Goal: Task Accomplishment & Management: Manage account settings

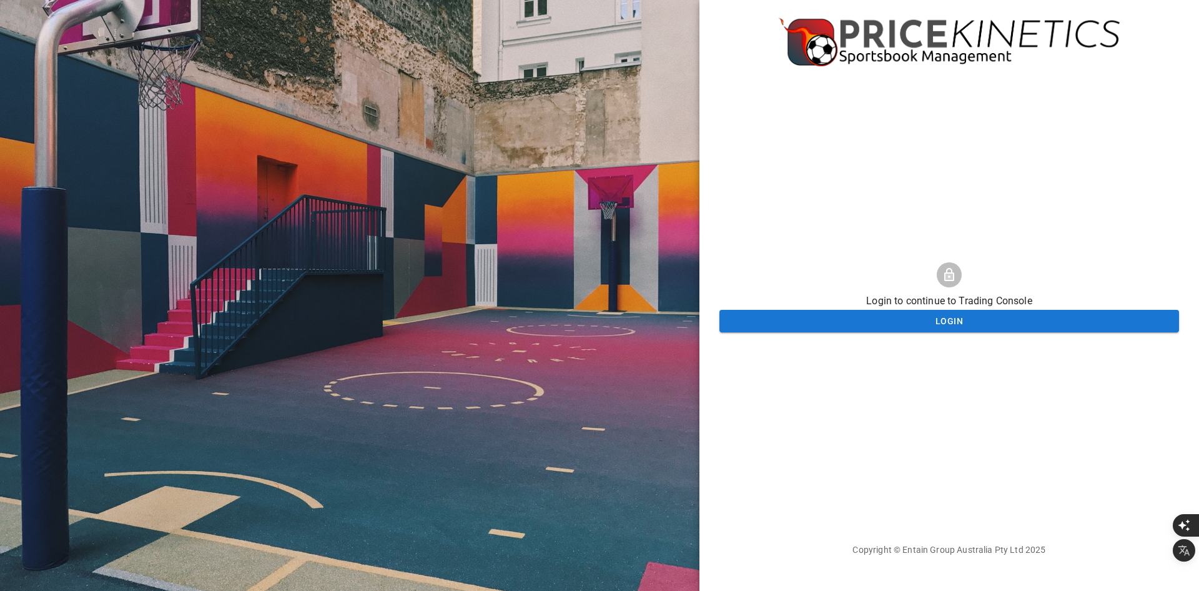
click at [499, 182] on div at bounding box center [350, 295] width 700 height 591
click at [843, 172] on div "Login to continue to Trading Console Login Copyright © Entain Group Australia P…" at bounding box center [950, 295] width 460 height 591
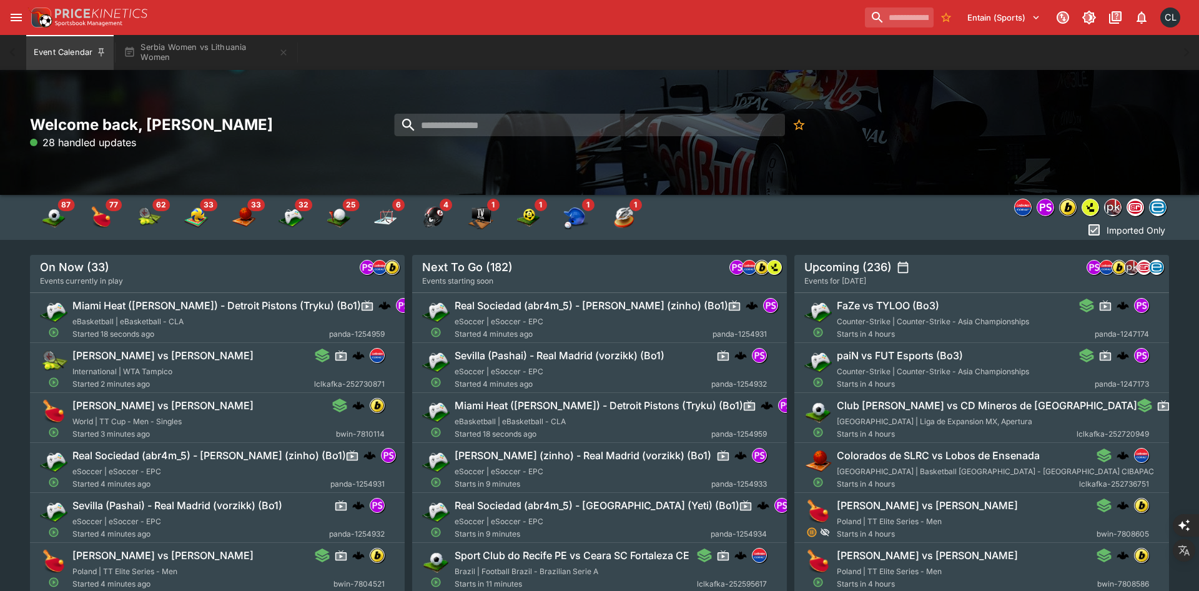
click at [863, 172] on div "Welcome back, Chad Liu 28 handled updates" at bounding box center [599, 132] width 1199 height 125
click at [168, 51] on button "Serbia Women vs Lithuania Women" at bounding box center [206, 52] width 180 height 35
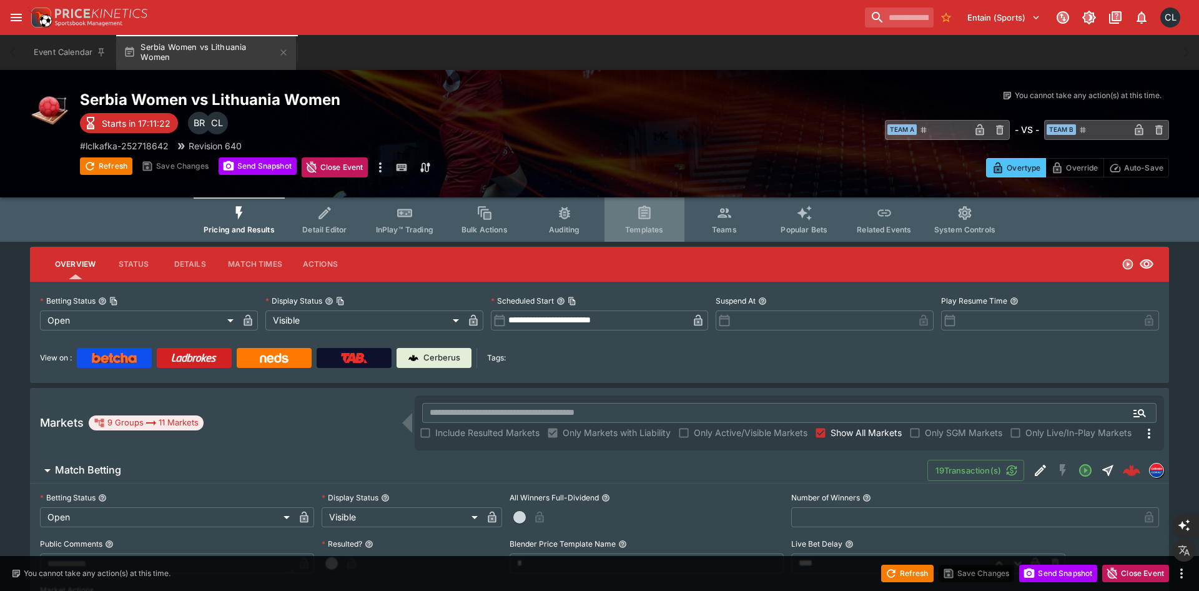
click at [662, 218] on button "Templates" at bounding box center [645, 219] width 80 height 44
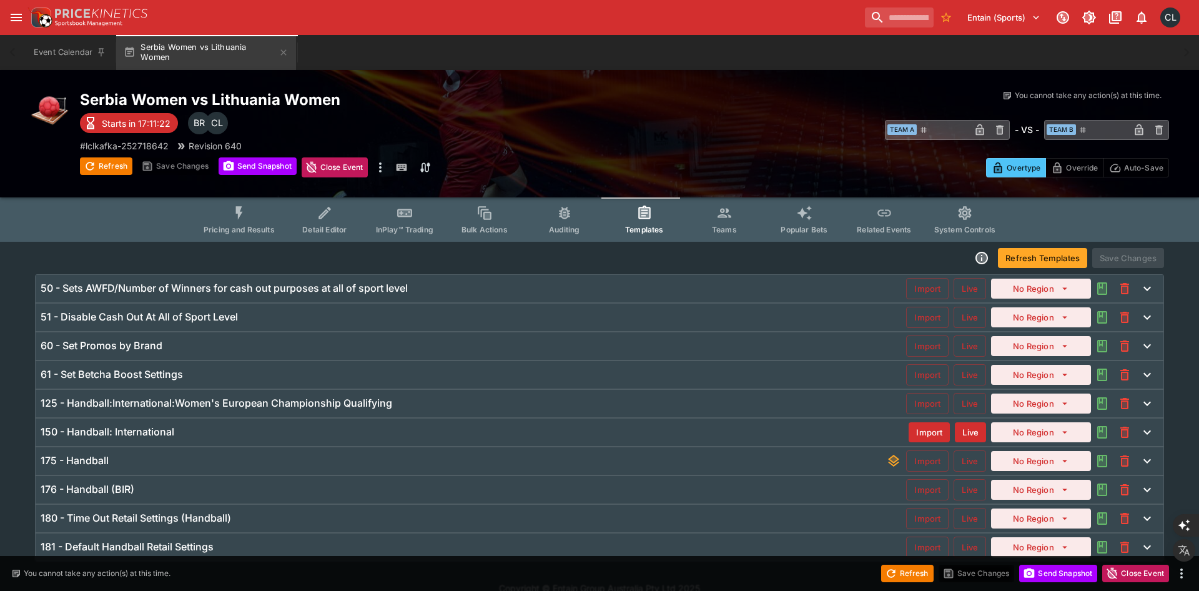
scroll to position [19, 0]
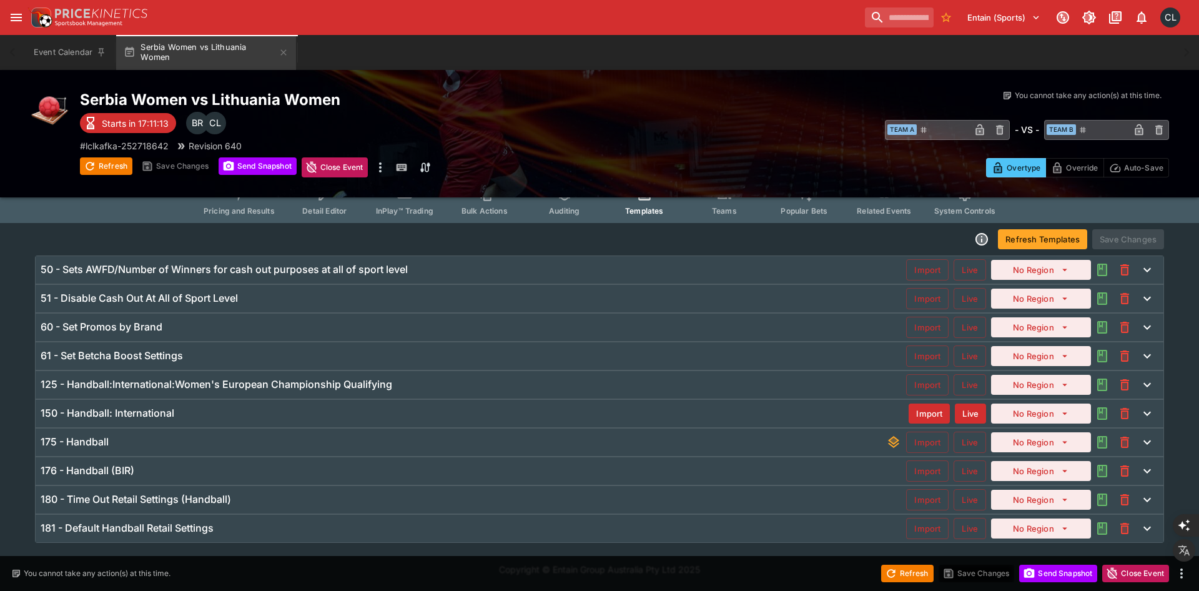
click at [148, 449] on div "175 - Handball Import Live No Region" at bounding box center [600, 442] width 1128 height 27
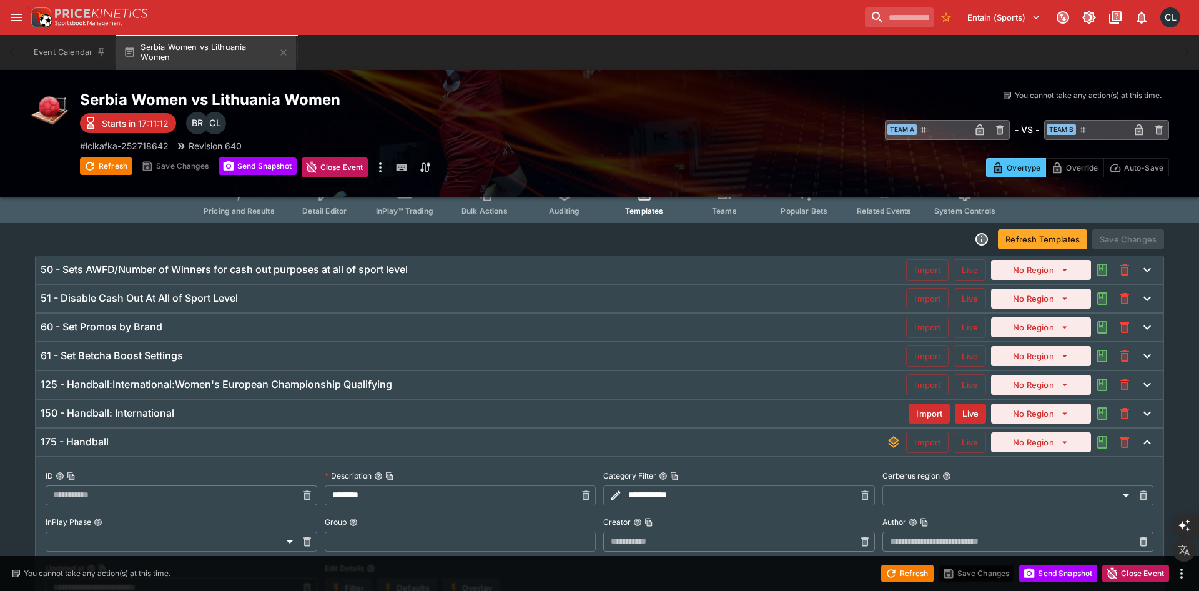
type input "**********"
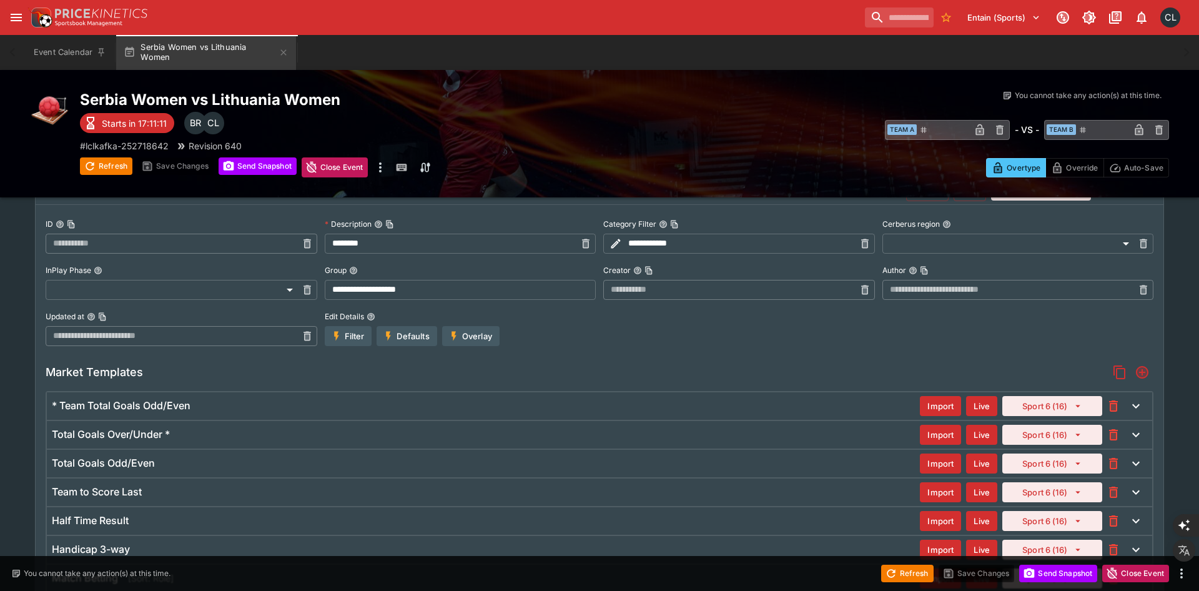
scroll to position [271, 0]
click at [345, 330] on button "Filter" at bounding box center [348, 335] width 47 height 20
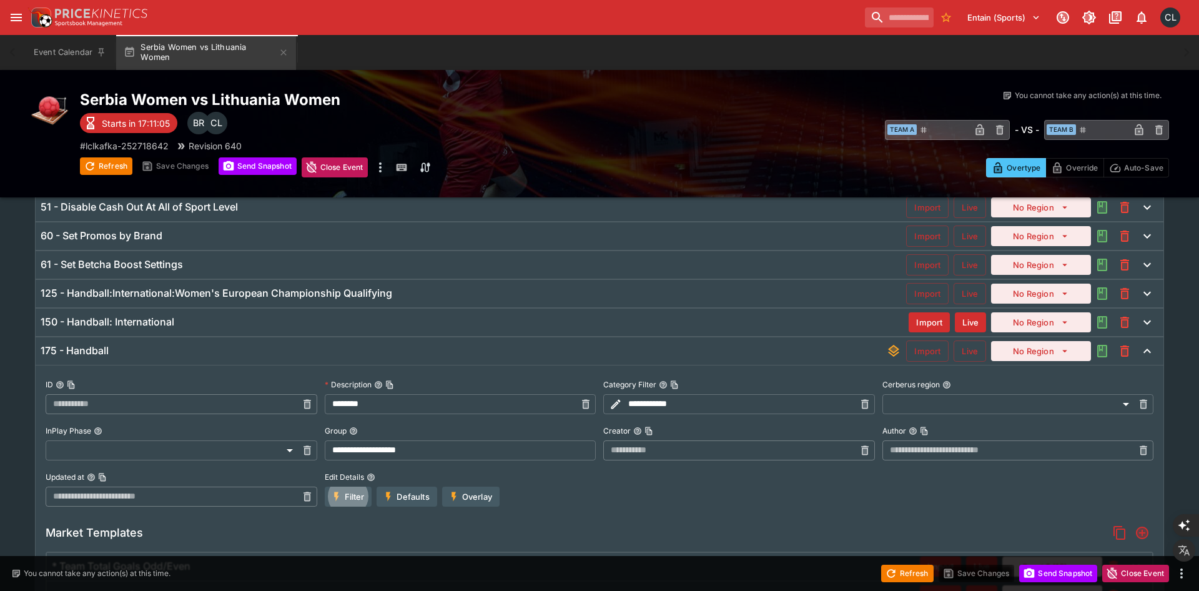
scroll to position [87, 0]
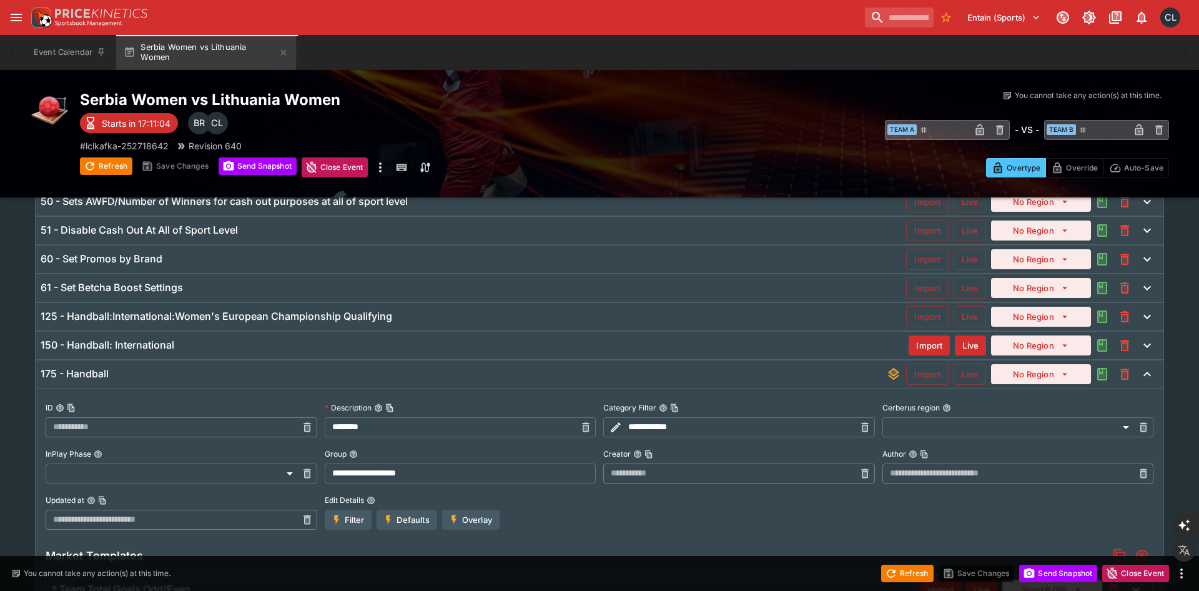
click at [165, 374] on div "175 - Handball" at bounding box center [464, 373] width 846 height 13
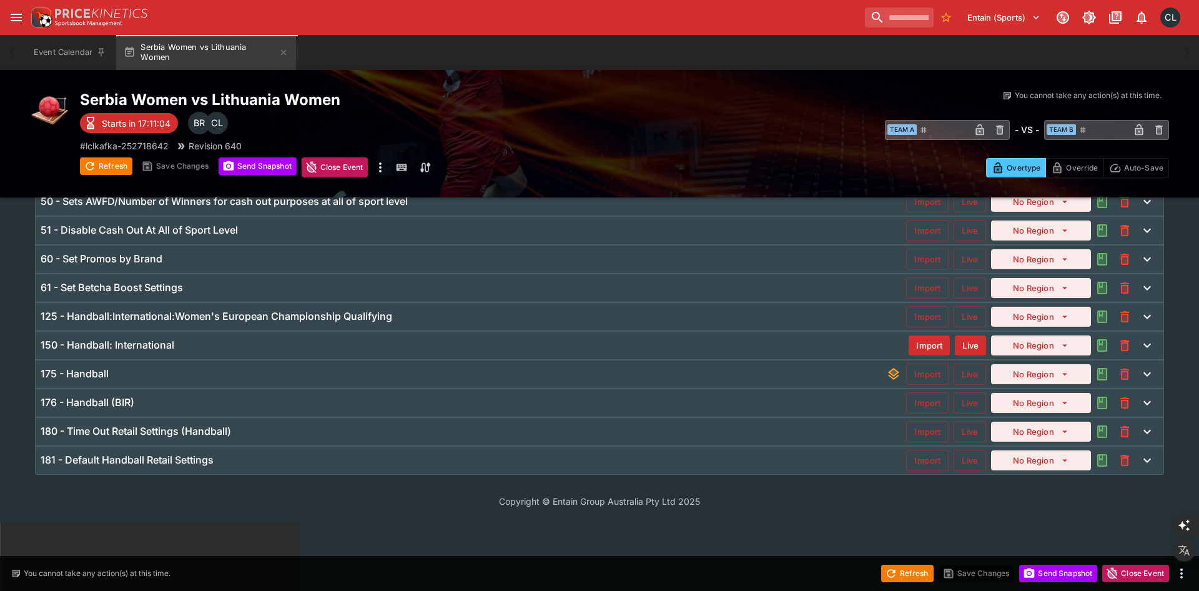
scroll to position [19, 0]
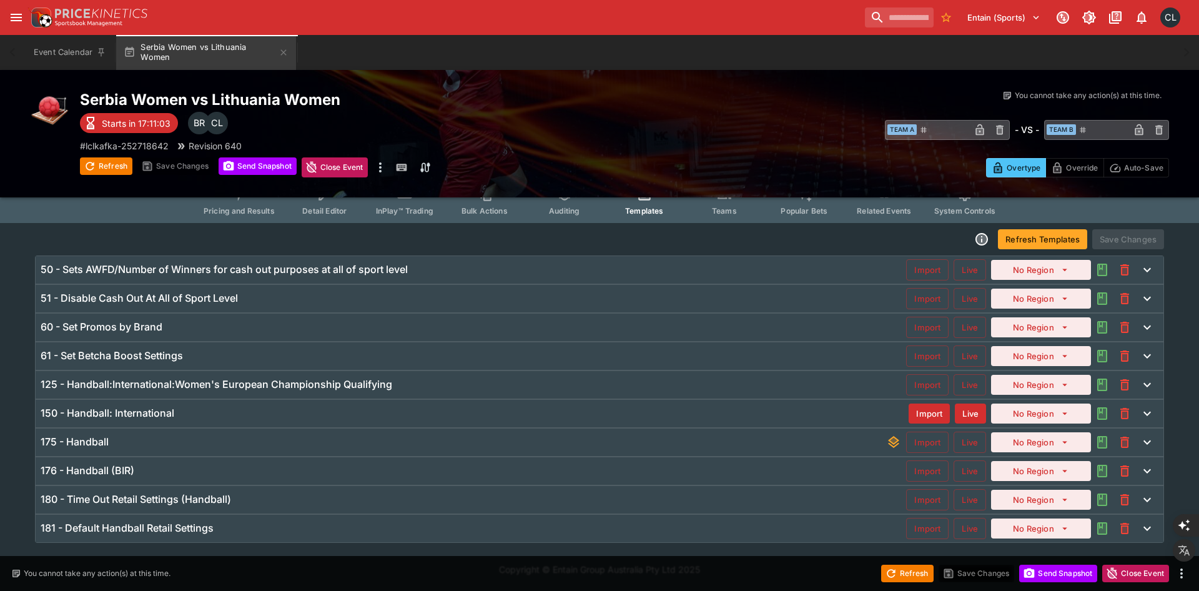
click at [166, 505] on h6 "180 - Time Out Retail Settings (Handball)" at bounding box center [136, 499] width 191 height 13
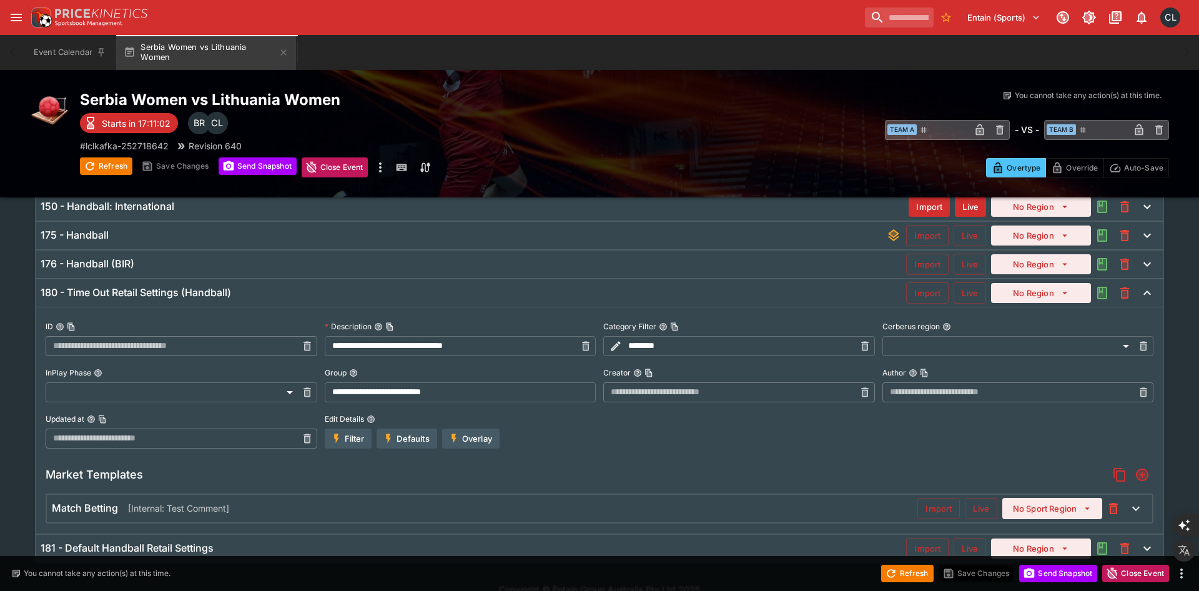
scroll to position [246, 0]
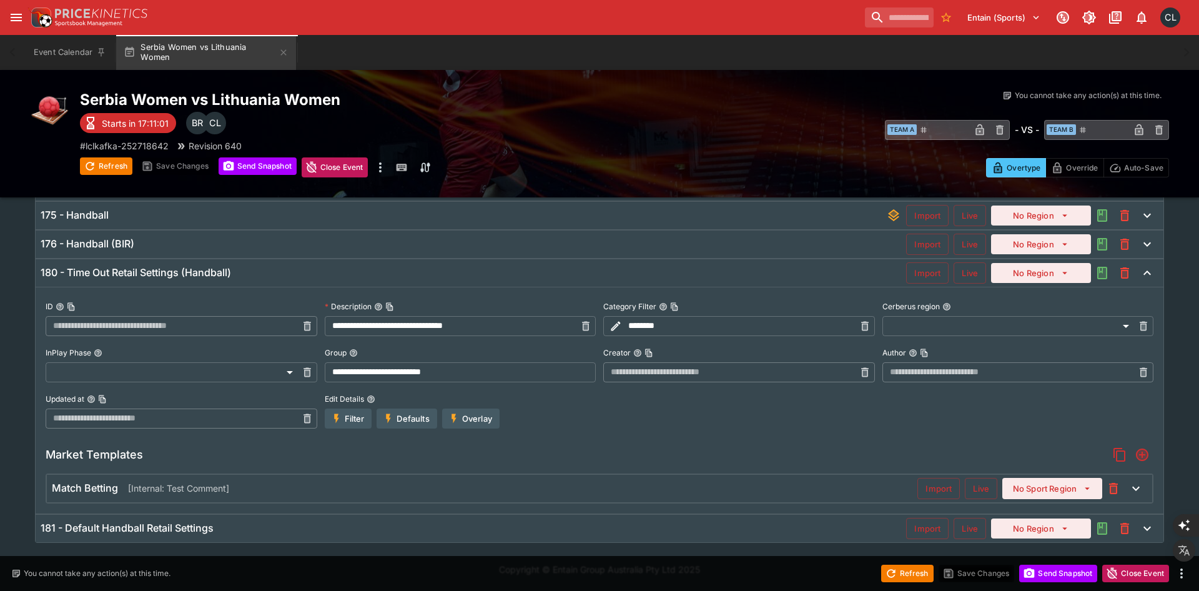
click at [470, 418] on button "Overlay" at bounding box center [470, 419] width 57 height 20
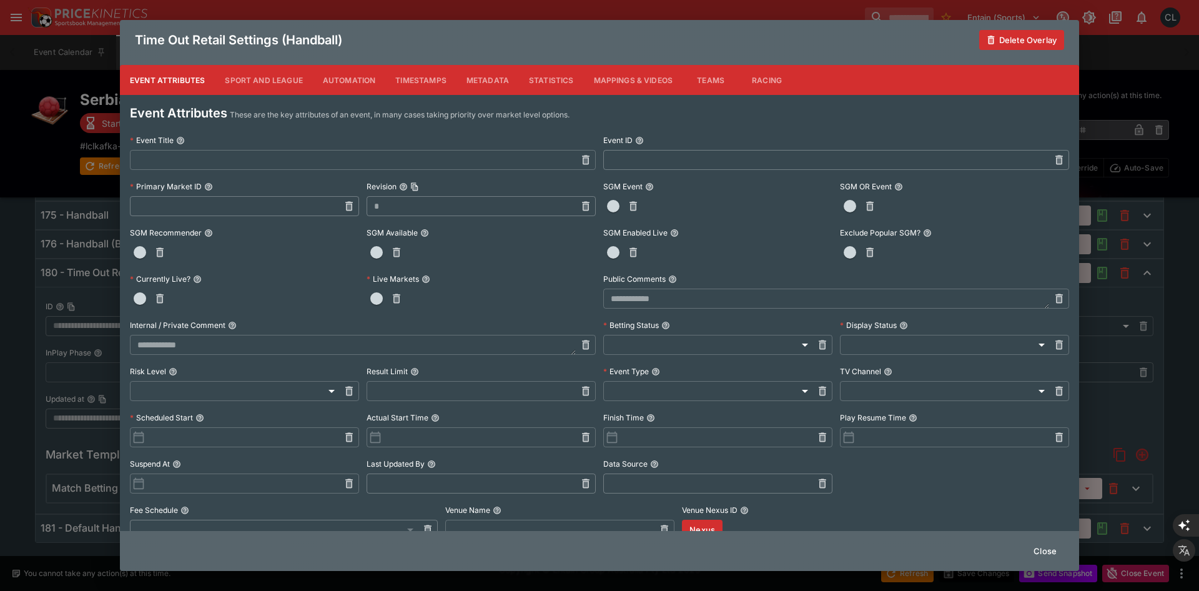
click at [254, 85] on button "Sport and League" at bounding box center [263, 80] width 97 height 30
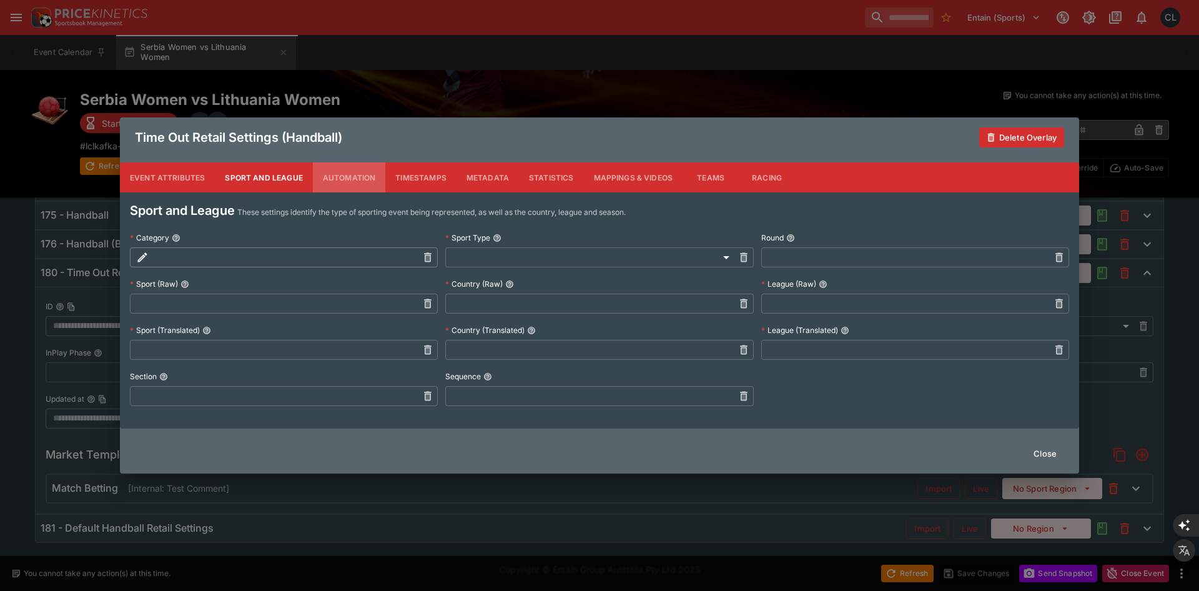
click at [358, 184] on button "Automation" at bounding box center [349, 177] width 73 height 30
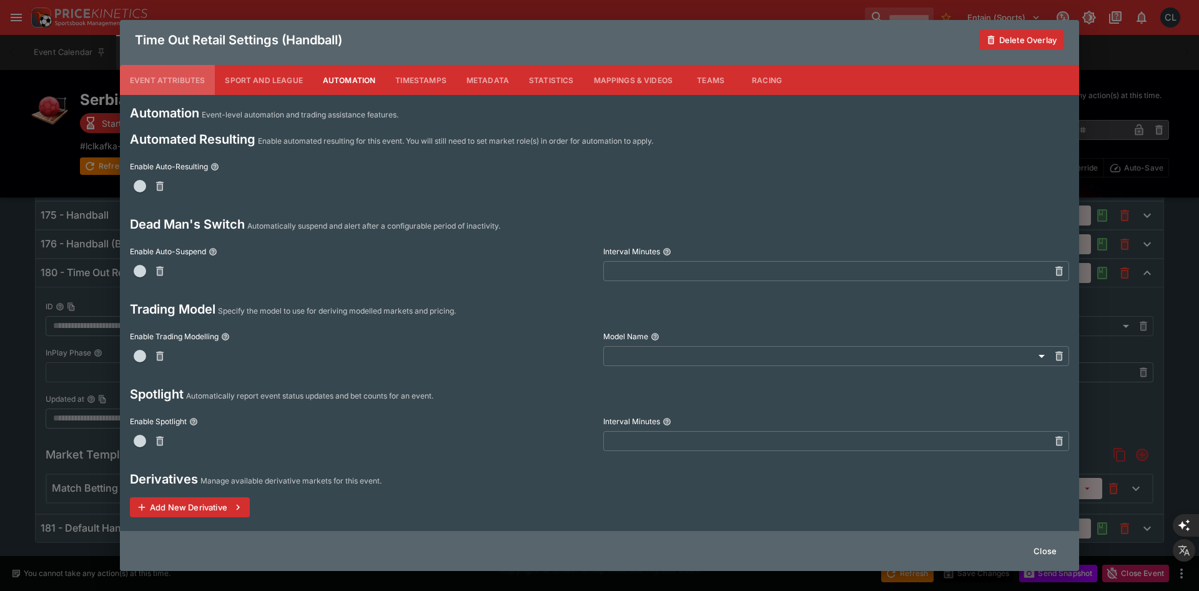
click at [156, 81] on button "Event Attributes" at bounding box center [167, 80] width 95 height 30
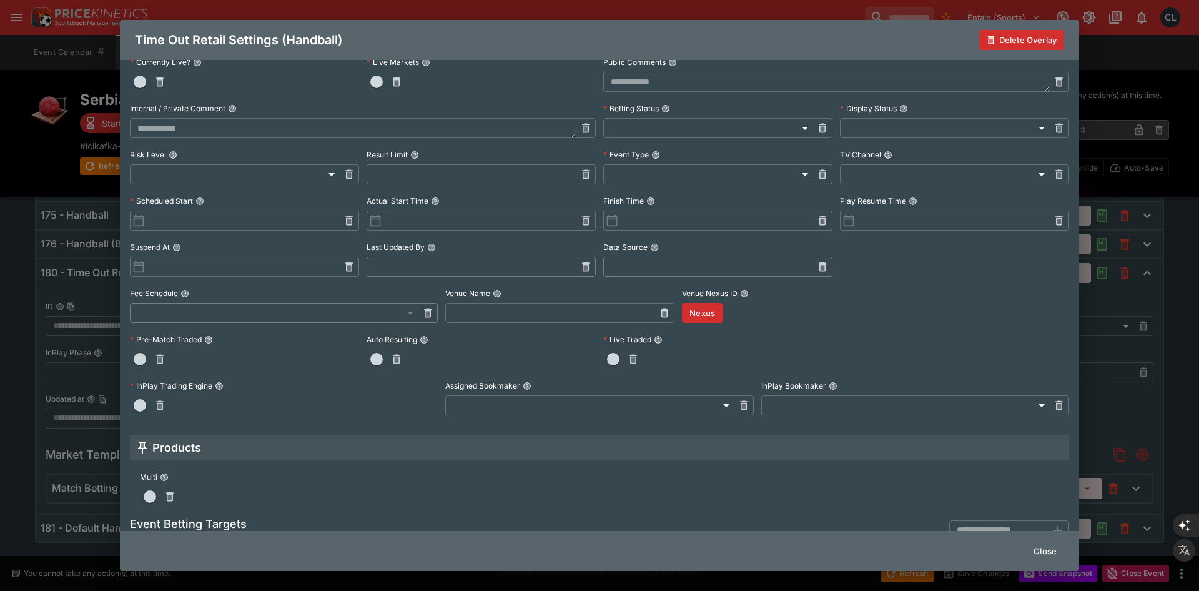
scroll to position [0, 0]
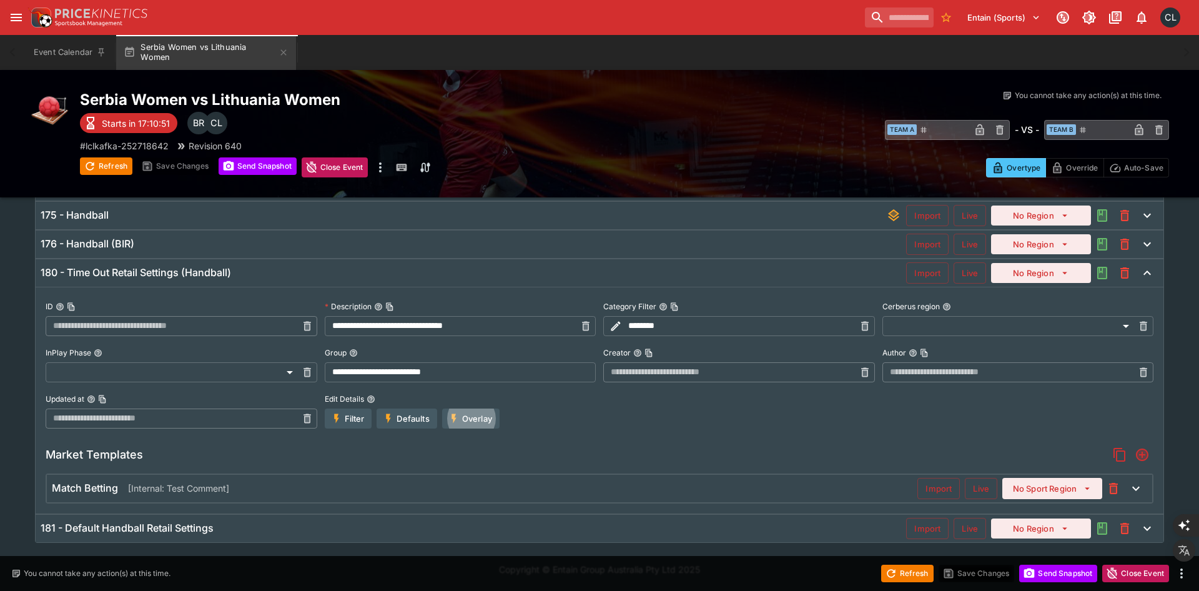
click at [349, 412] on button "Filter" at bounding box center [348, 419] width 47 height 20
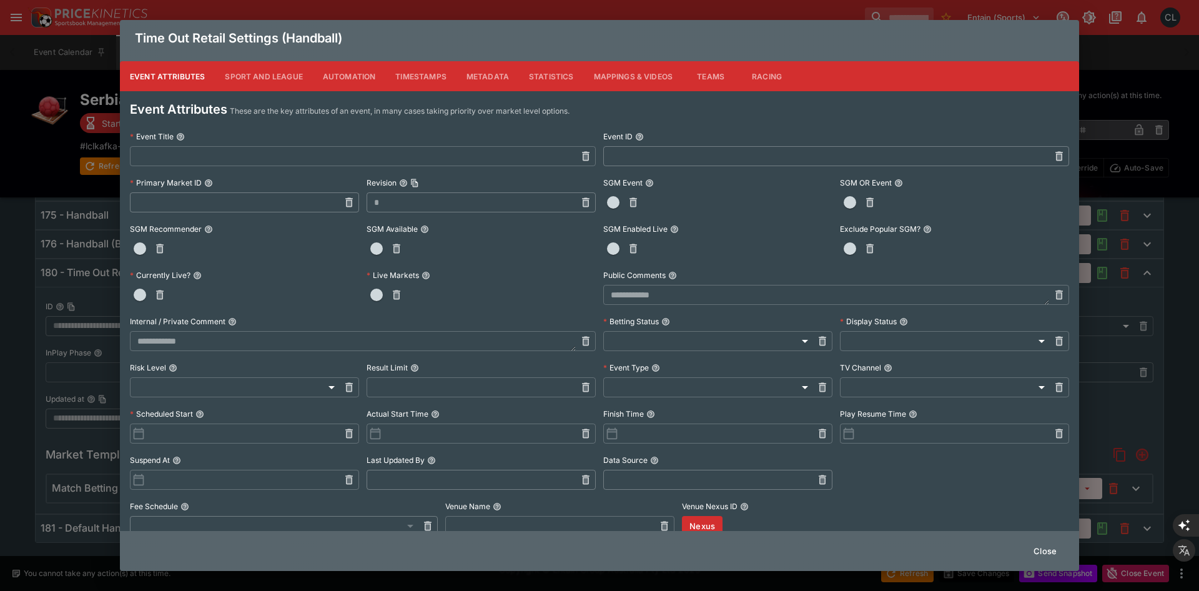
click at [494, 81] on button "Metadata" at bounding box center [488, 76] width 62 height 30
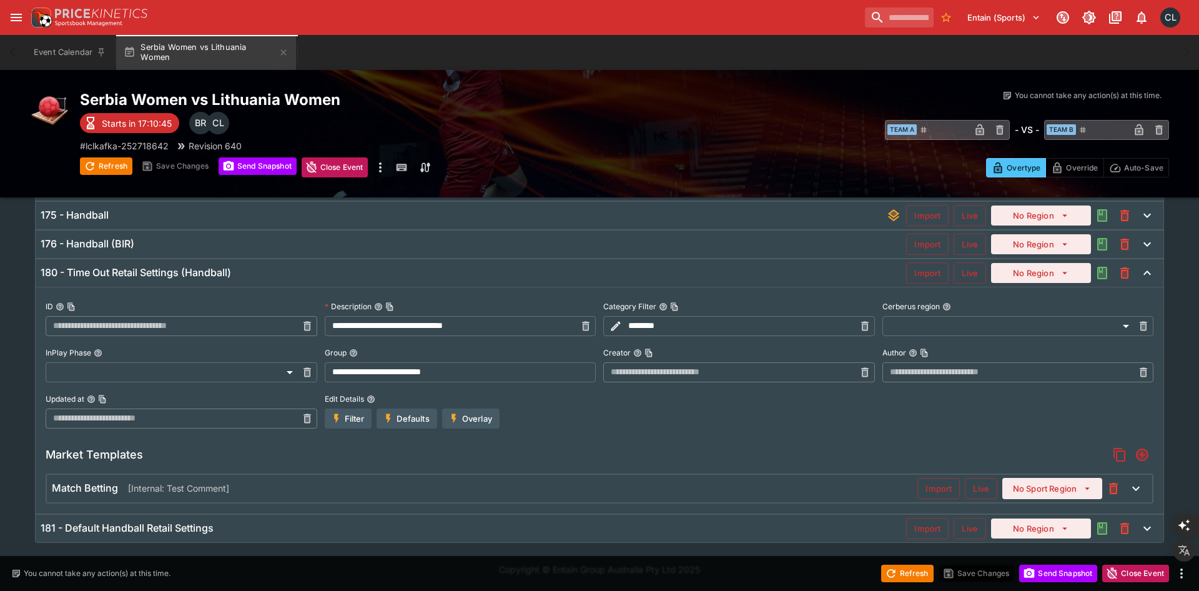
click at [473, 415] on button "Overlay" at bounding box center [470, 419] width 57 height 20
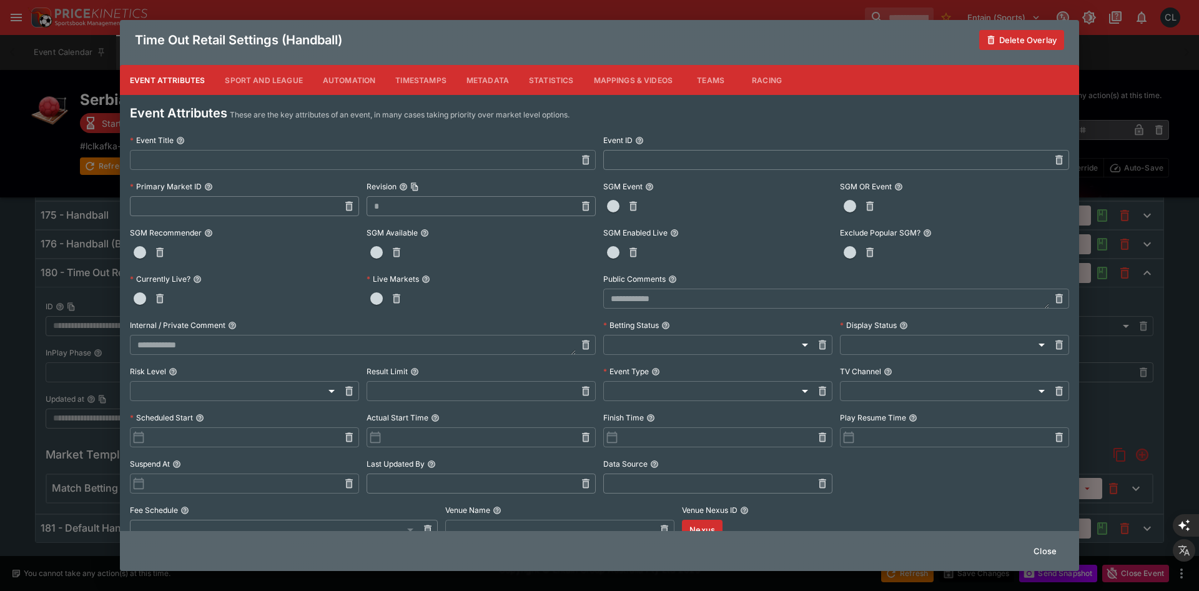
click at [276, 85] on button "Sport and League" at bounding box center [263, 80] width 97 height 30
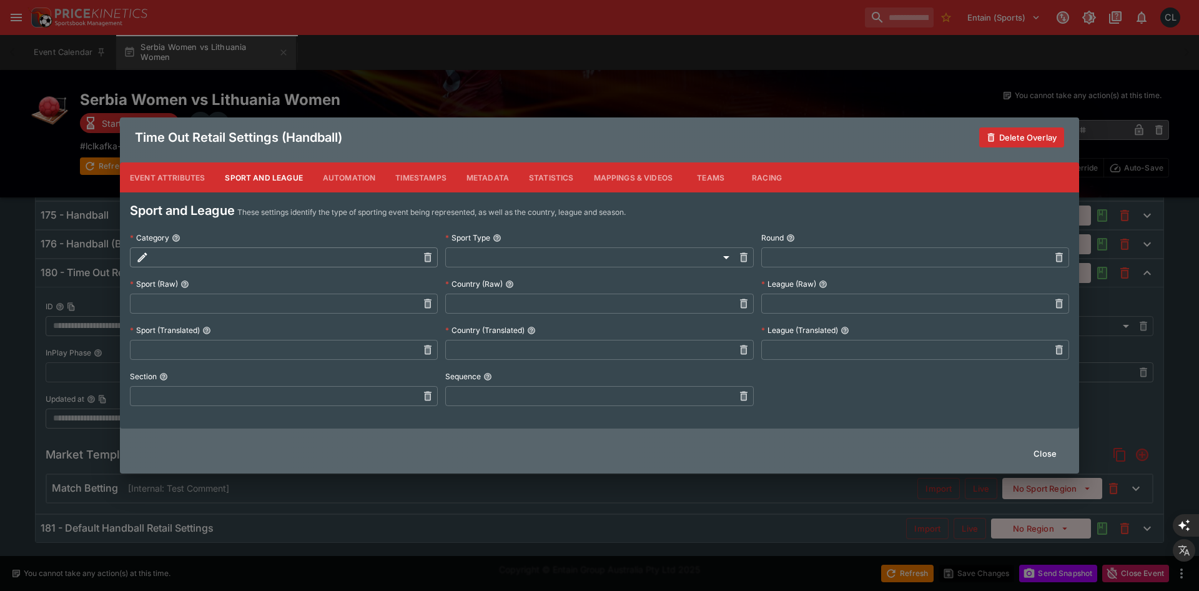
click at [354, 170] on button "Automation" at bounding box center [349, 177] width 73 height 30
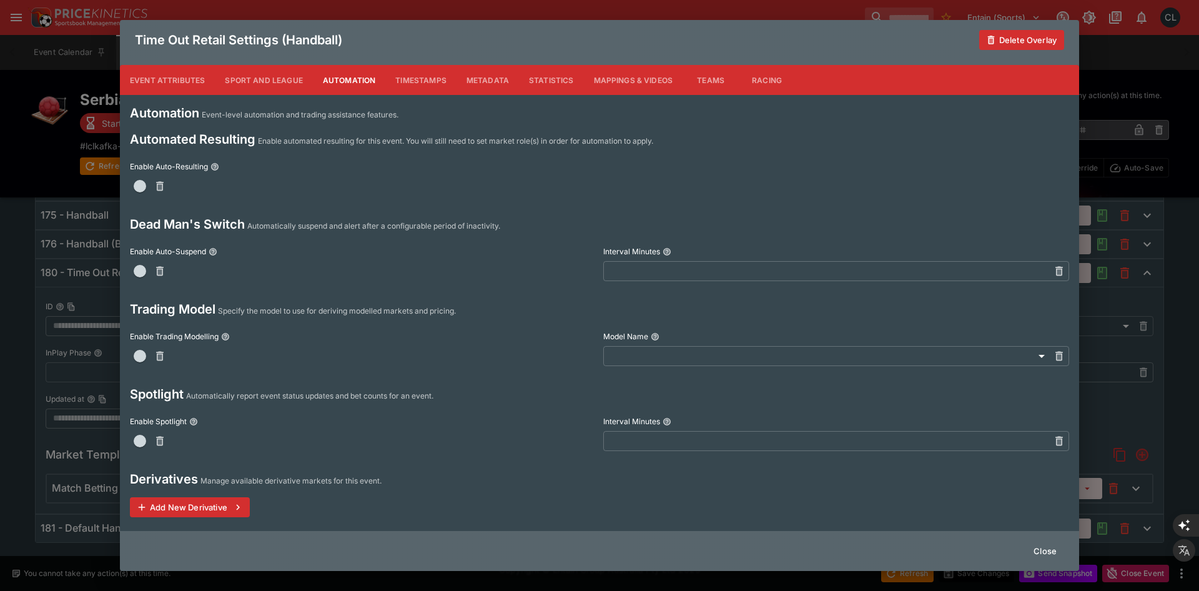
click at [147, 81] on button "Event Attributes" at bounding box center [167, 80] width 95 height 30
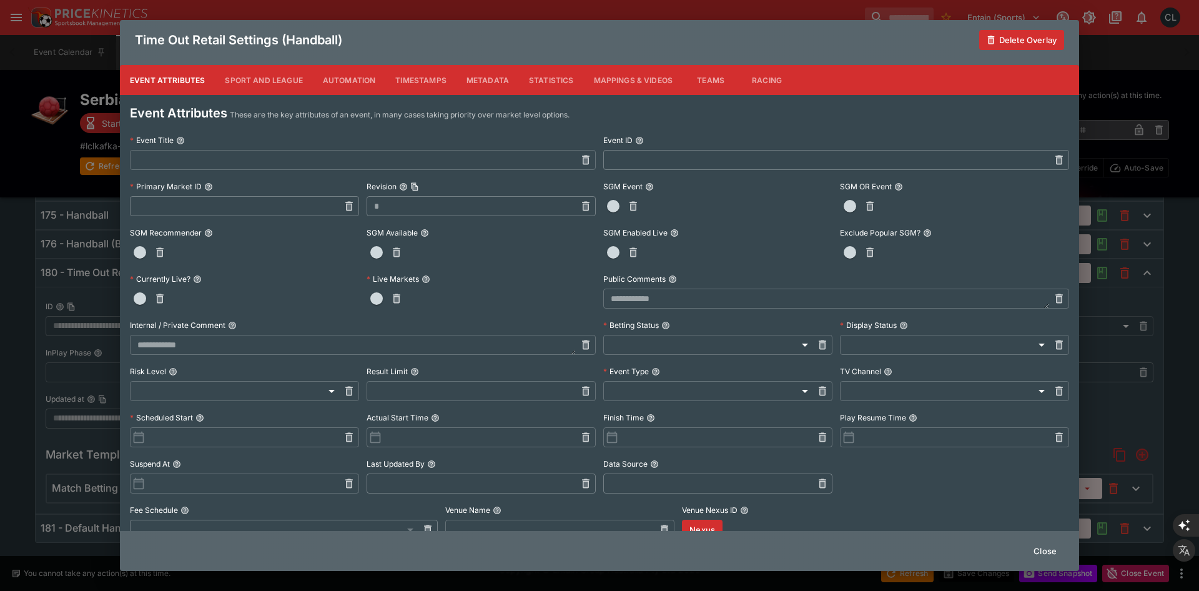
click at [257, 85] on button "Sport and League" at bounding box center [263, 80] width 97 height 30
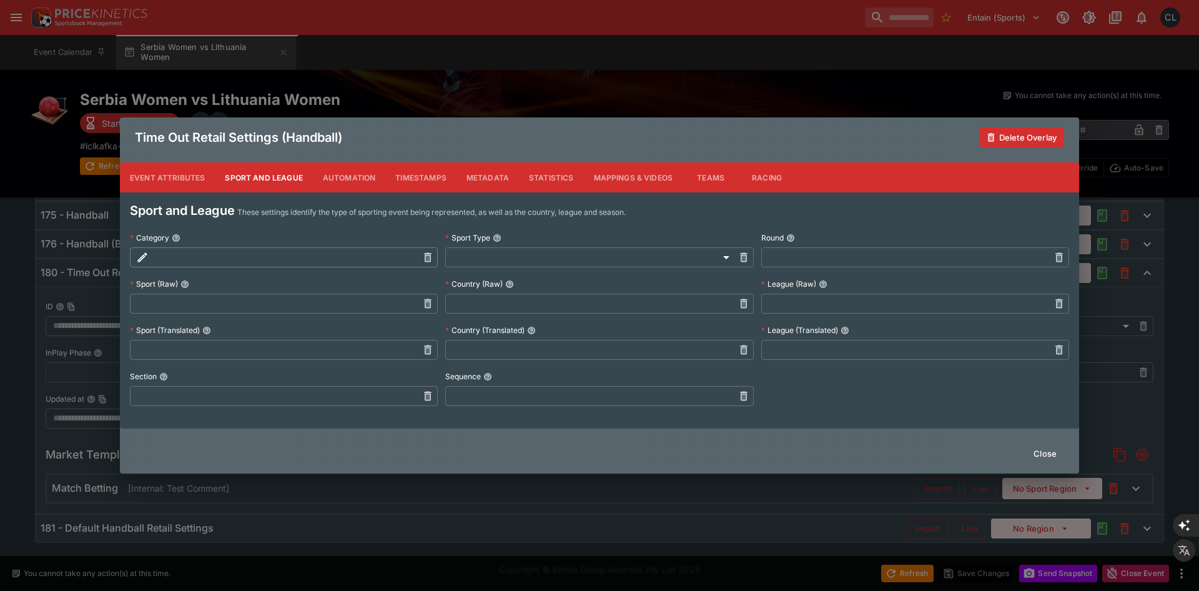
click at [176, 176] on button "Event Attributes" at bounding box center [167, 177] width 95 height 30
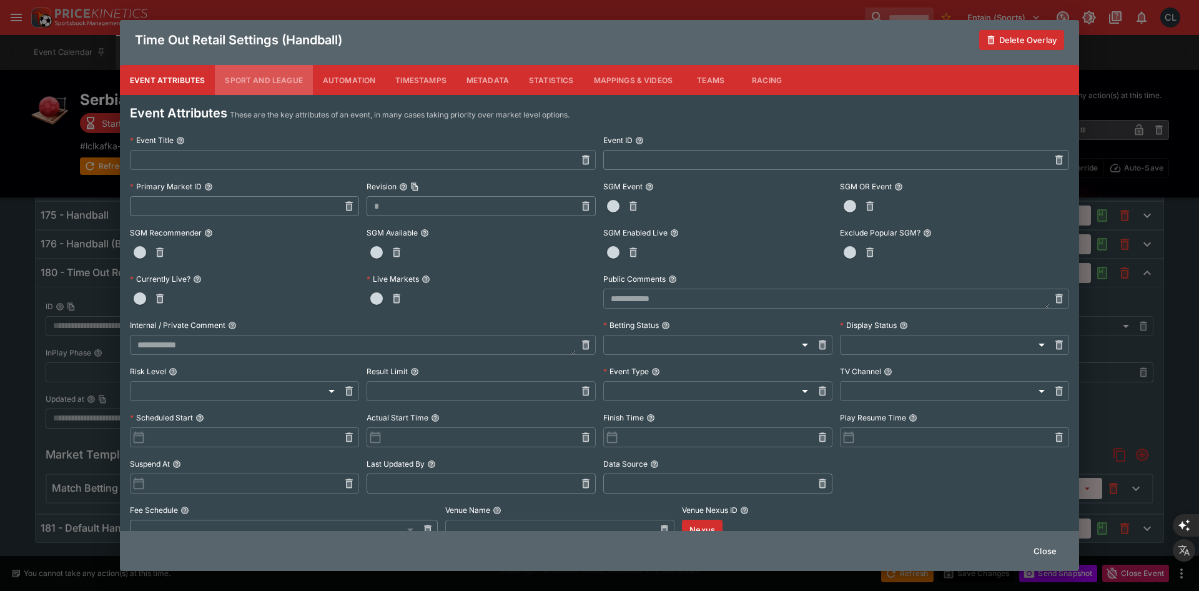
click at [259, 82] on button "Sport and League" at bounding box center [263, 80] width 97 height 30
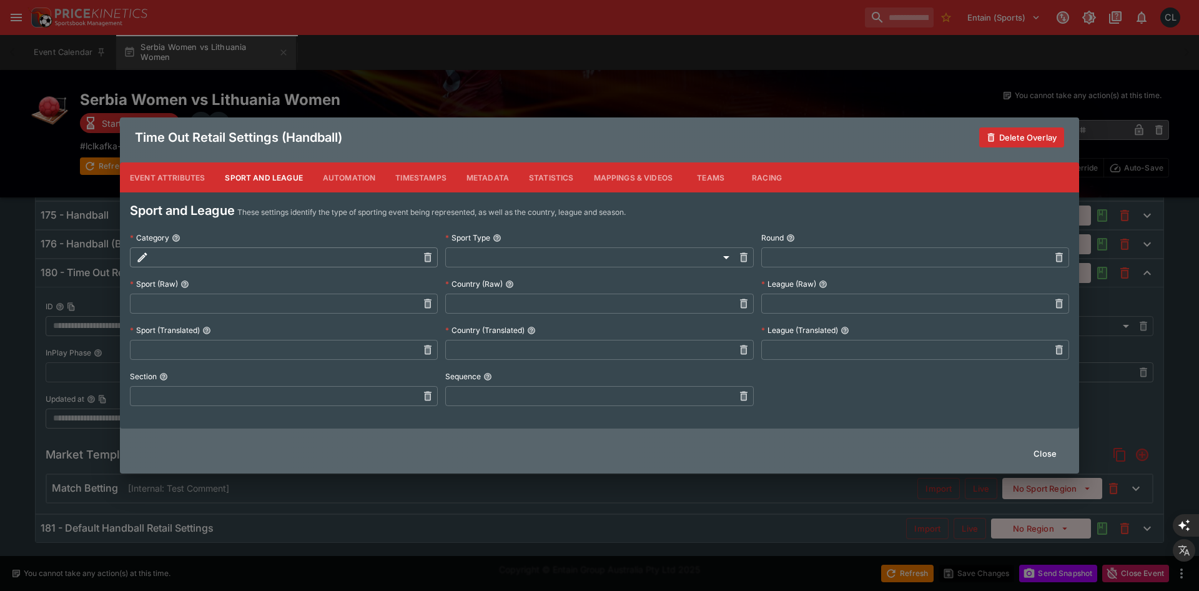
click at [345, 177] on button "Automation" at bounding box center [349, 177] width 73 height 30
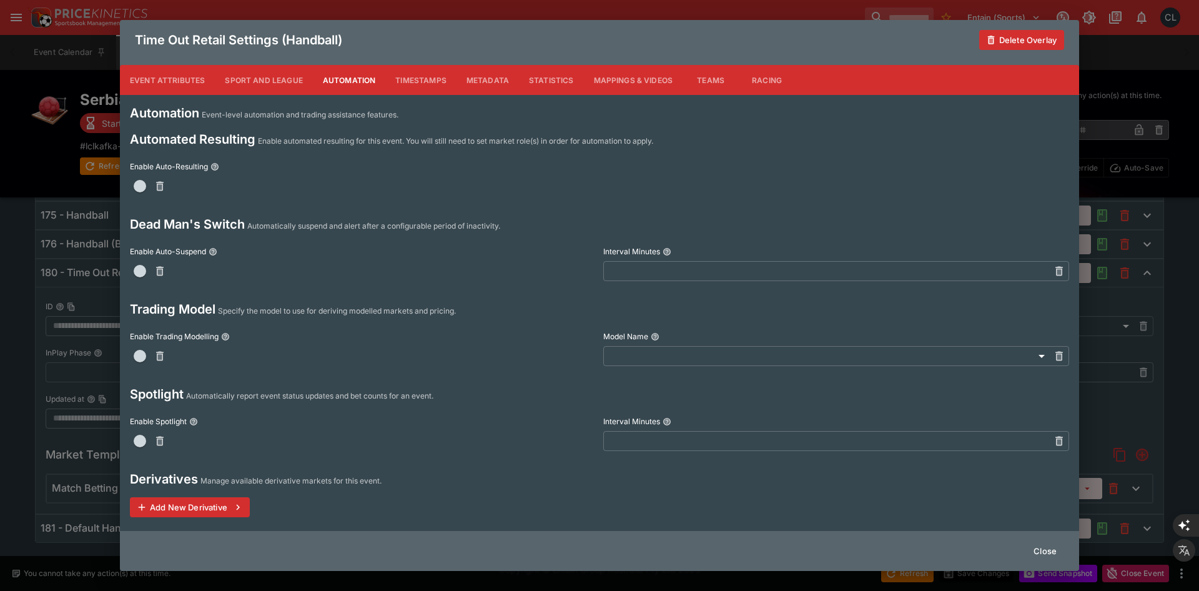
click at [415, 82] on button "Timestamps" at bounding box center [420, 80] width 71 height 30
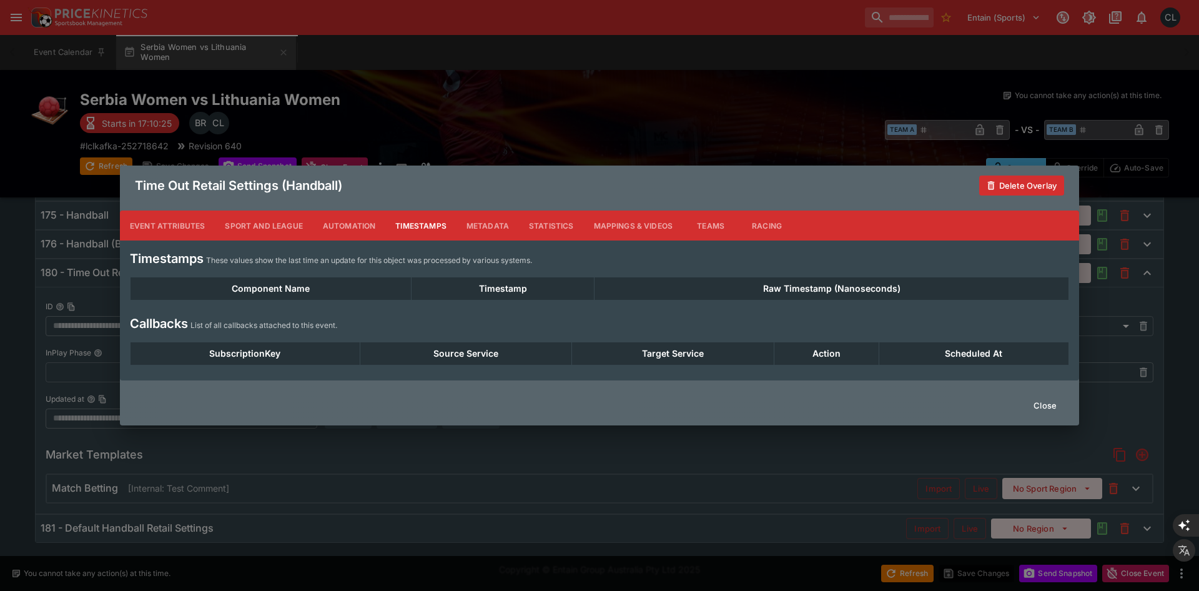
click at [570, 224] on button "Statistics" at bounding box center [551, 226] width 65 height 30
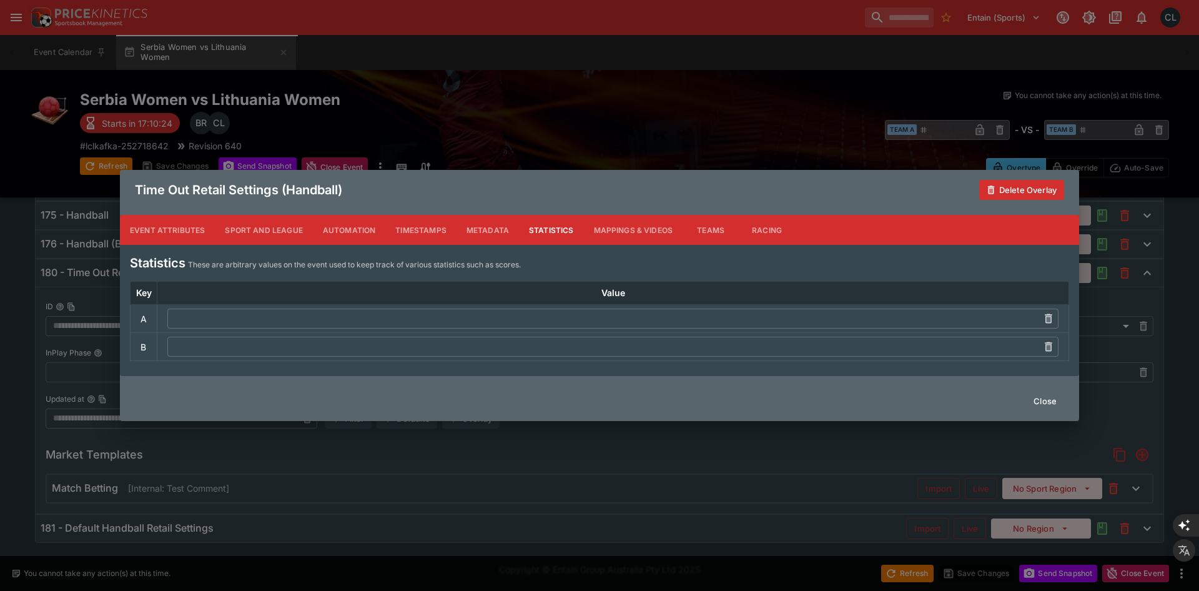
click at [176, 234] on button "Event Attributes" at bounding box center [167, 230] width 95 height 30
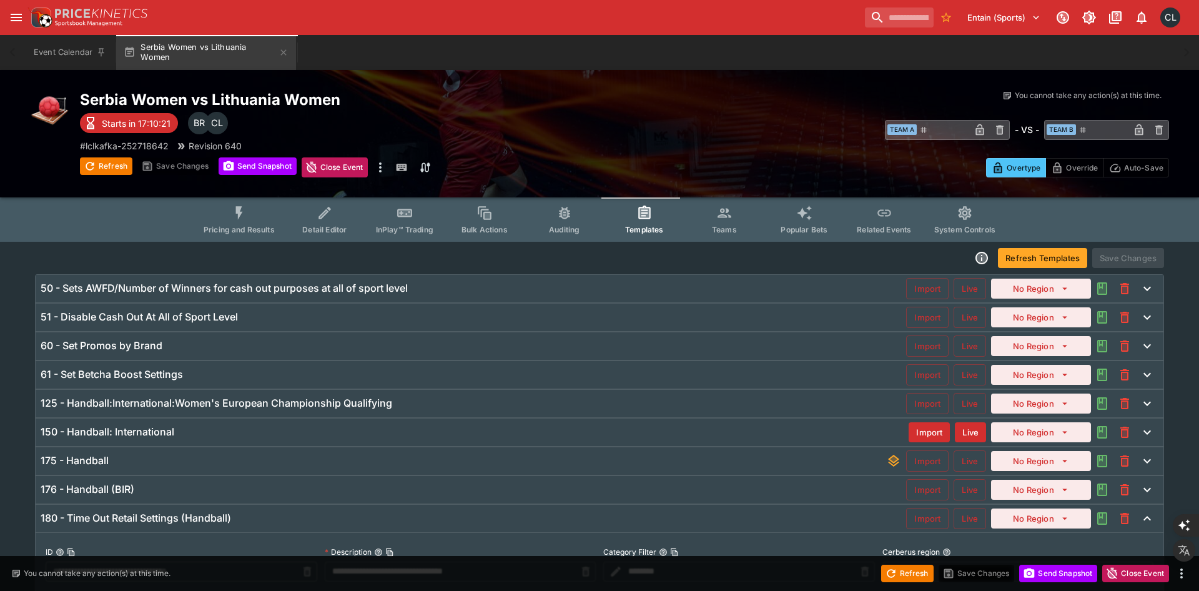
click at [254, 219] on button "Pricing and Results" at bounding box center [239, 219] width 91 height 44
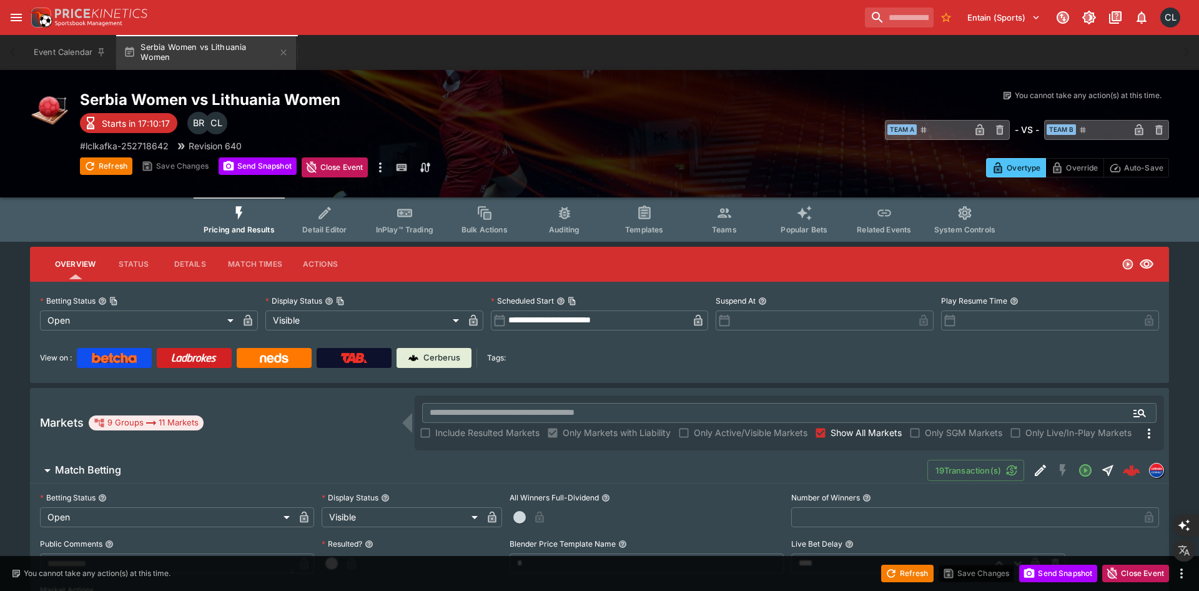
click at [337, 236] on button "Detail Editor" at bounding box center [325, 219] width 80 height 44
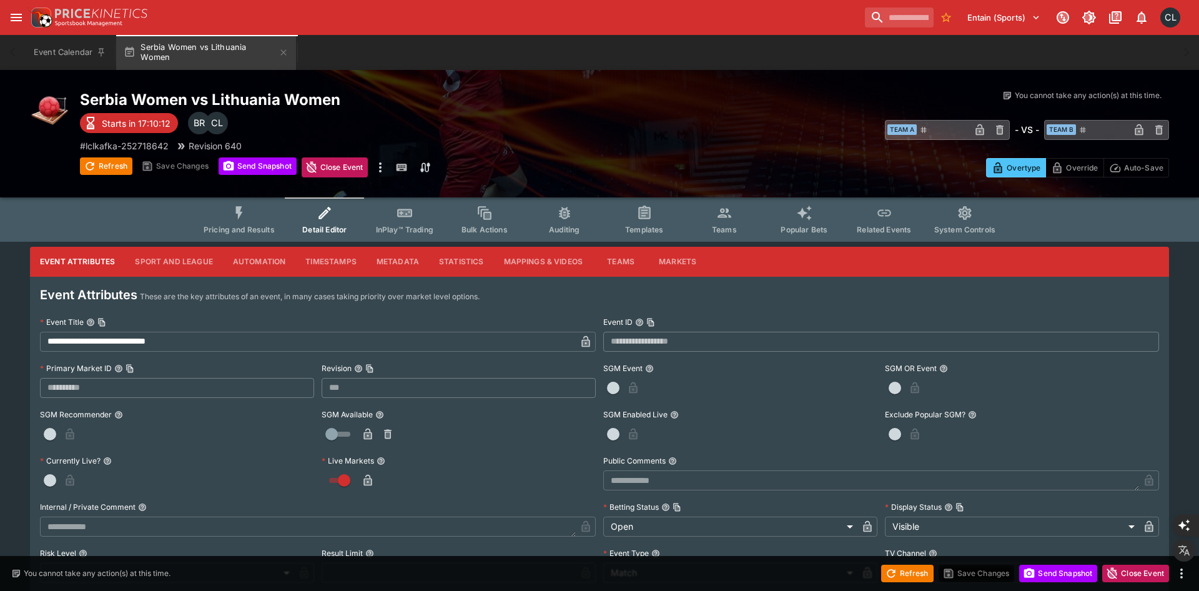
click at [247, 232] on span "Pricing and Results" at bounding box center [239, 229] width 71 height 9
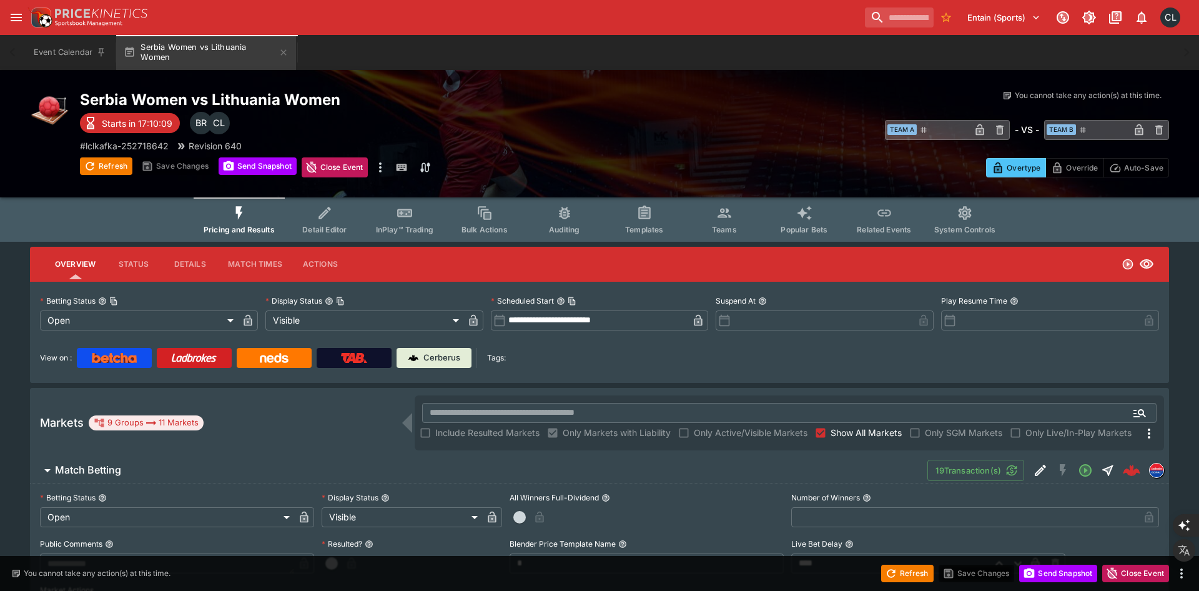
click at [325, 231] on span "Detail Editor" at bounding box center [324, 229] width 44 height 9
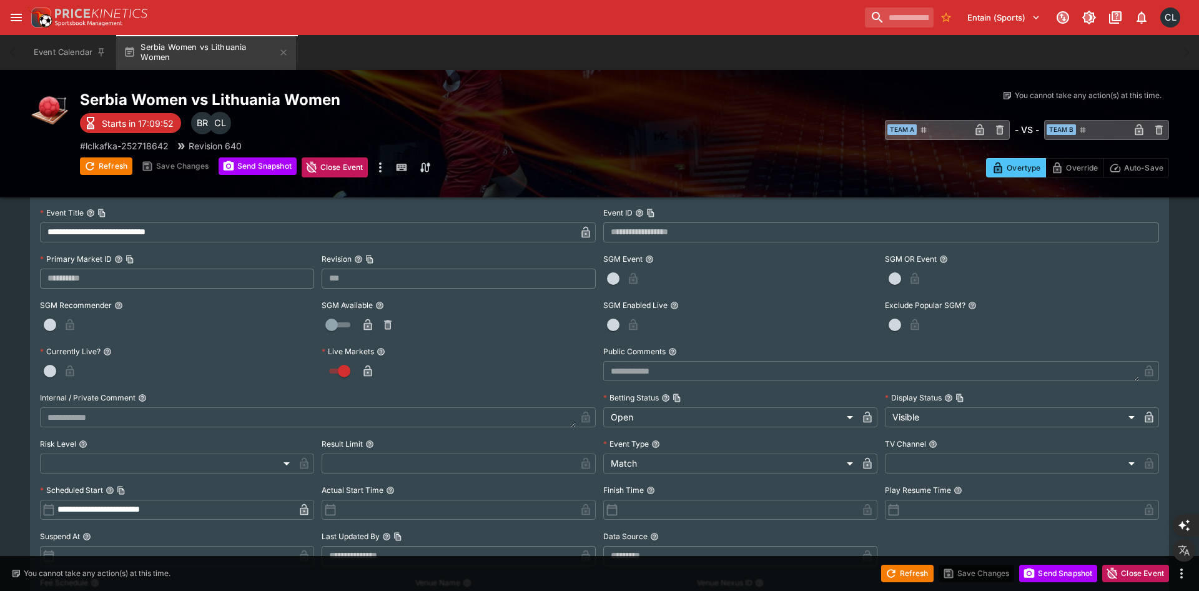
scroll to position [35, 0]
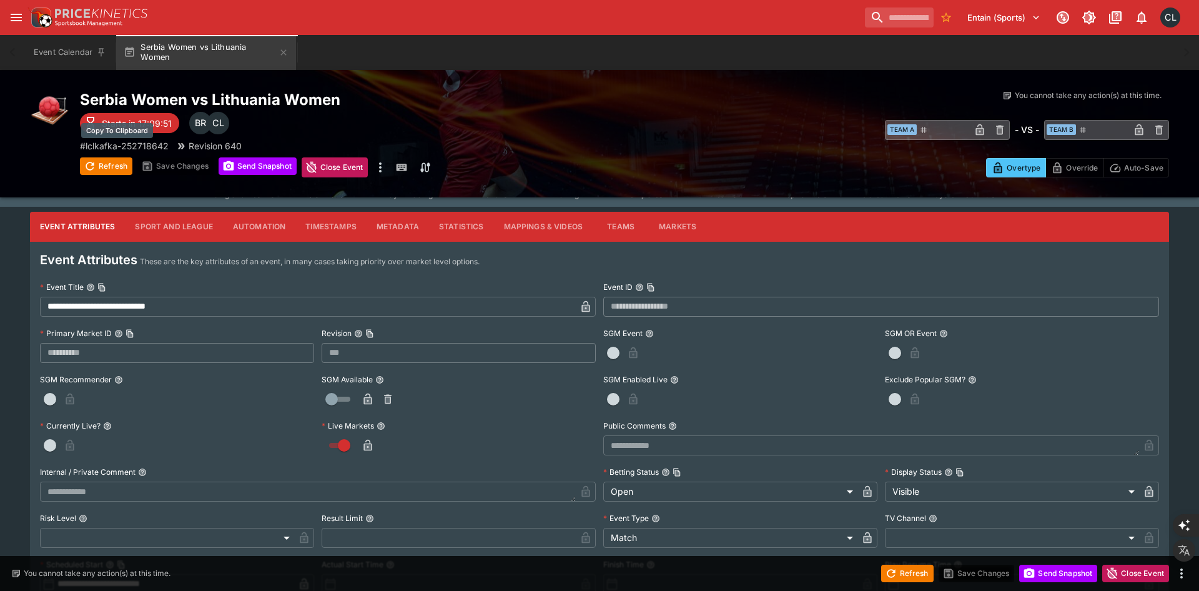
click at [156, 148] on p "# lclkafka-252718642" at bounding box center [124, 145] width 89 height 13
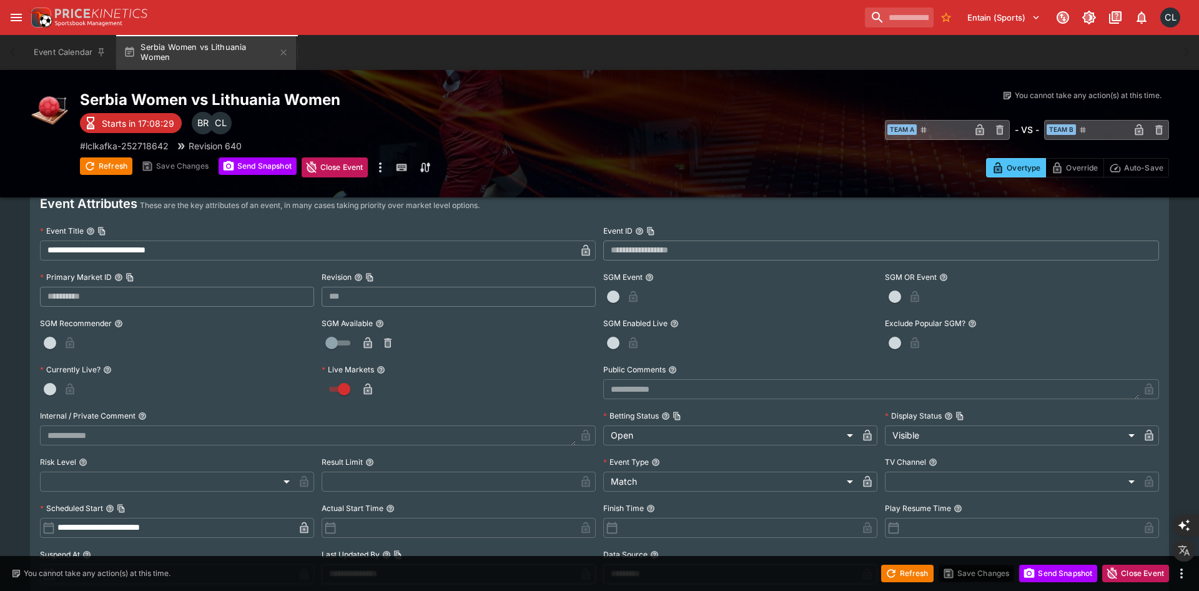
scroll to position [0, 0]
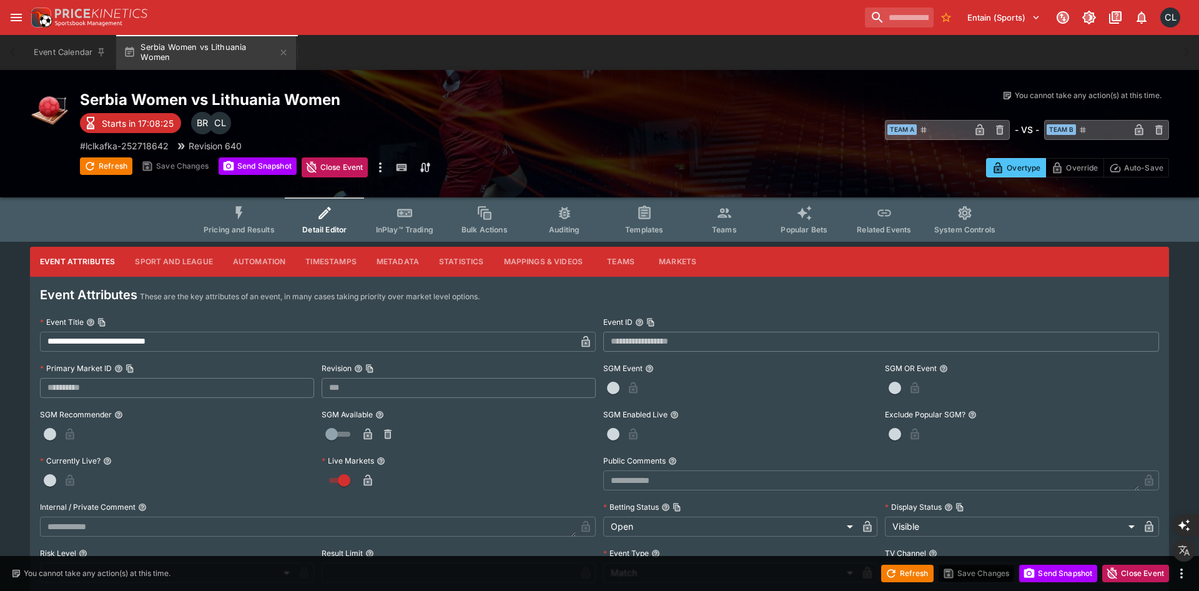
click at [108, 261] on button "Event Attributes" at bounding box center [77, 262] width 95 height 30
click at [605, 262] on button "Teams" at bounding box center [621, 262] width 56 height 30
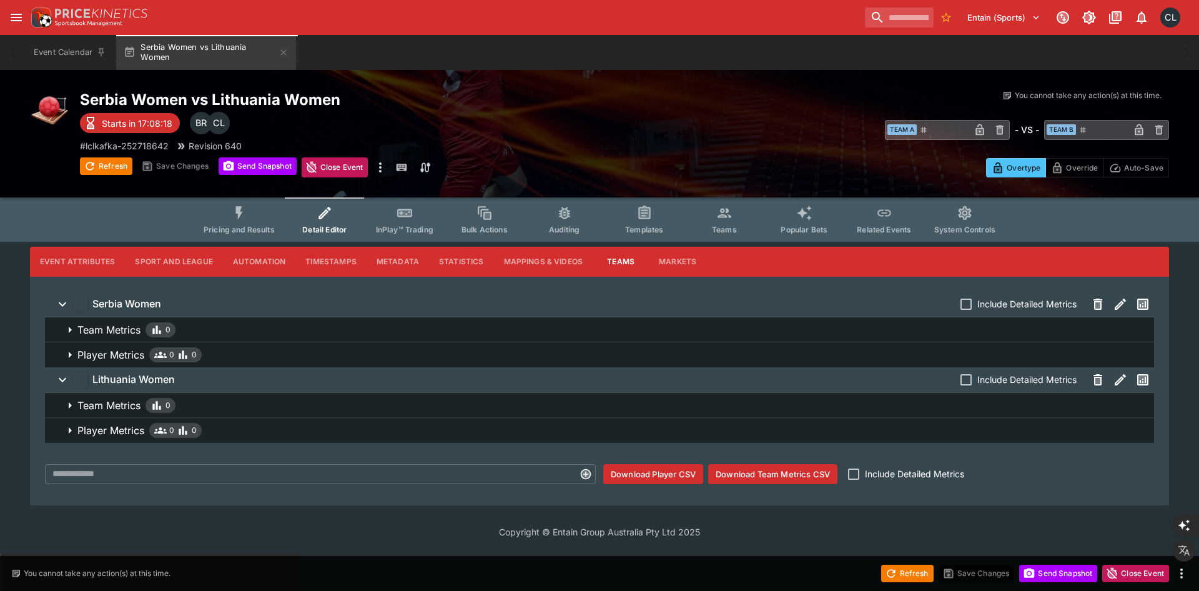
click at [72, 263] on button "Event Attributes" at bounding box center [77, 262] width 95 height 30
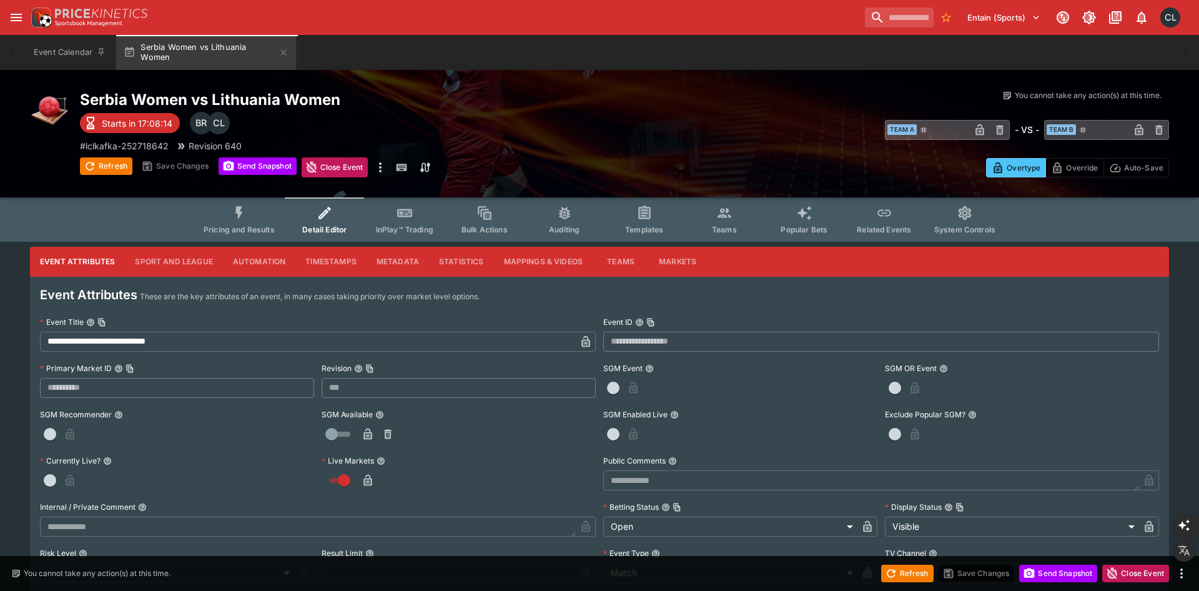
click at [647, 223] on button "Templates" at bounding box center [645, 219] width 80 height 44
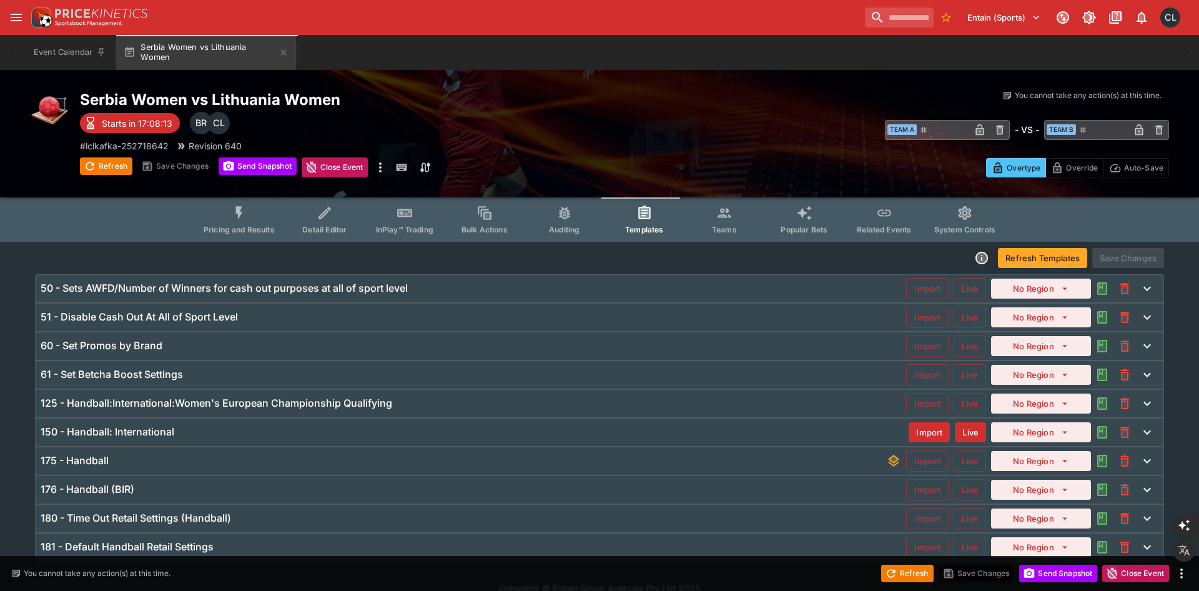
scroll to position [19, 0]
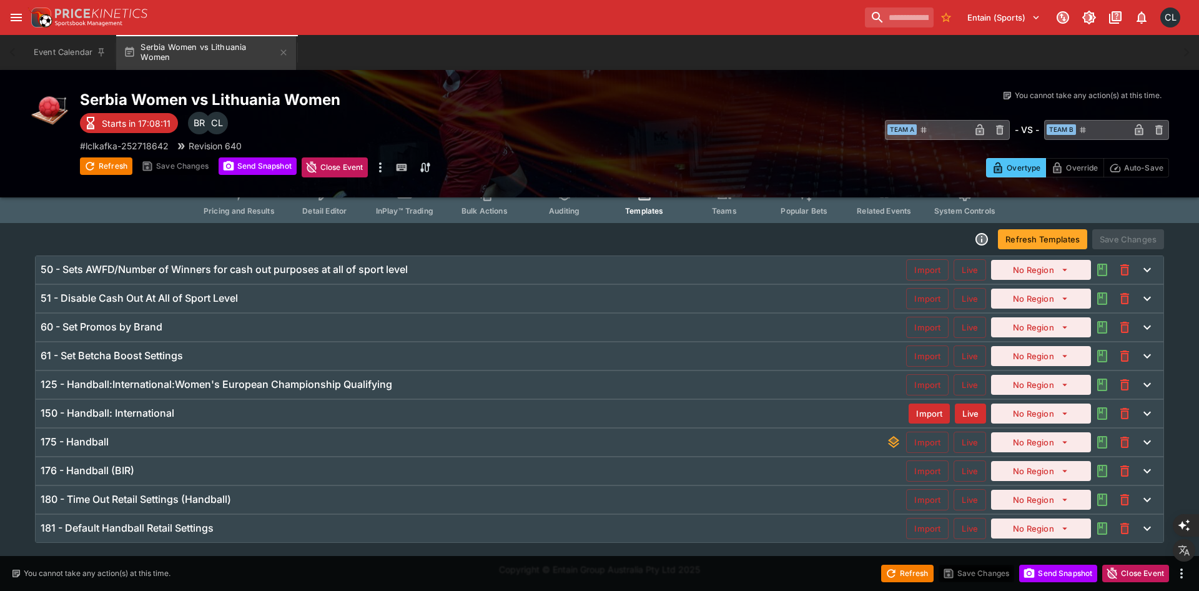
click at [659, 443] on div "175 - Handball" at bounding box center [464, 441] width 846 height 13
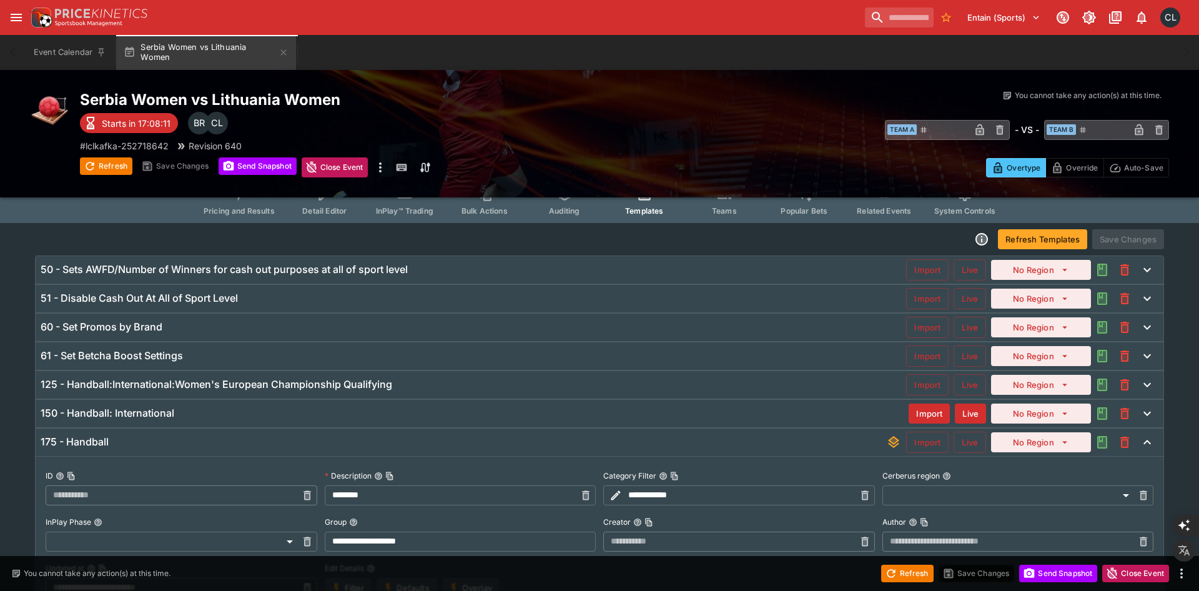
click at [659, 443] on div "175 - Handball" at bounding box center [464, 441] width 846 height 13
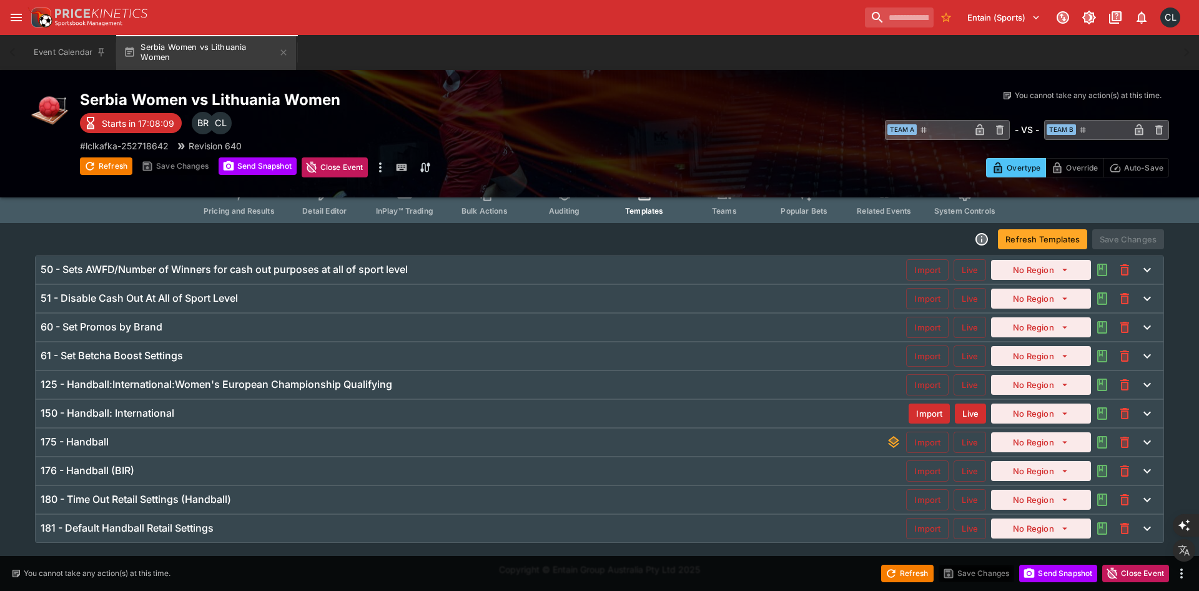
click at [609, 505] on div "180 - Time Out Retail Settings (Handball)" at bounding box center [474, 499] width 866 height 13
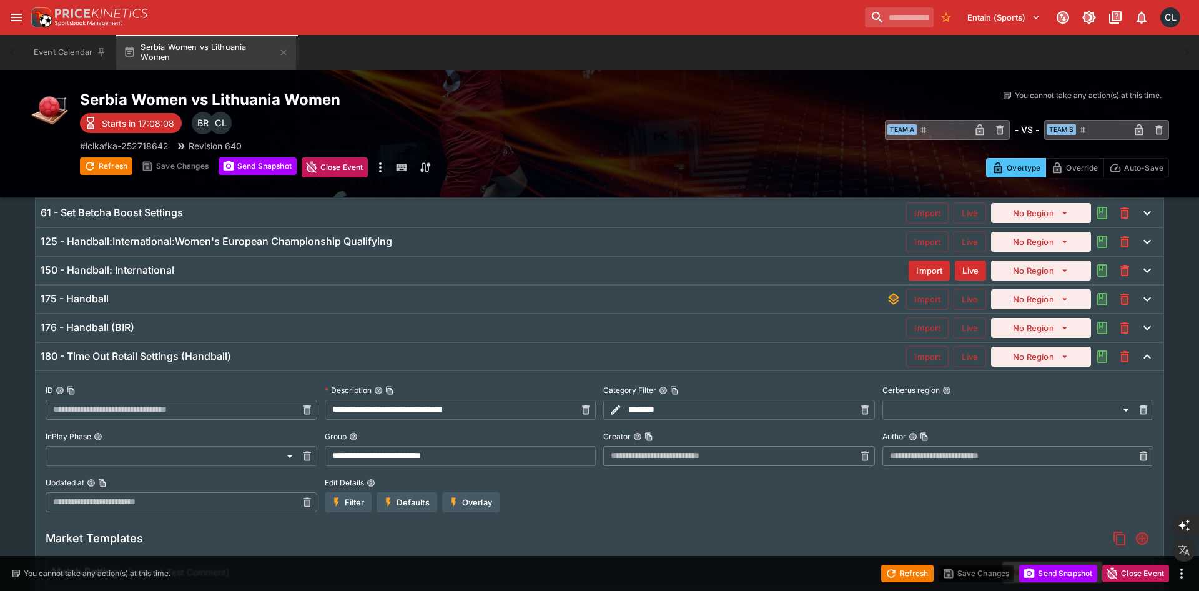
scroll to position [246, 0]
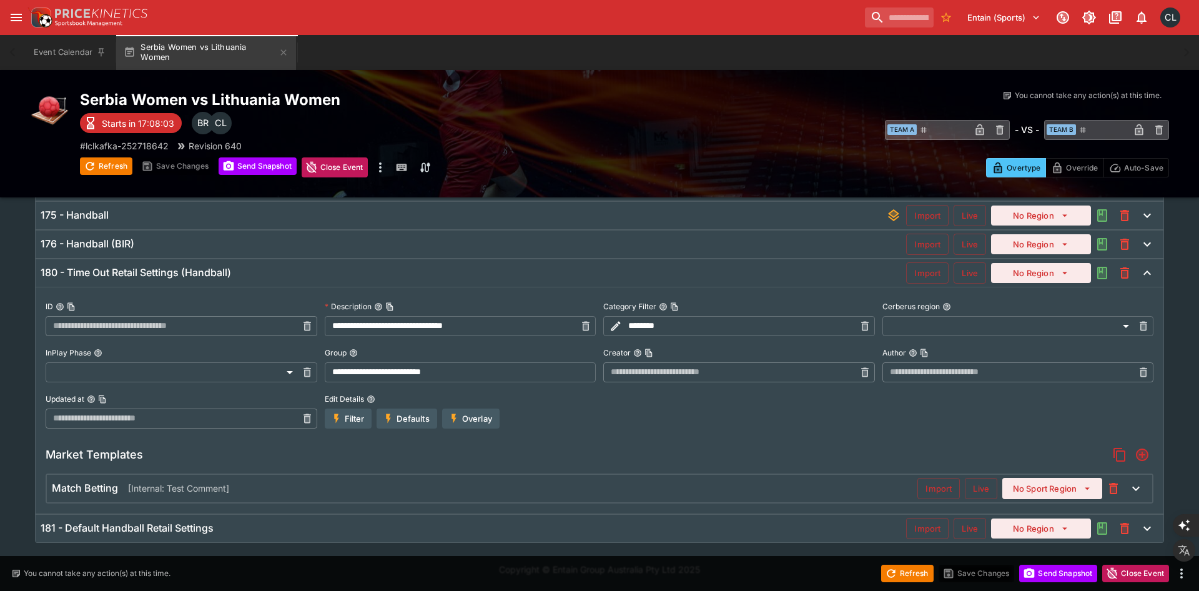
click at [812, 493] on div "Match Betting [Internal: Test Comment]" at bounding box center [485, 488] width 866 height 13
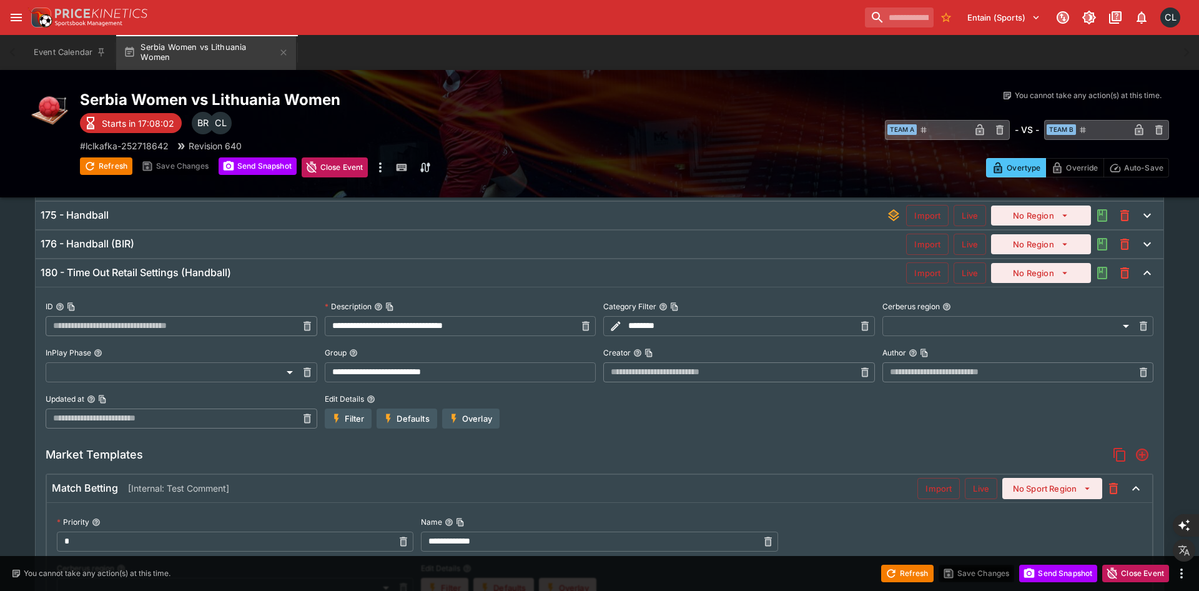
scroll to position [359, 0]
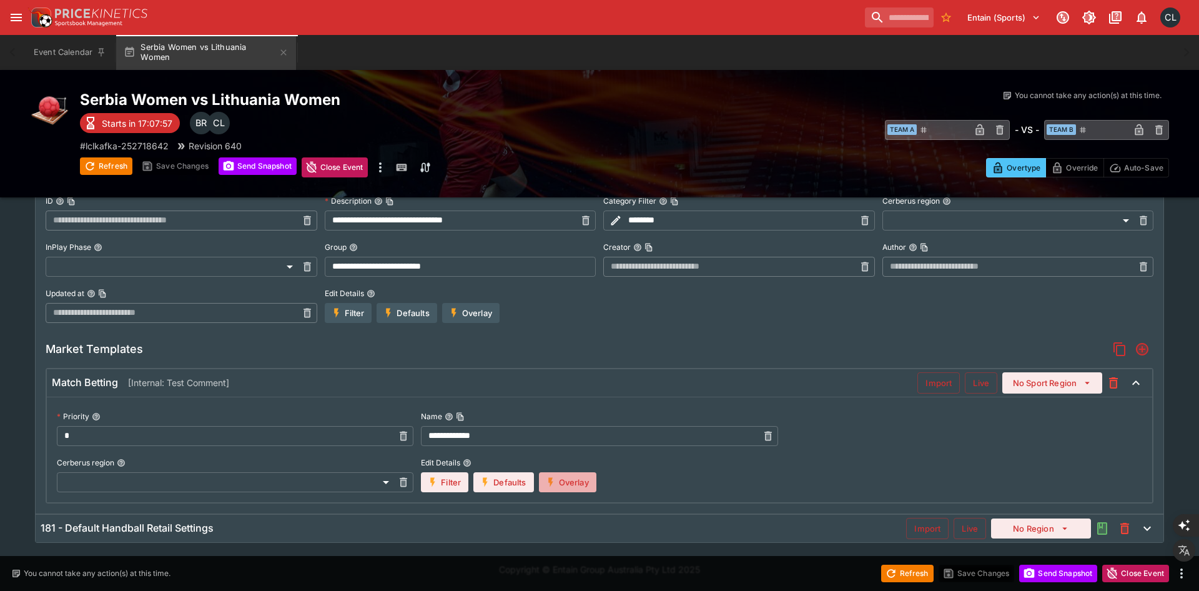
click at [577, 485] on button "Overlay" at bounding box center [567, 482] width 57 height 20
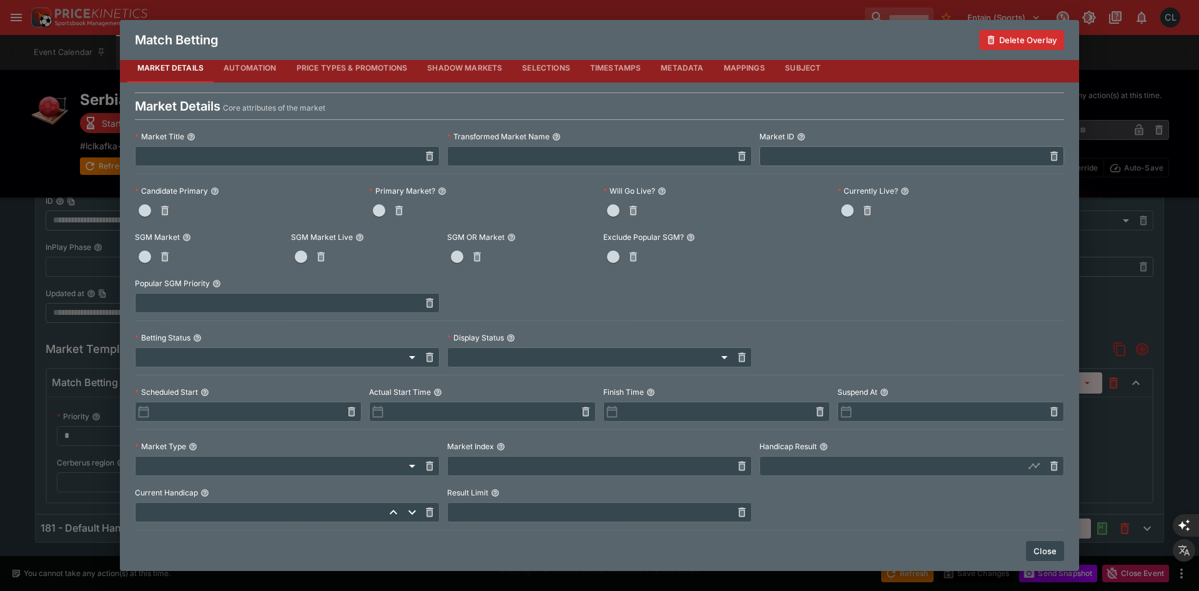
scroll to position [0, 0]
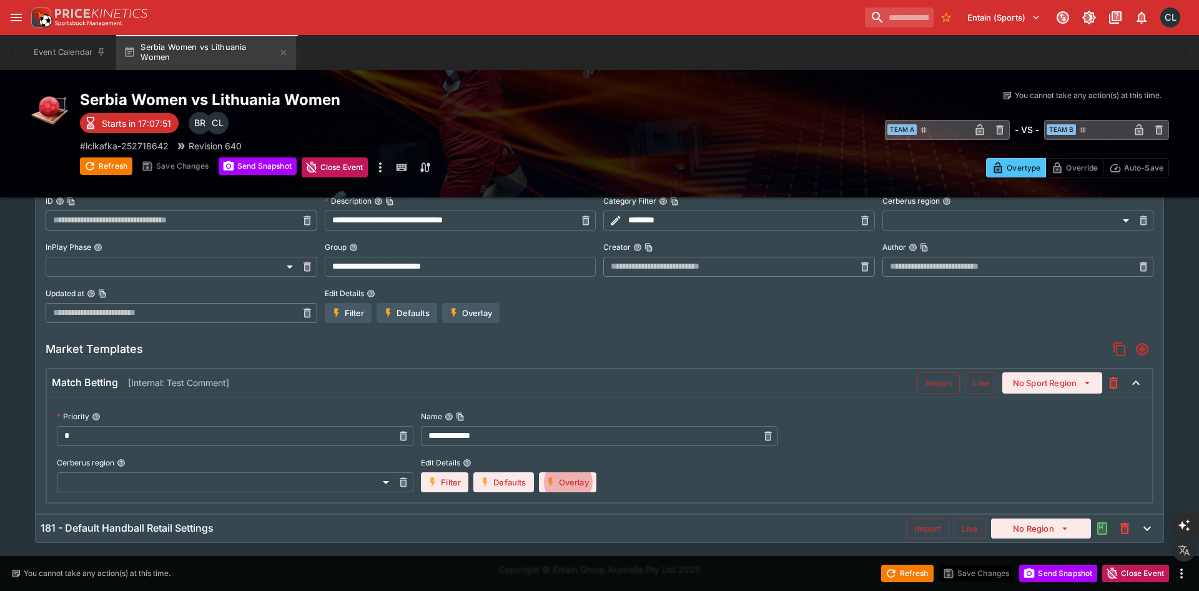
click at [445, 482] on button "Filter" at bounding box center [444, 482] width 47 height 20
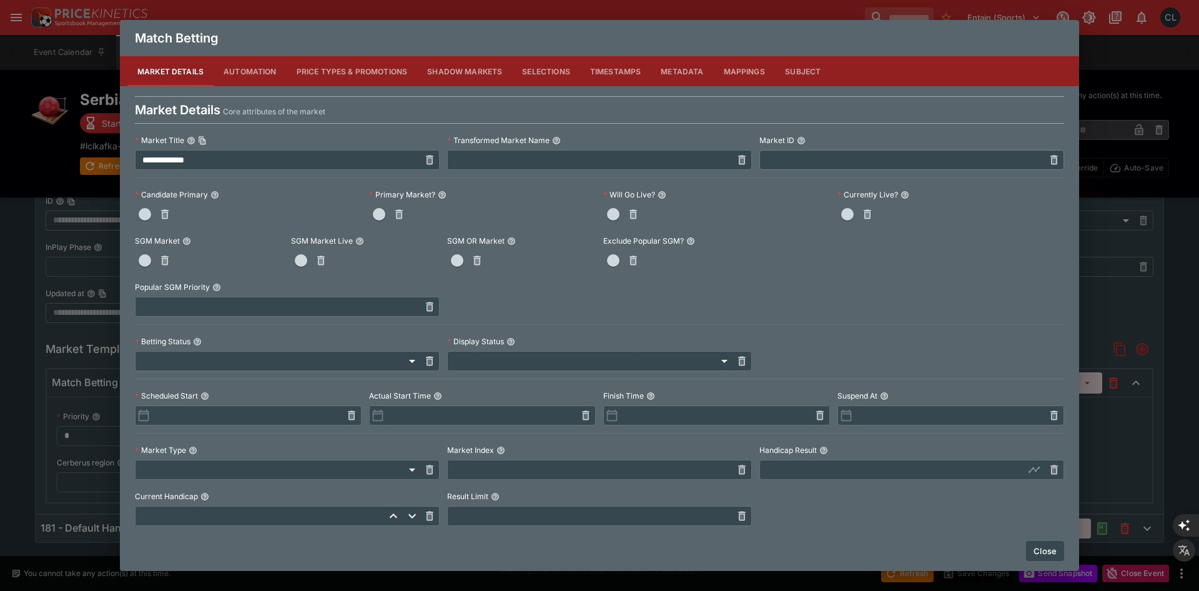
click at [271, 163] on input "**********" at bounding box center [277, 160] width 285 height 20
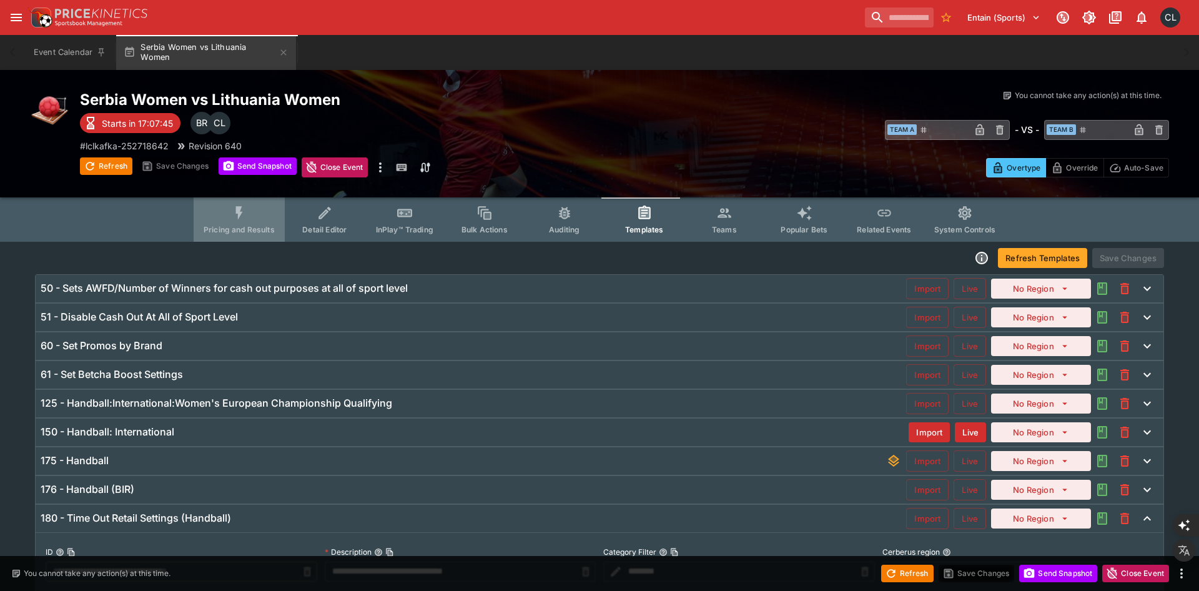
click at [250, 239] on button "Pricing and Results" at bounding box center [239, 219] width 91 height 44
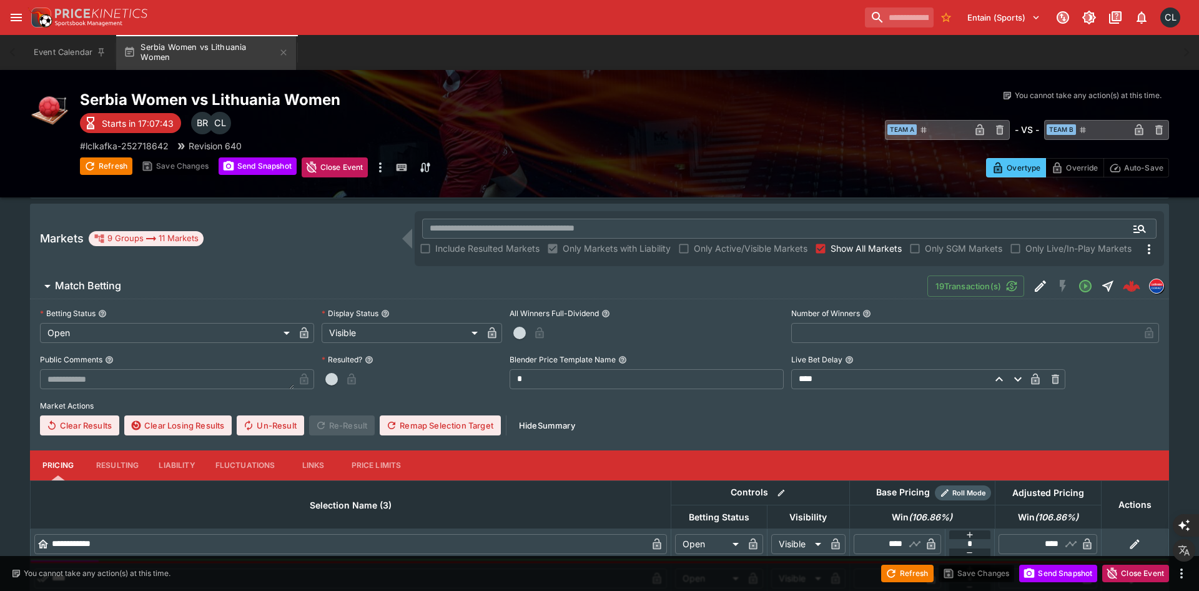
scroll to position [193, 0]
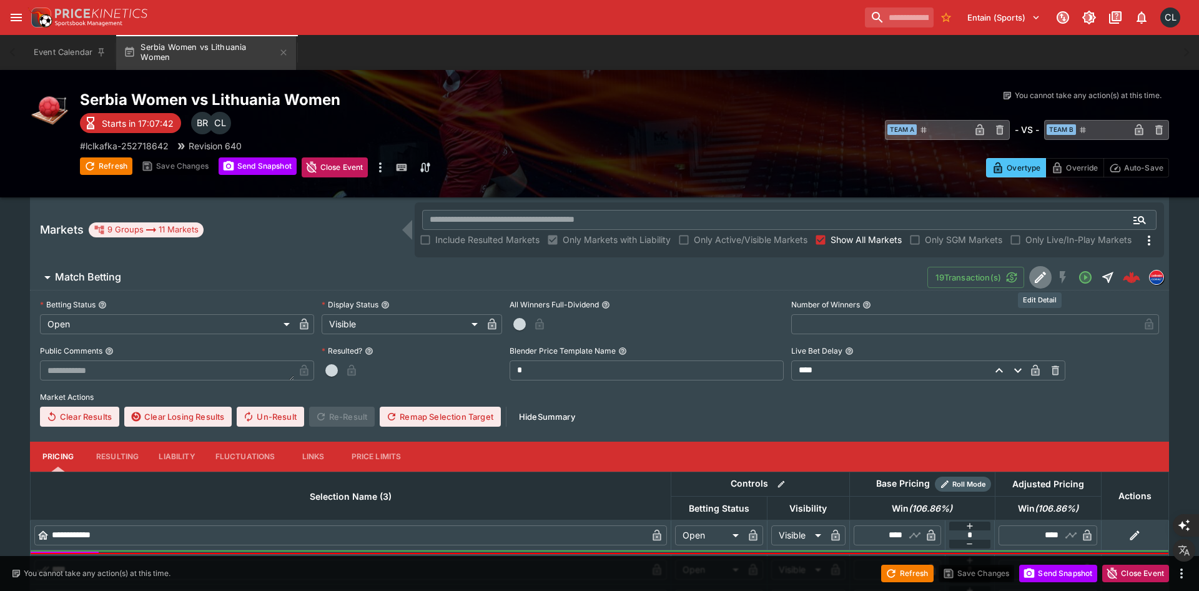
click at [1041, 279] on icon "Edit Detail" at bounding box center [1040, 277] width 15 height 15
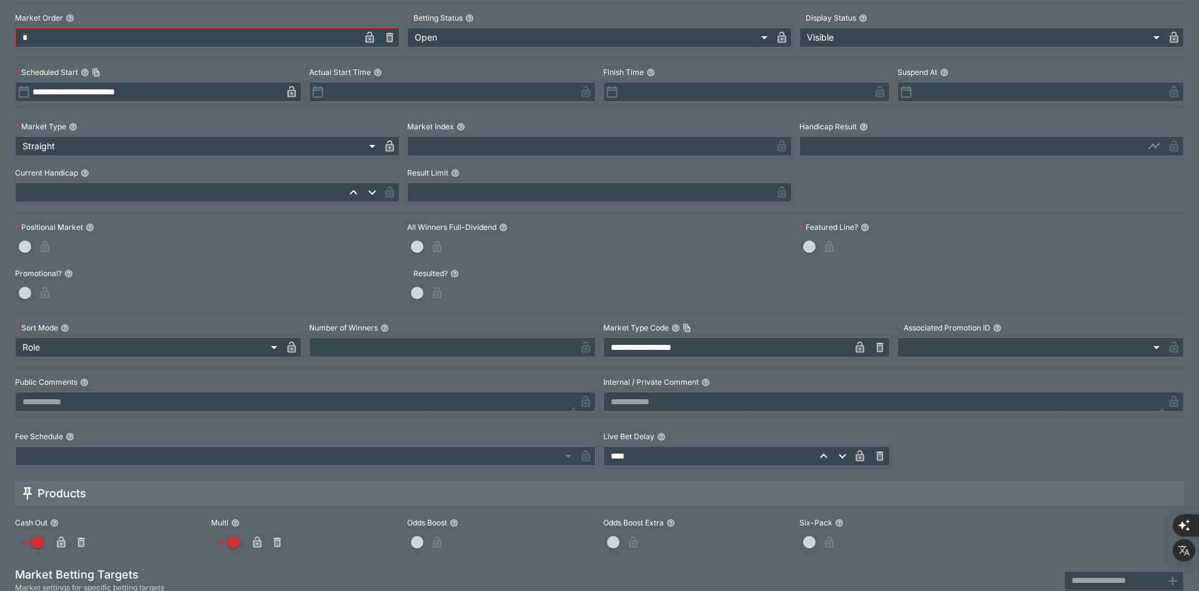
scroll to position [365, 0]
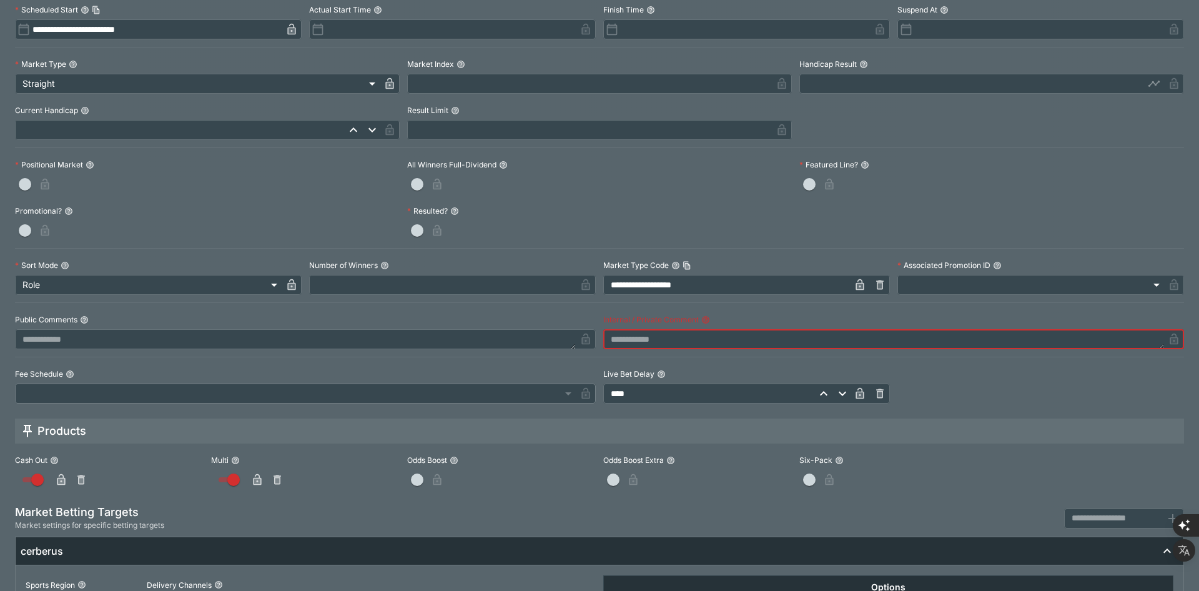
click at [878, 340] on textarea at bounding box center [883, 339] width 561 height 20
type textarea "****"
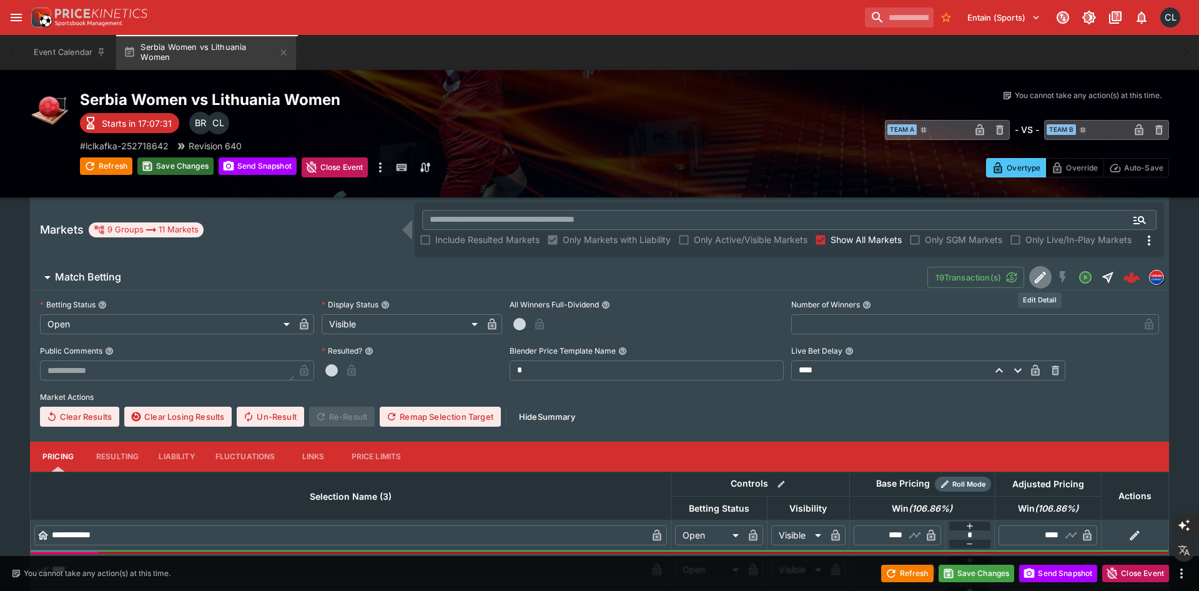
click at [192, 167] on button "Save Changes" at bounding box center [175, 165] width 76 height 17
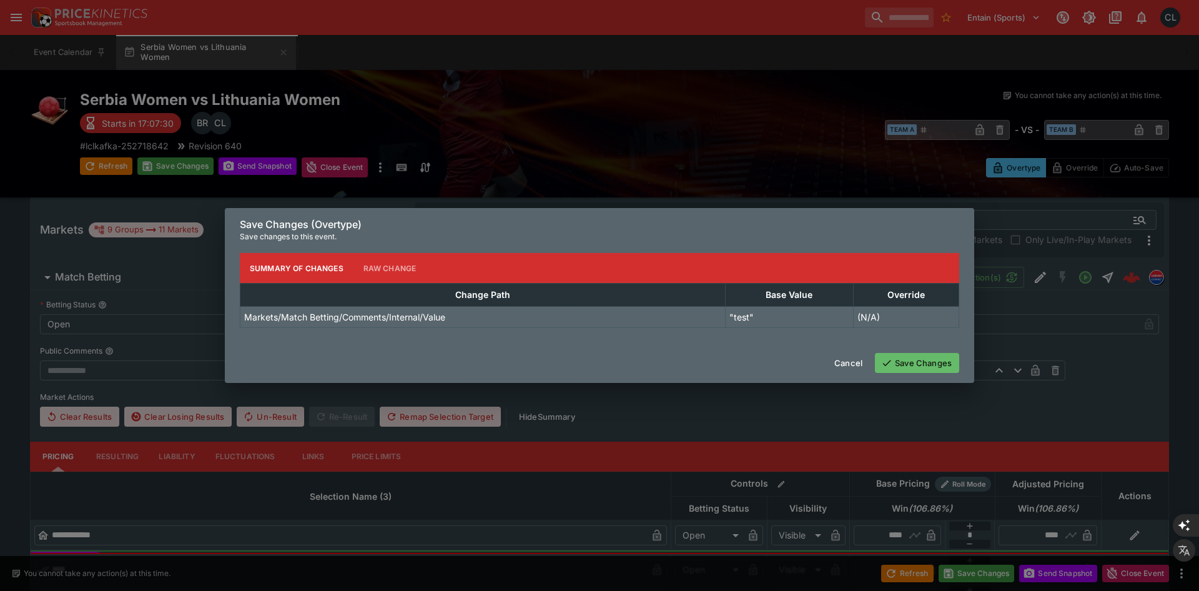
click at [895, 367] on button "Save Changes" at bounding box center [917, 363] width 84 height 20
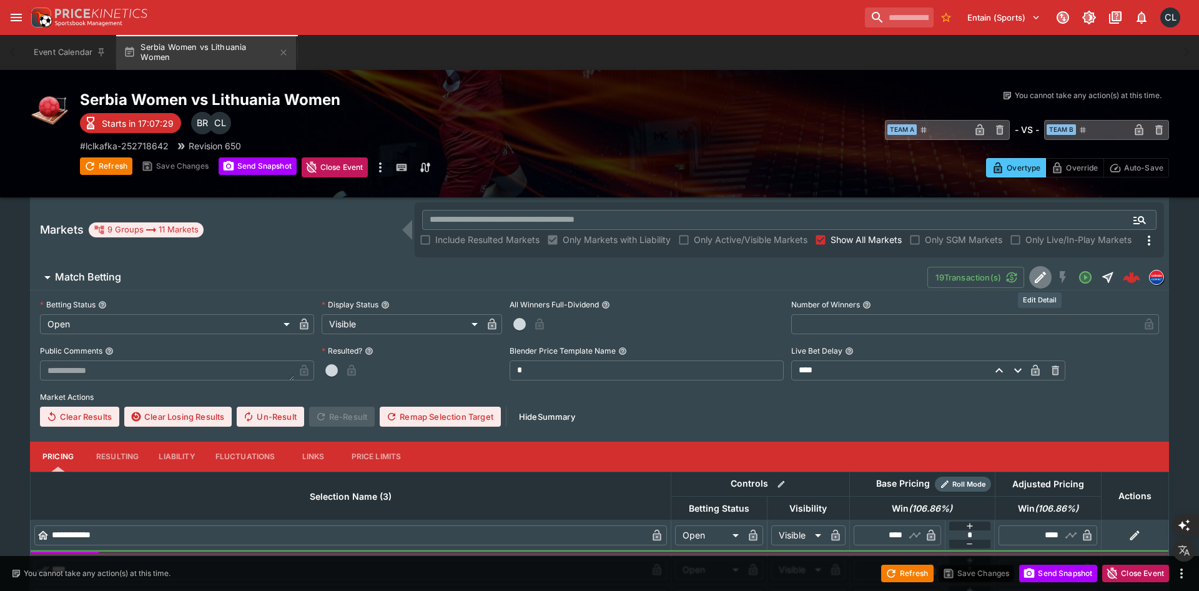
click at [1043, 276] on icon "Edit Detail" at bounding box center [1040, 277] width 15 height 15
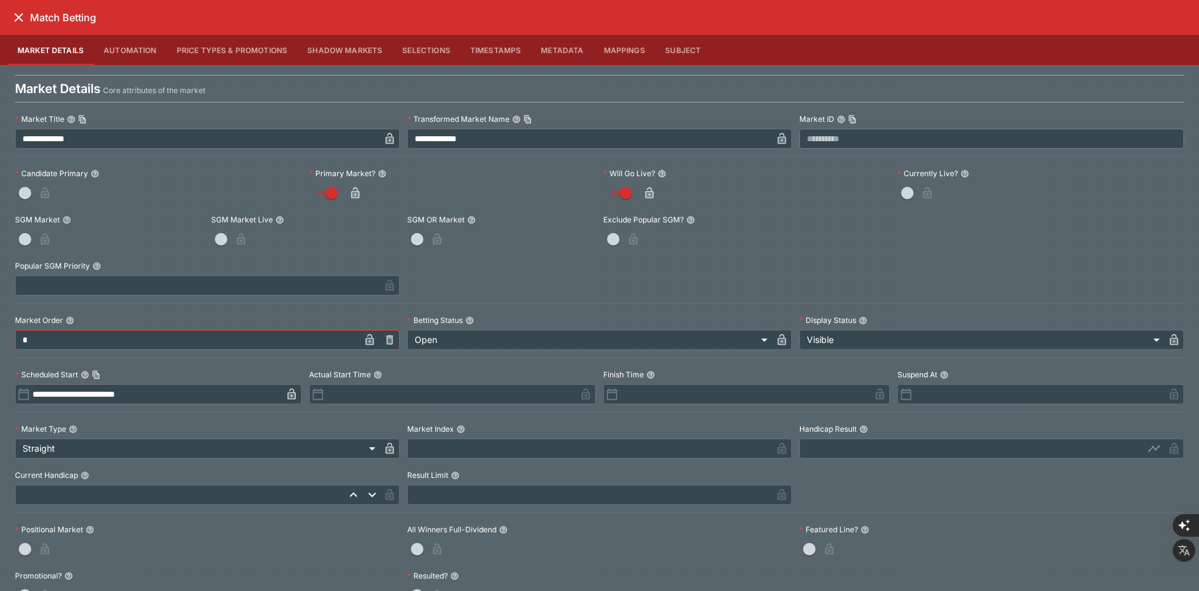
scroll to position [504, 0]
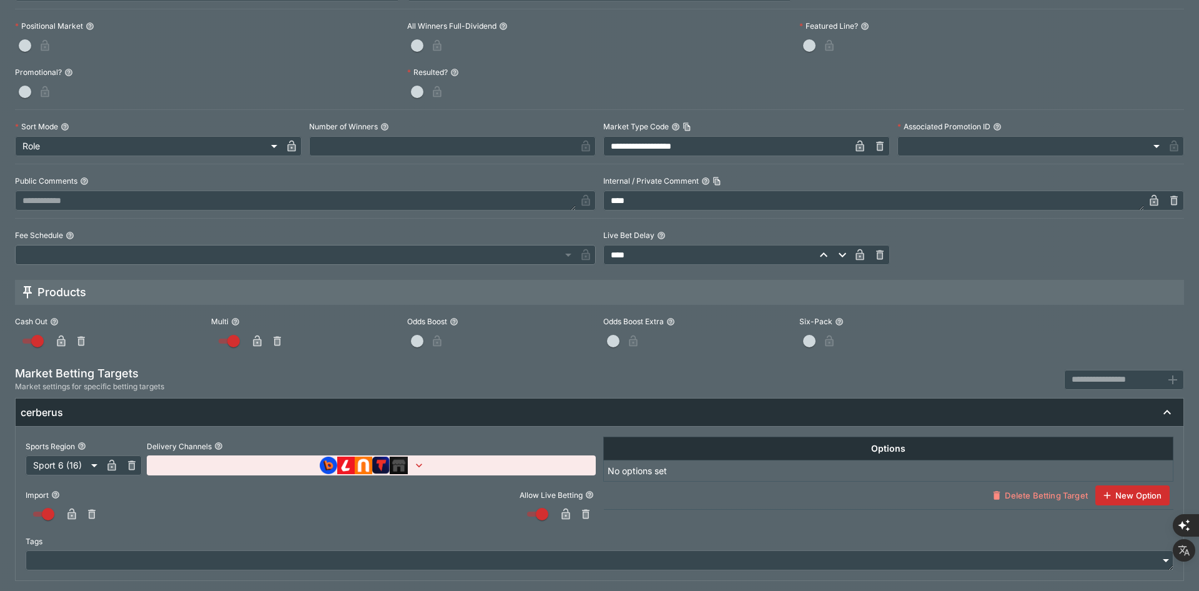
click at [801, 201] on textarea "****" at bounding box center [873, 201] width 541 height 20
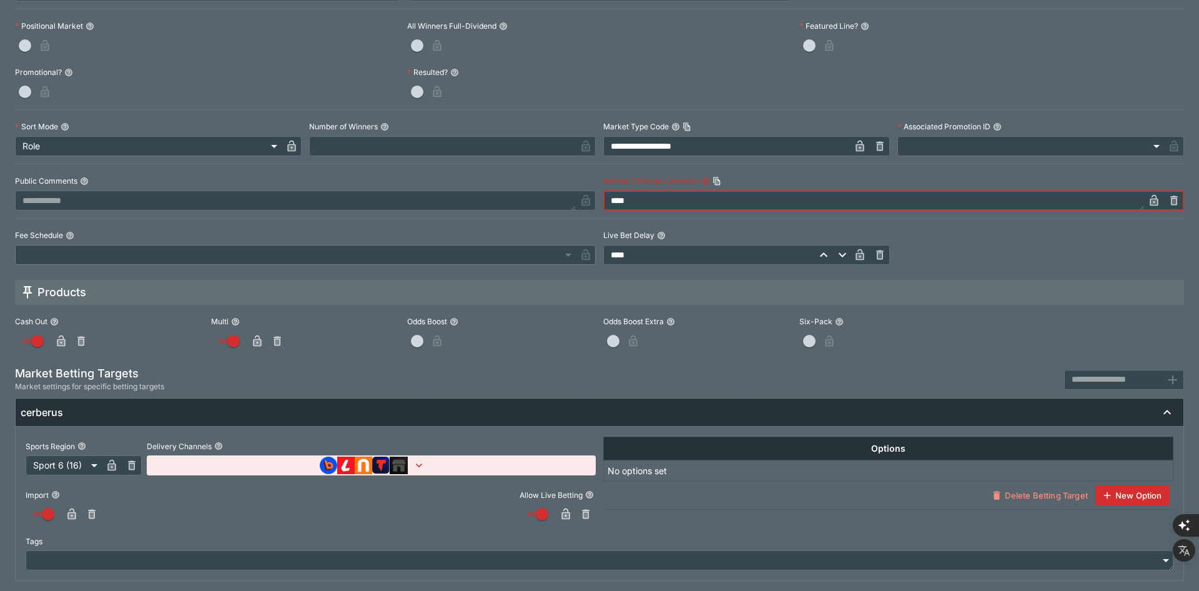
click at [1171, 201] on icon "button" at bounding box center [1174, 200] width 7 height 9
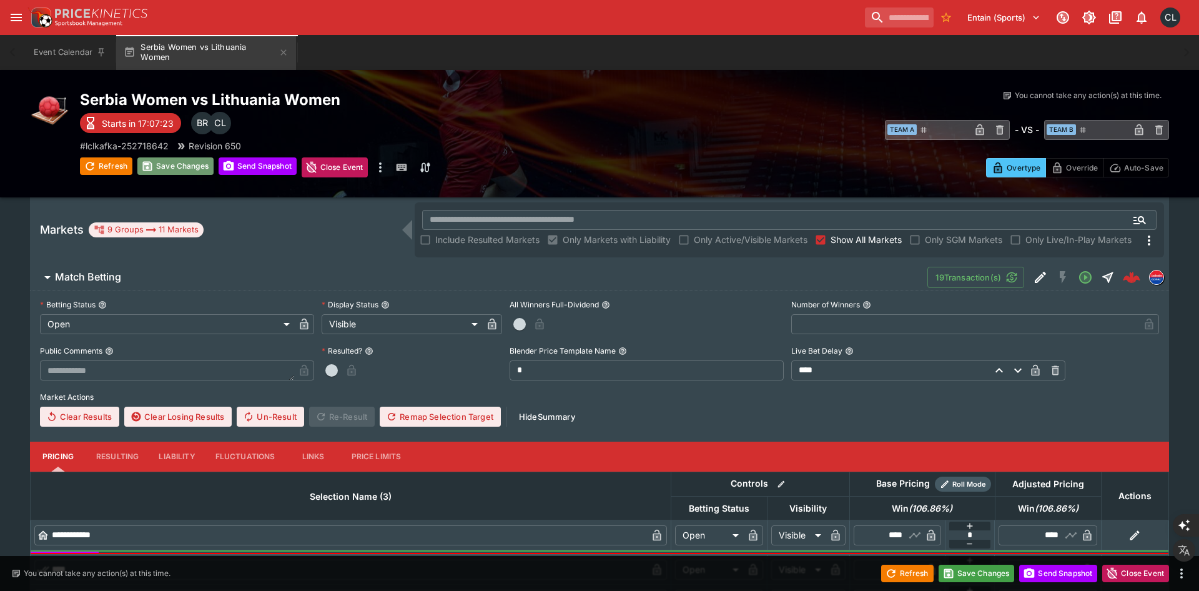
click at [185, 162] on button "Save Changes" at bounding box center [175, 165] width 76 height 17
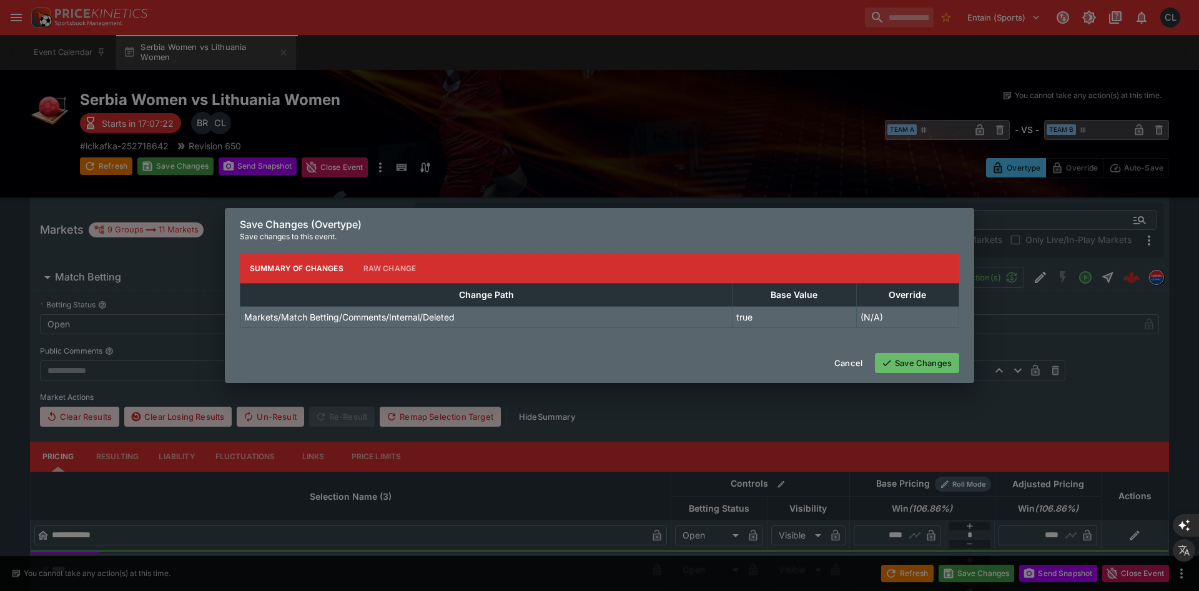
click at [910, 364] on button "Save Changes" at bounding box center [917, 363] width 84 height 20
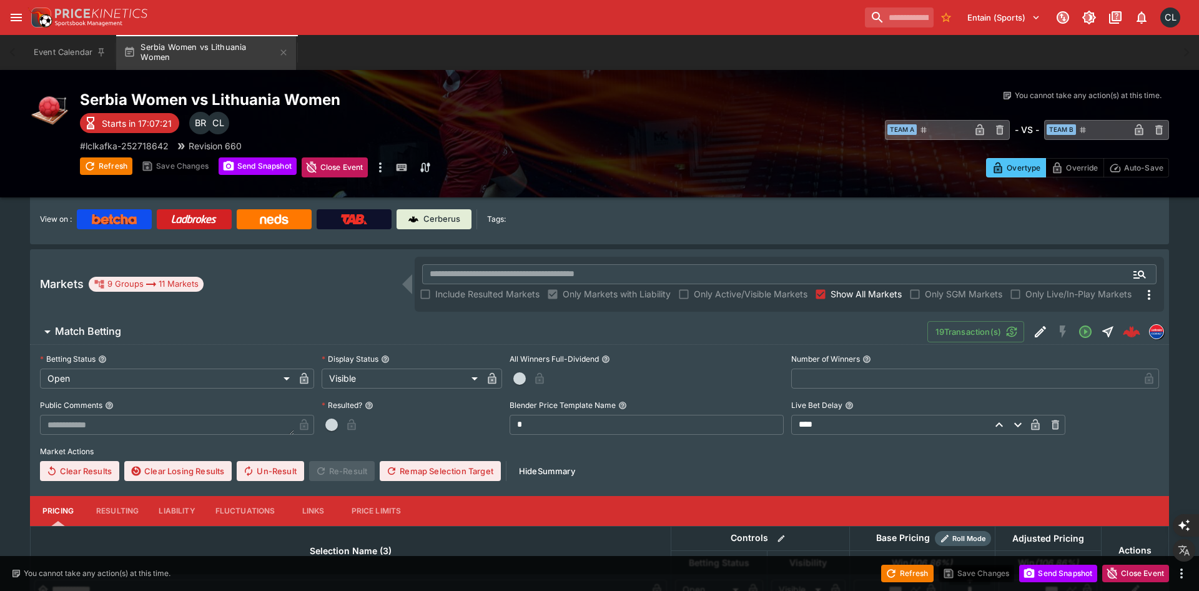
scroll to position [117, 0]
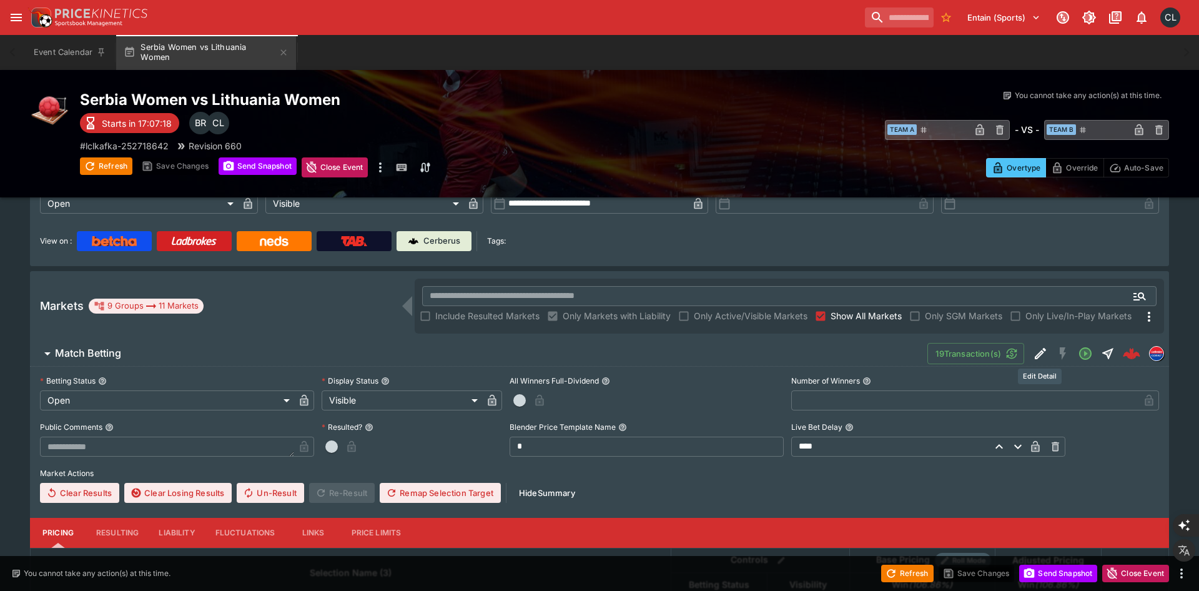
click at [1036, 359] on icon "Edit Detail" at bounding box center [1040, 353] width 15 height 15
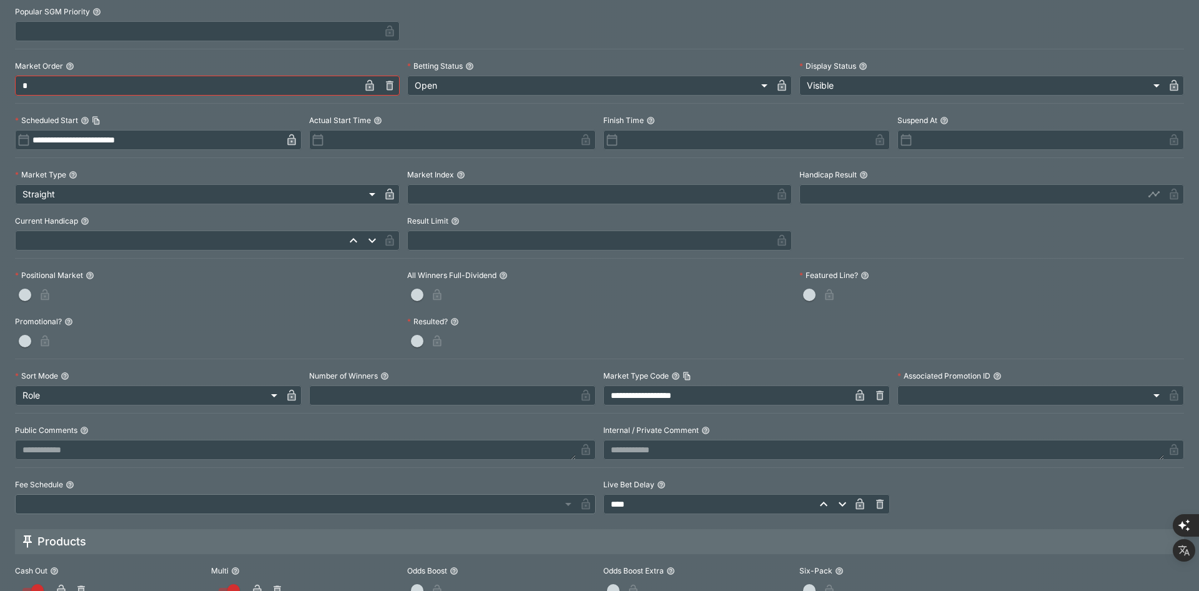
scroll to position [289, 0]
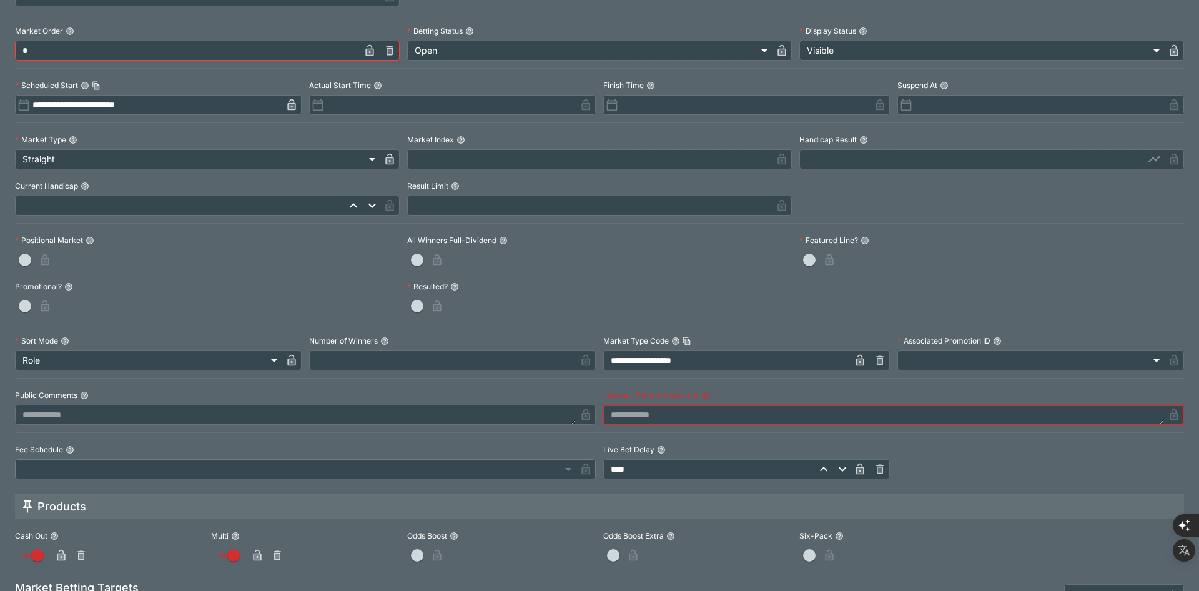
click at [807, 418] on textarea at bounding box center [883, 415] width 561 height 20
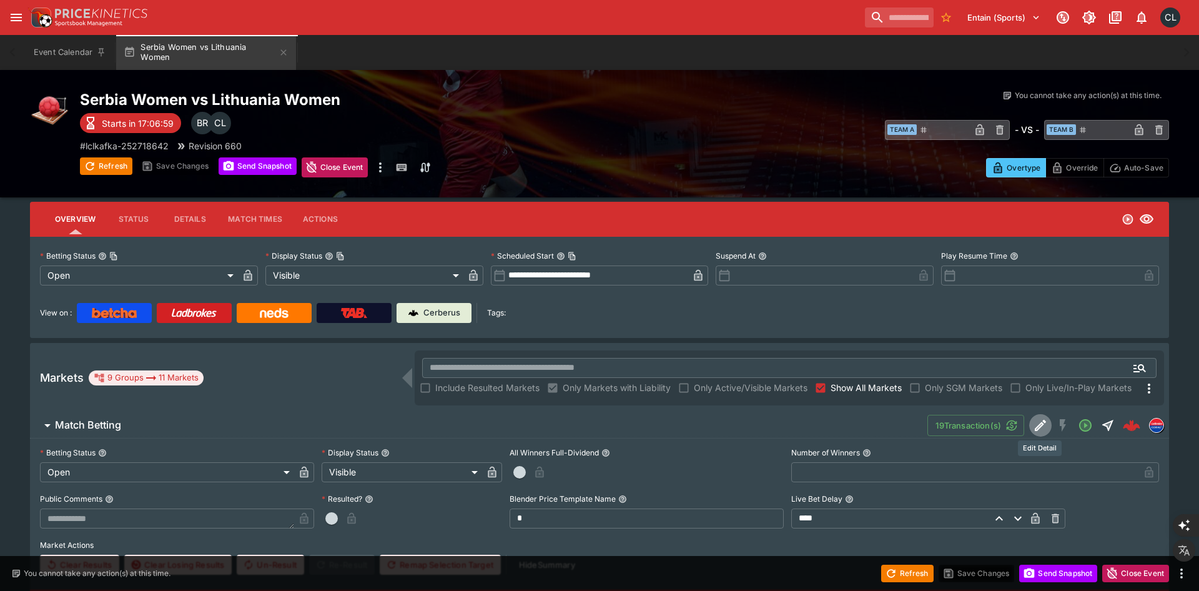
scroll to position [0, 0]
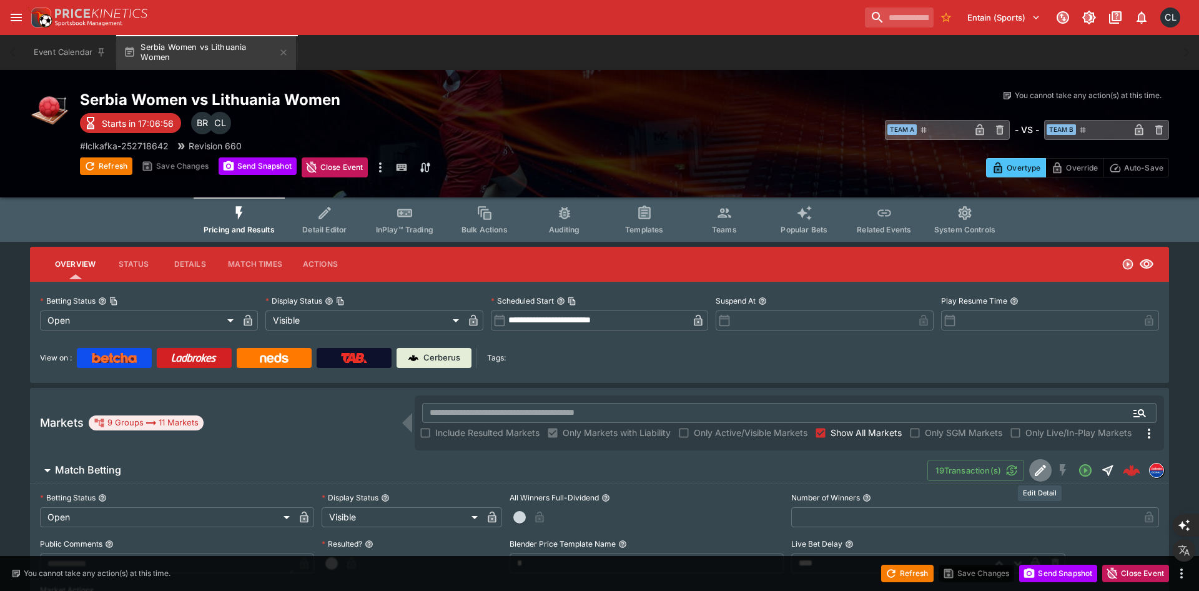
click at [681, 123] on div "​ Team A ​ - VS - ​ Team B ​" at bounding box center [897, 129] width 545 height 29
click at [156, 147] on p "# lclkafka-252718642" at bounding box center [124, 145] width 89 height 13
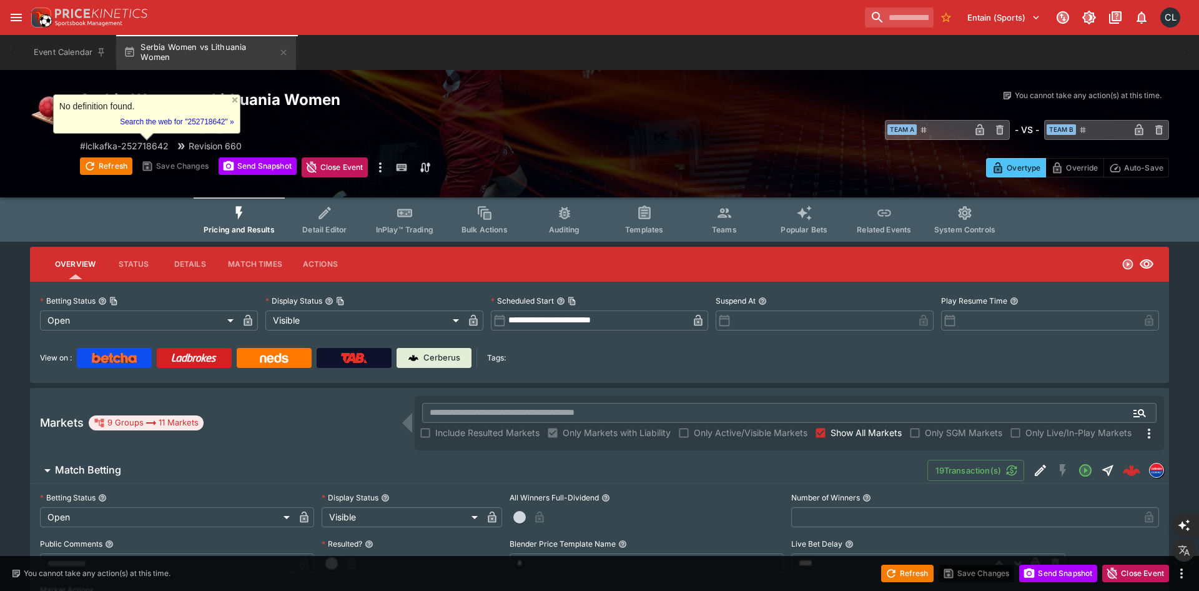
click at [561, 146] on div "# lclkafka-252718642 Revision 660" at bounding box center [352, 145] width 545 height 13
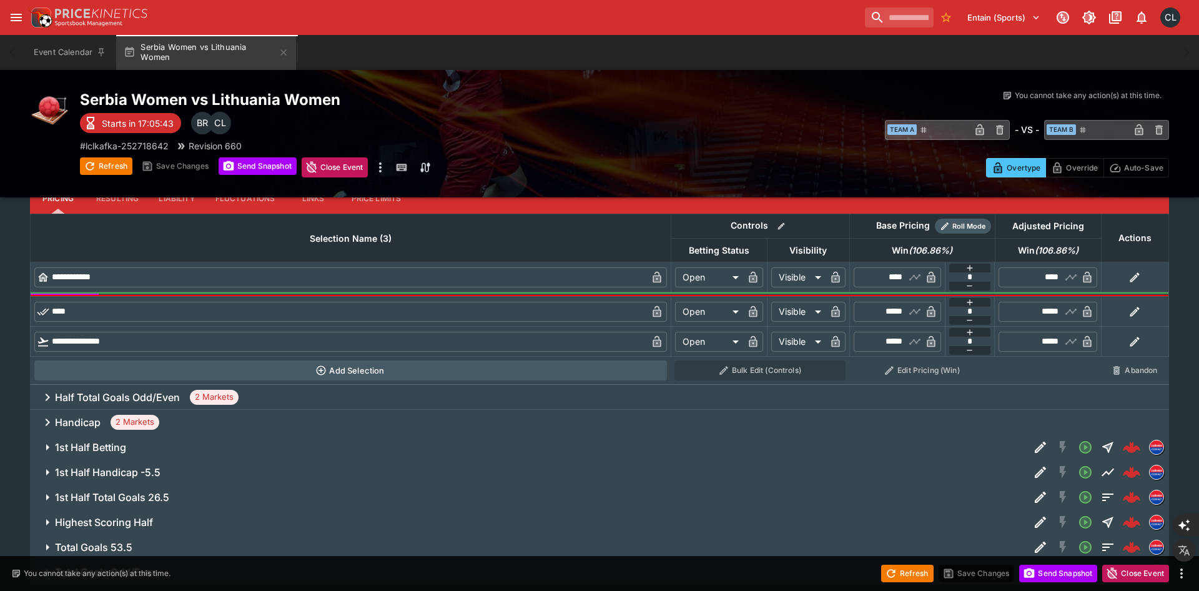
scroll to position [192, 0]
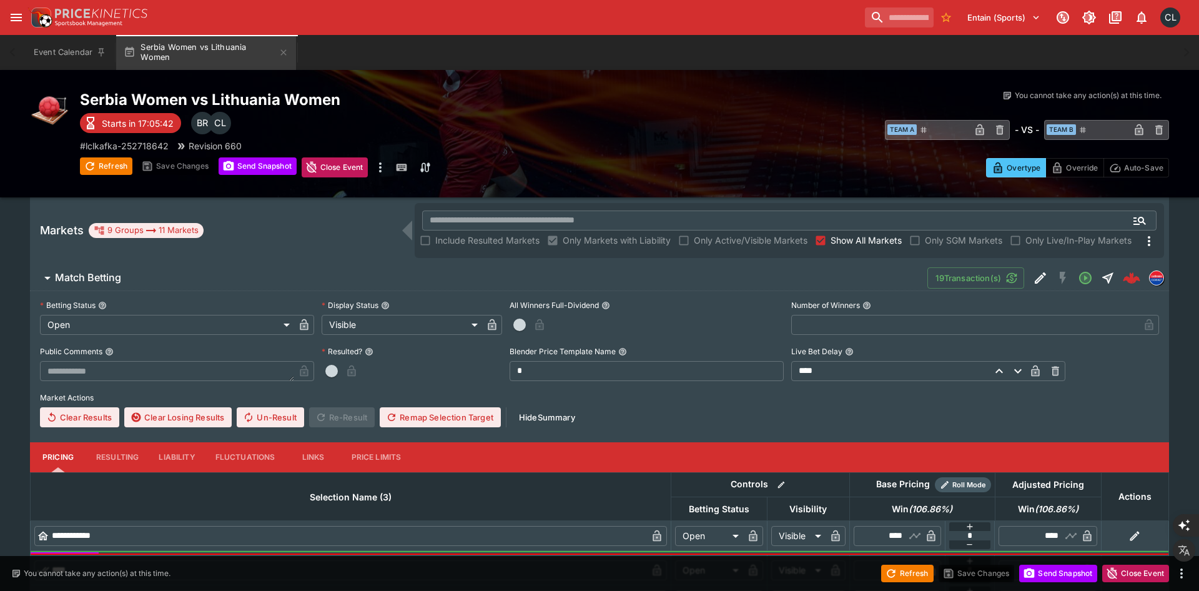
click at [655, 280] on span "Match Betting" at bounding box center [486, 277] width 863 height 13
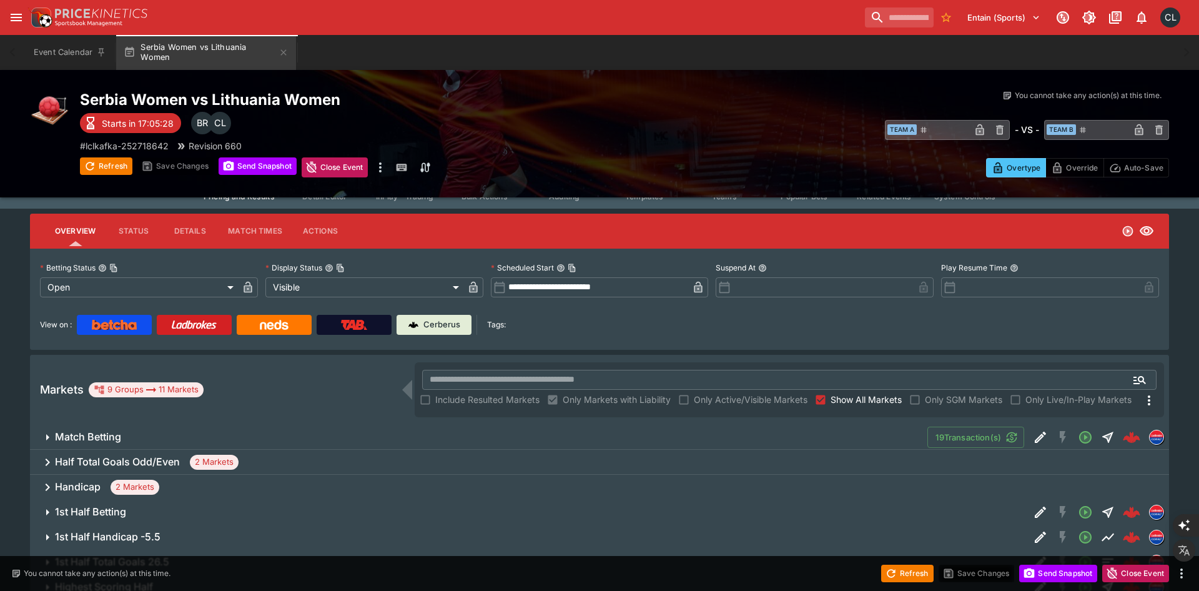
scroll to position [135, 0]
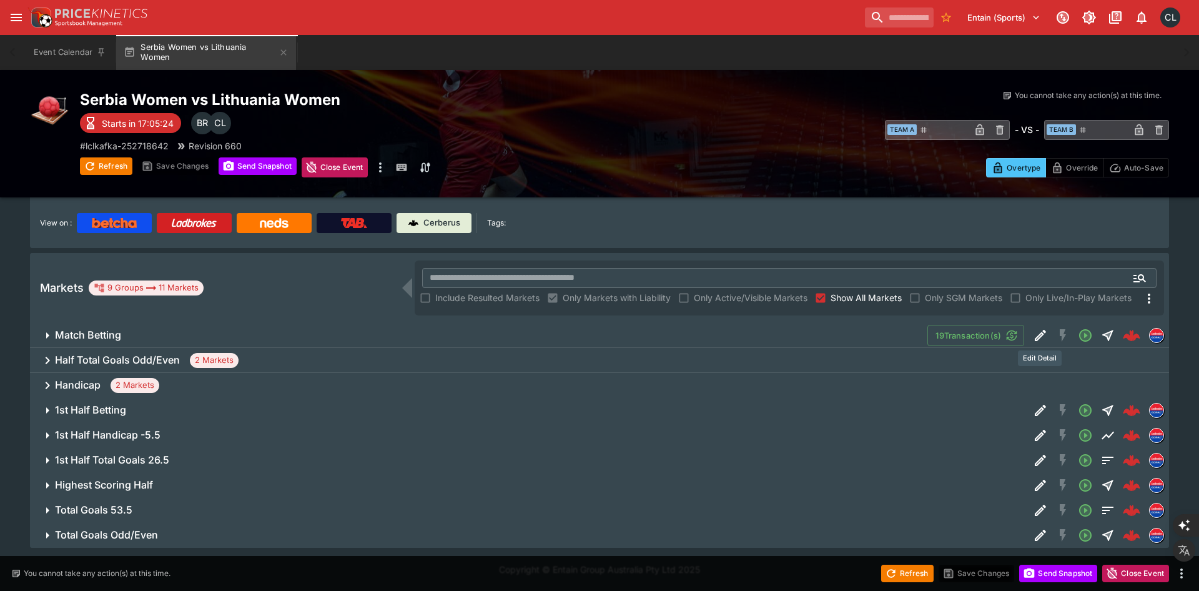
click at [1040, 337] on icon "Edit Detail" at bounding box center [1040, 335] width 15 height 15
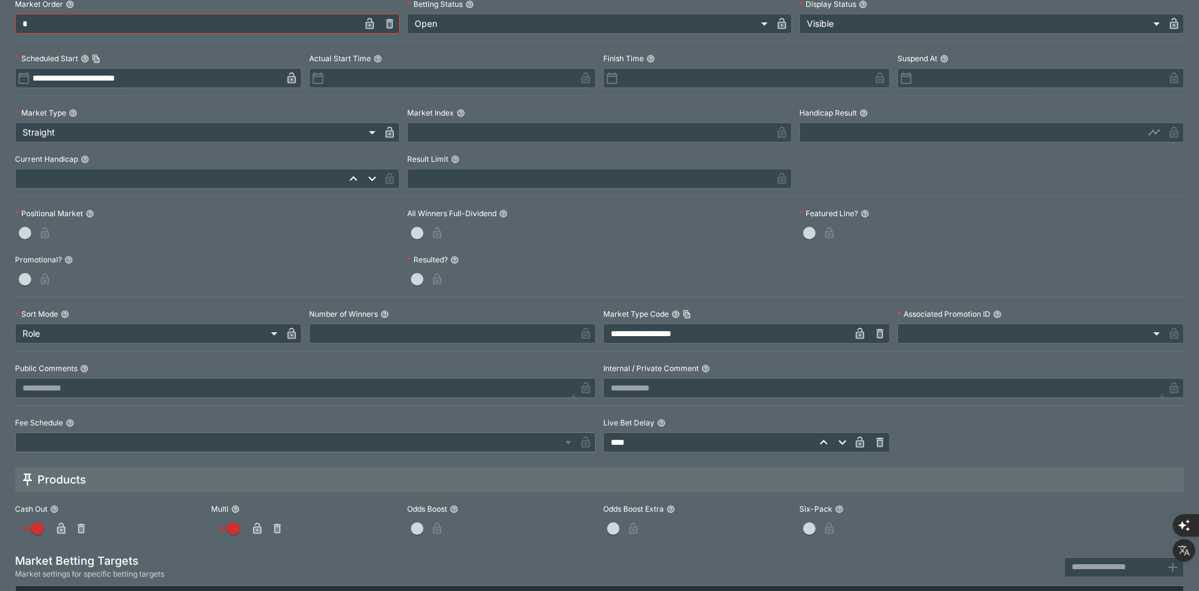
scroll to position [504, 0]
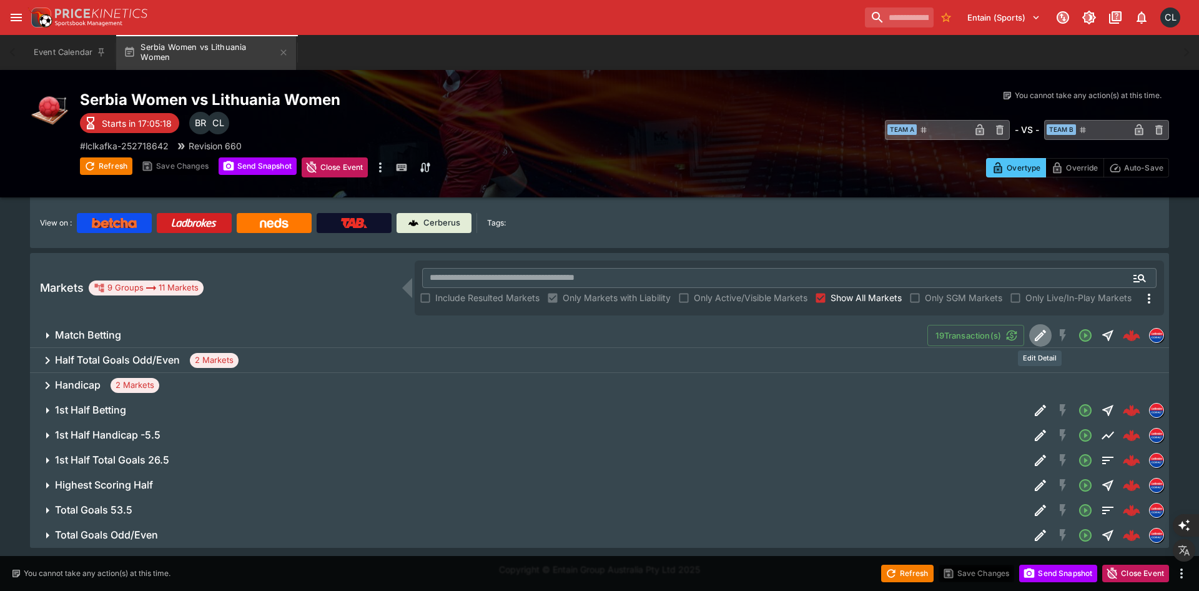
click at [1036, 339] on icon "Edit Detail" at bounding box center [1040, 335] width 11 height 11
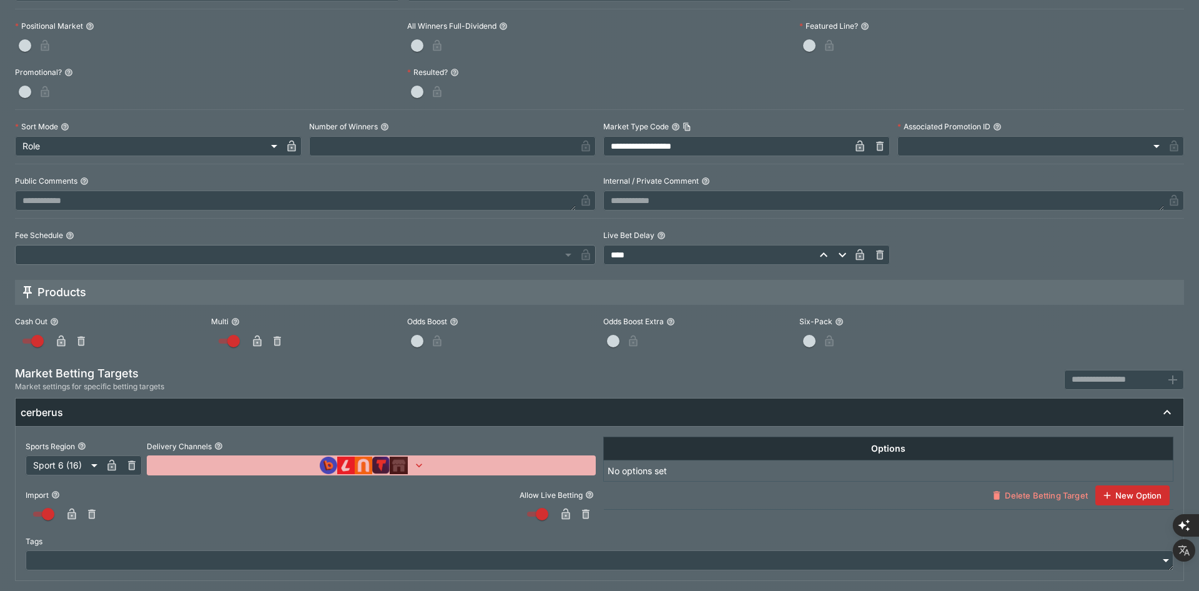
click at [451, 470] on button "button" at bounding box center [371, 465] width 449 height 20
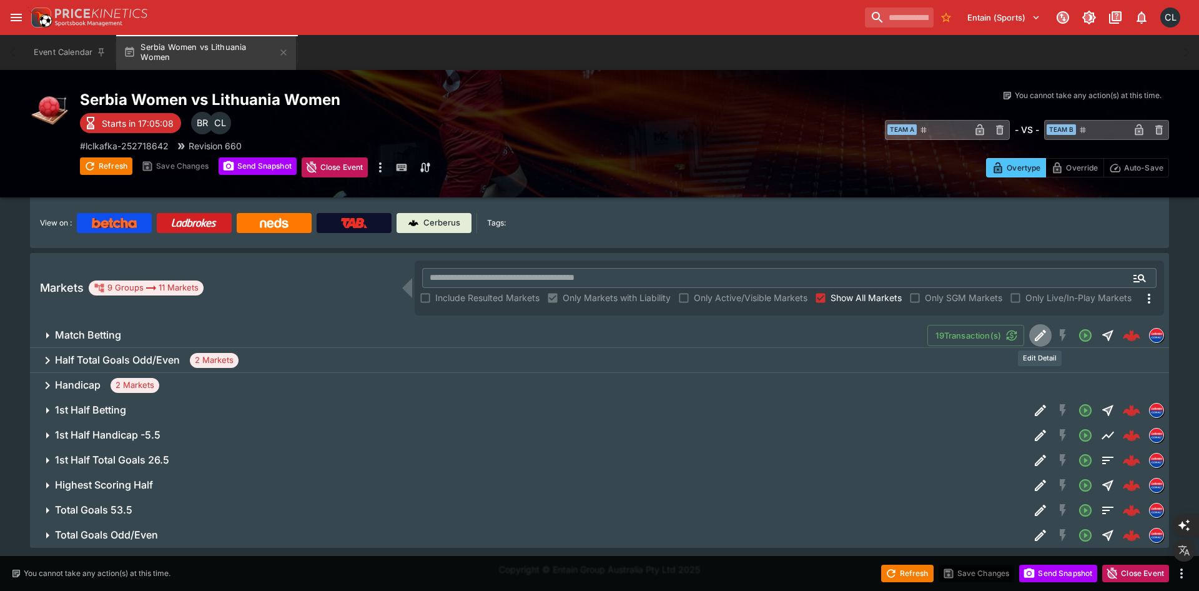
click at [1041, 336] on icon "Edit Detail" at bounding box center [1040, 335] width 15 height 15
click at [1040, 331] on icon "Edit Detail" at bounding box center [1040, 335] width 15 height 15
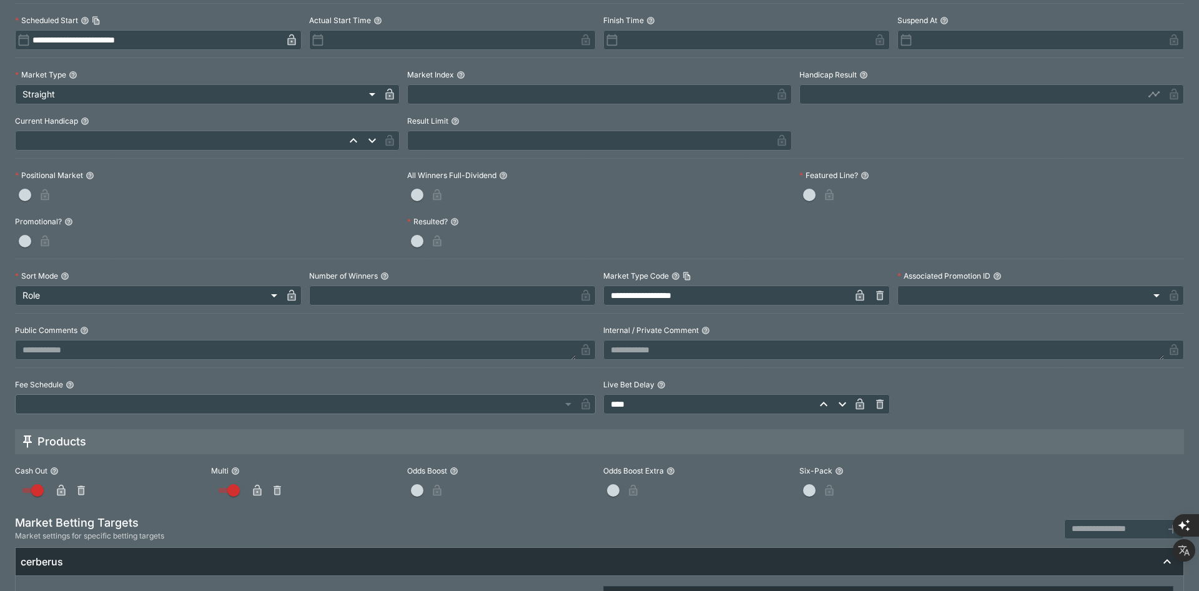
scroll to position [353, 0]
click at [676, 353] on textarea at bounding box center [883, 351] width 561 height 20
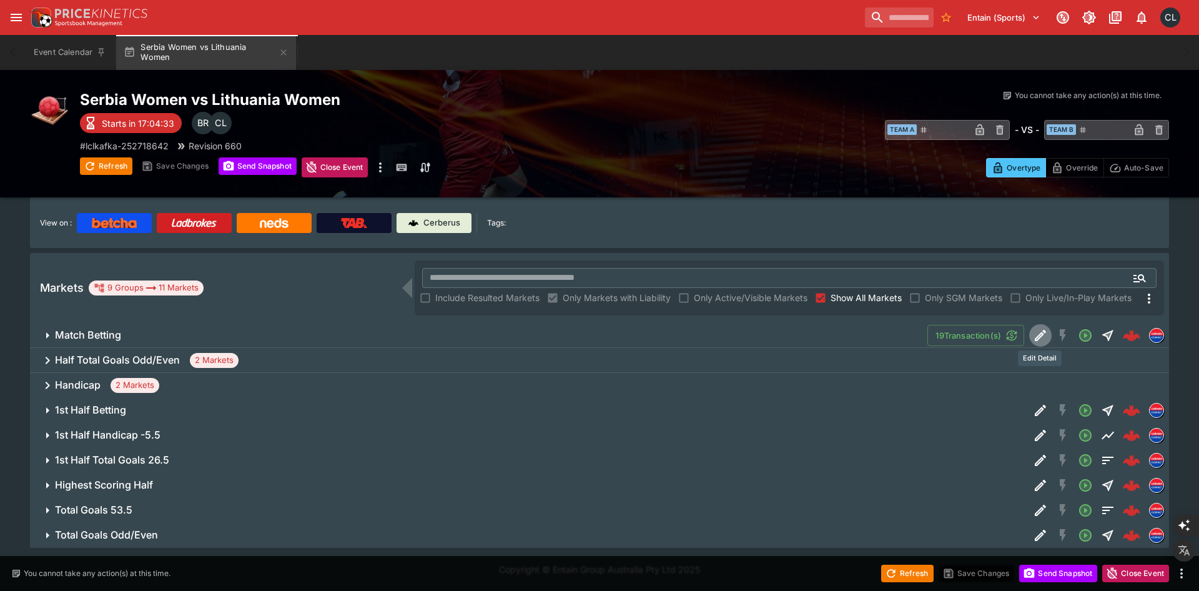
scroll to position [0, 0]
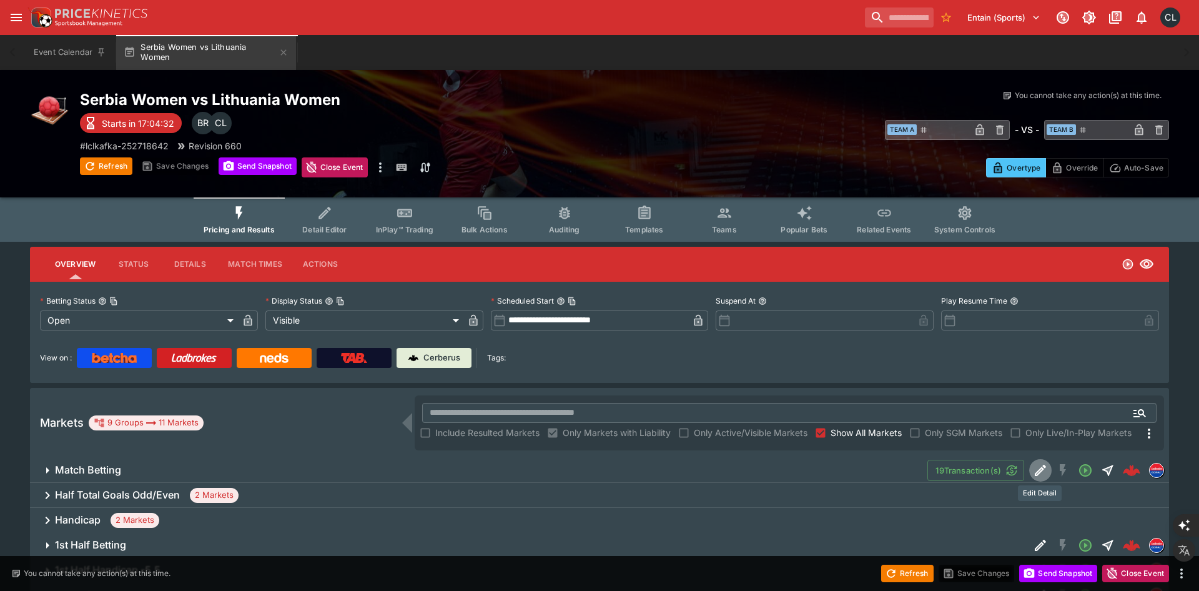
click at [655, 231] on span "Templates" at bounding box center [644, 229] width 38 height 9
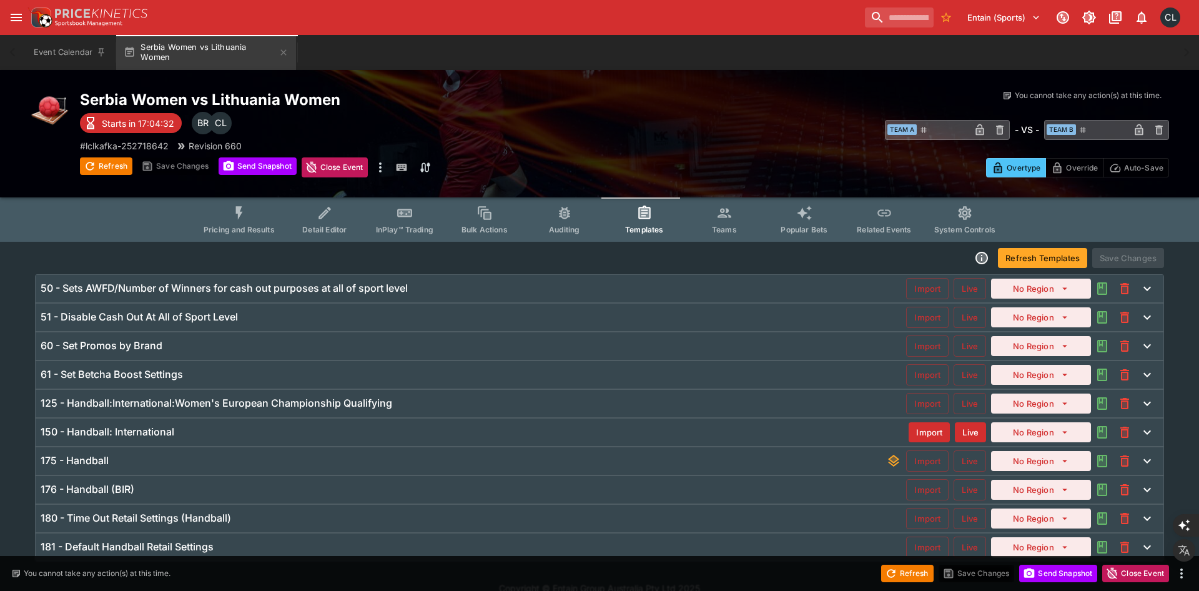
scroll to position [19, 0]
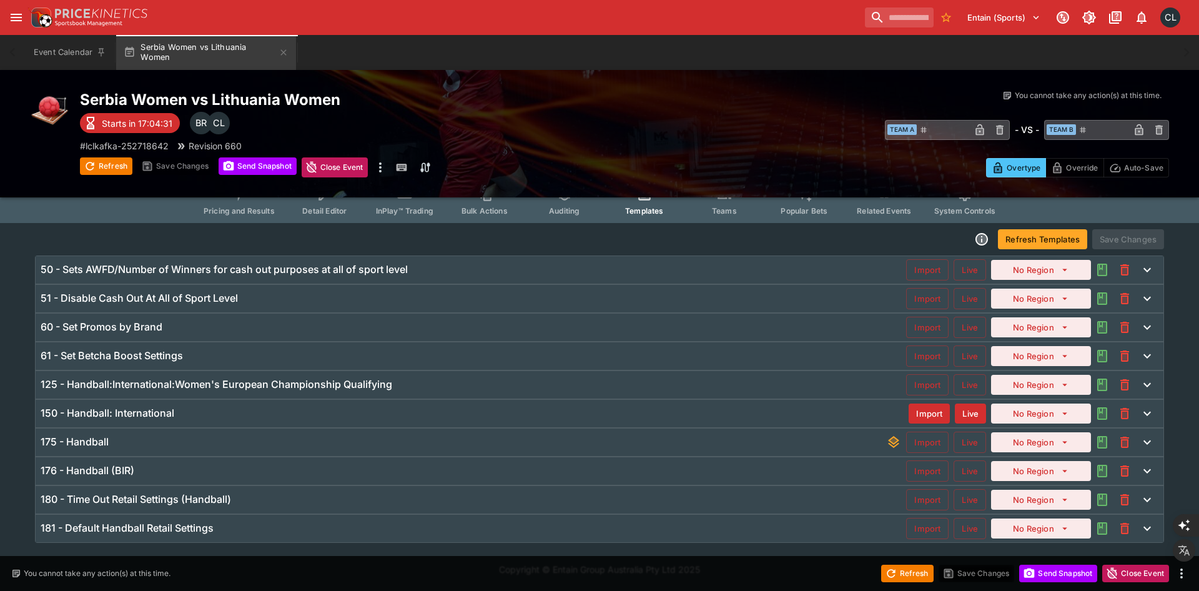
click at [848, 506] on div "180 - Time Out Retail Settings (Handball)" at bounding box center [474, 499] width 866 height 13
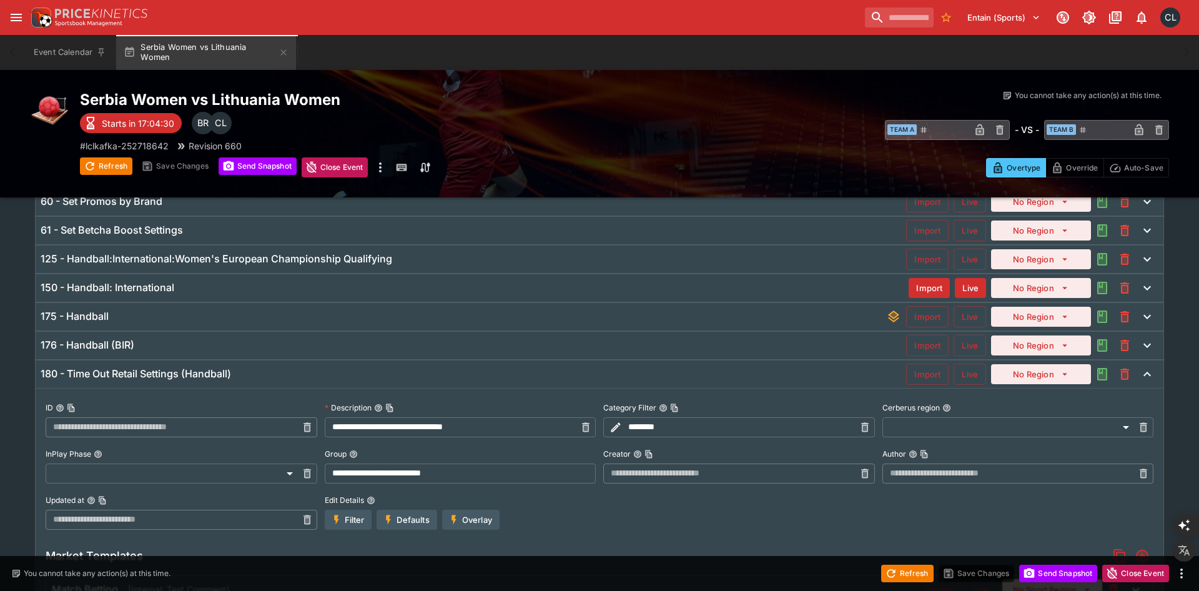
scroll to position [246, 0]
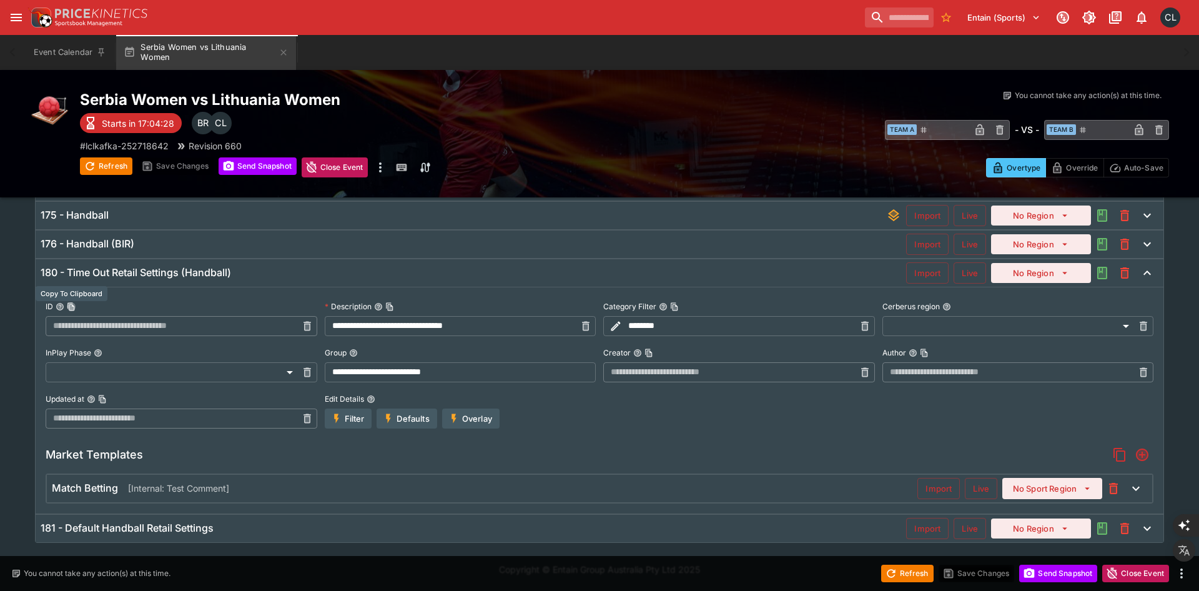
click at [72, 309] on icon "Copy To Clipboard" at bounding box center [72, 307] width 4 height 5
click at [356, 424] on button "Filter" at bounding box center [348, 419] width 47 height 20
click at [289, 489] on div "Match Betting [Internal: Test Comment]" at bounding box center [485, 488] width 866 height 13
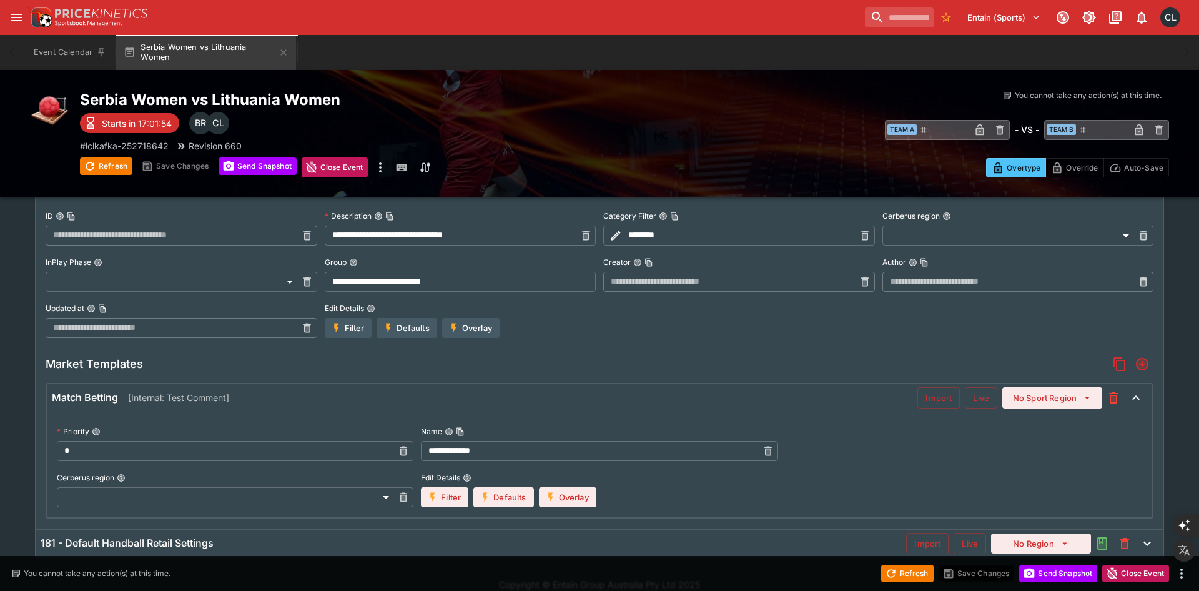
scroll to position [359, 0]
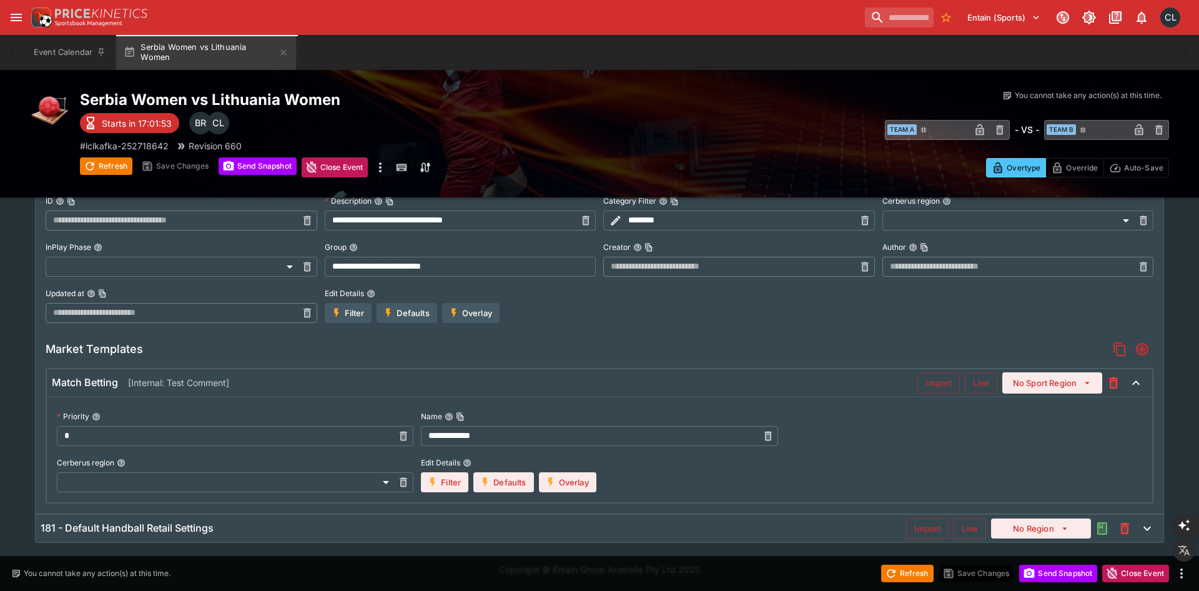
click at [450, 482] on button "Filter" at bounding box center [444, 482] width 47 height 20
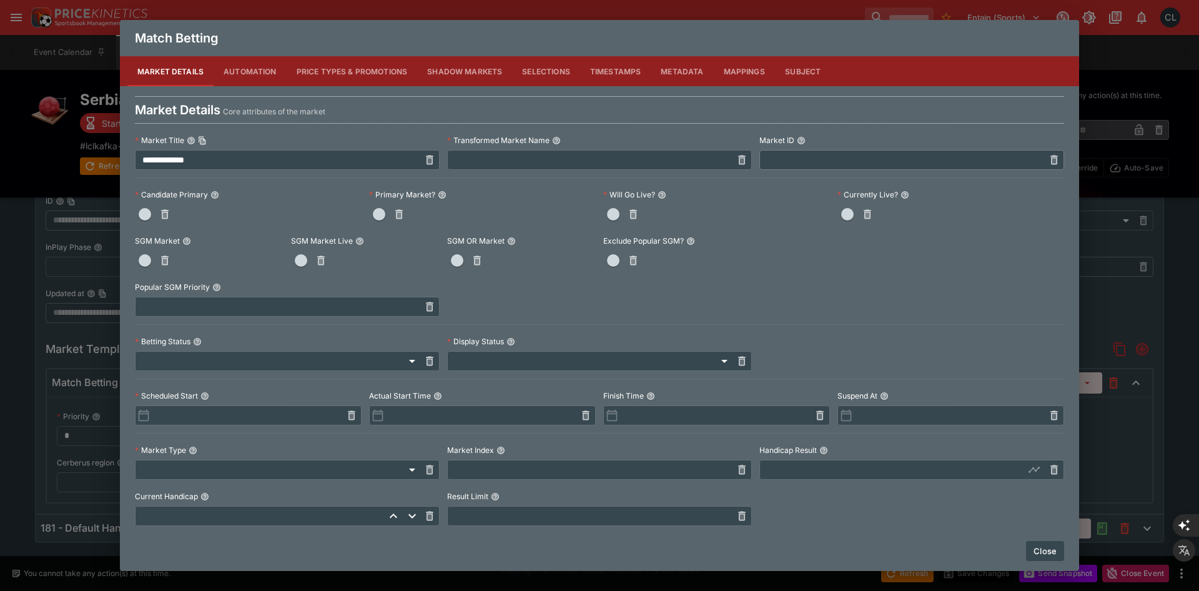
click at [607, 73] on button "Timestamps" at bounding box center [615, 71] width 71 height 30
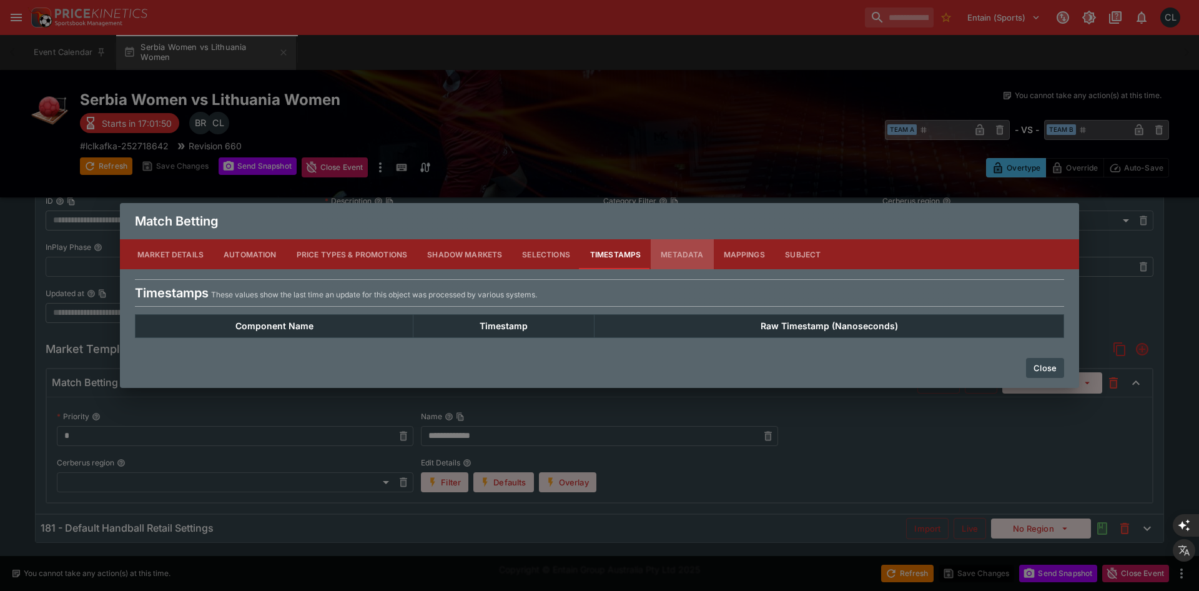
click at [670, 254] on button "Metadata" at bounding box center [682, 254] width 62 height 30
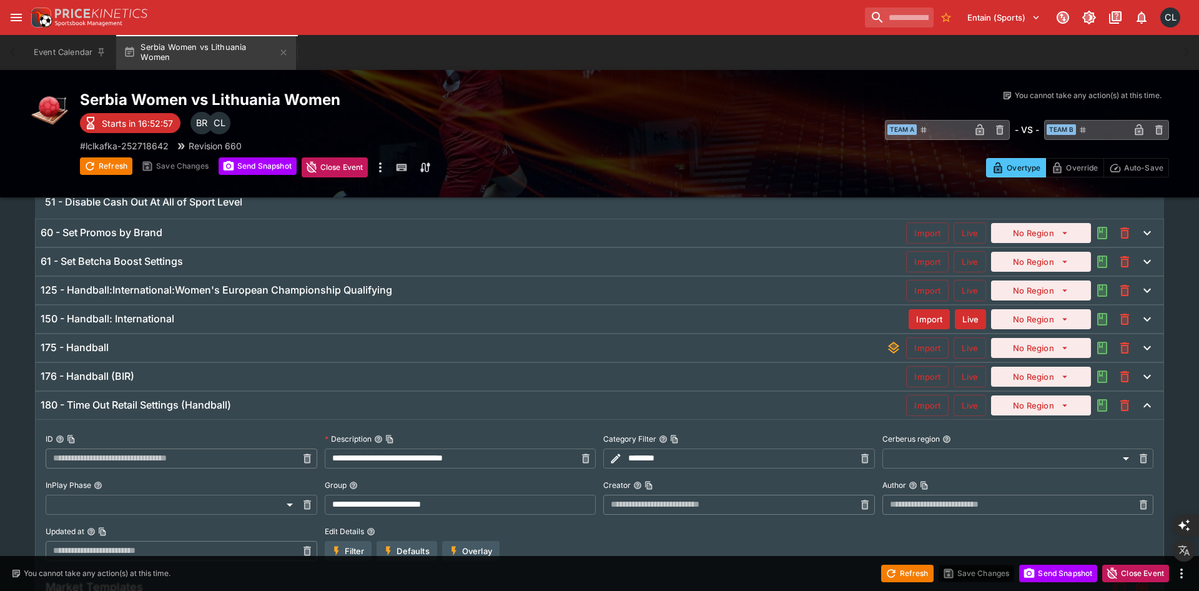
scroll to position [0, 0]
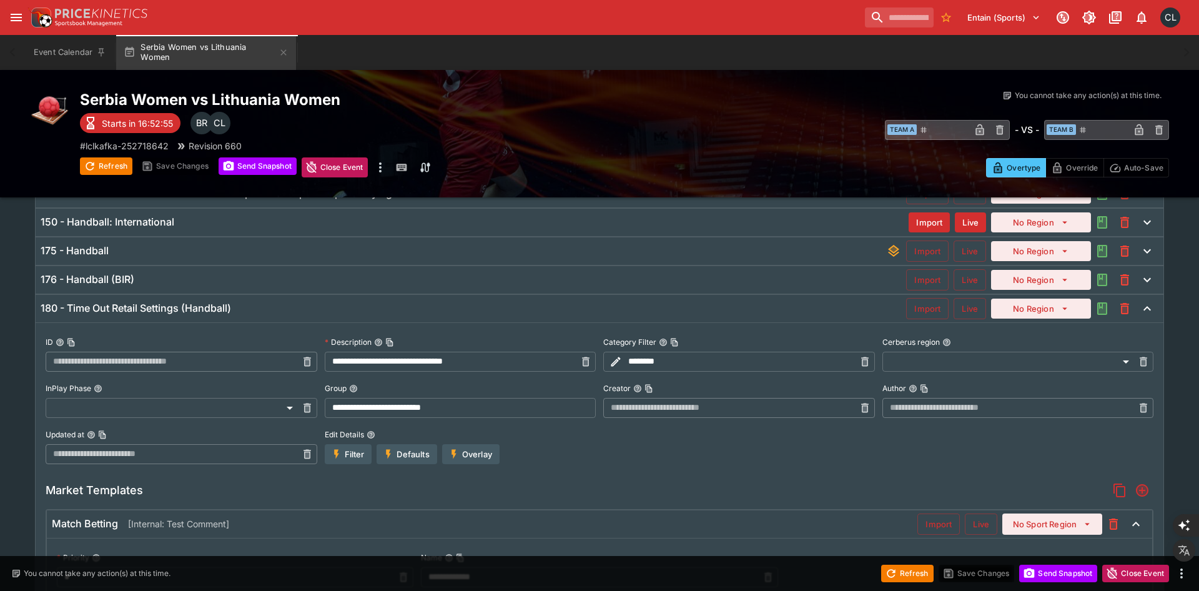
click at [668, 311] on div "180 - Time Out Retail Settings (Handball)" at bounding box center [474, 308] width 866 height 13
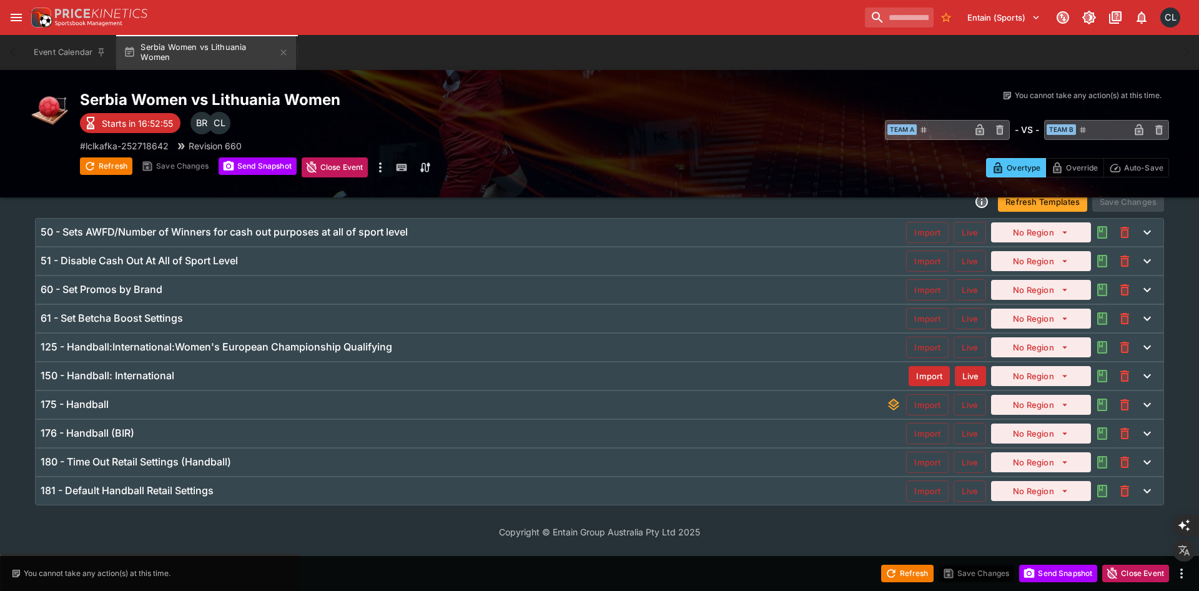
scroll to position [19, 0]
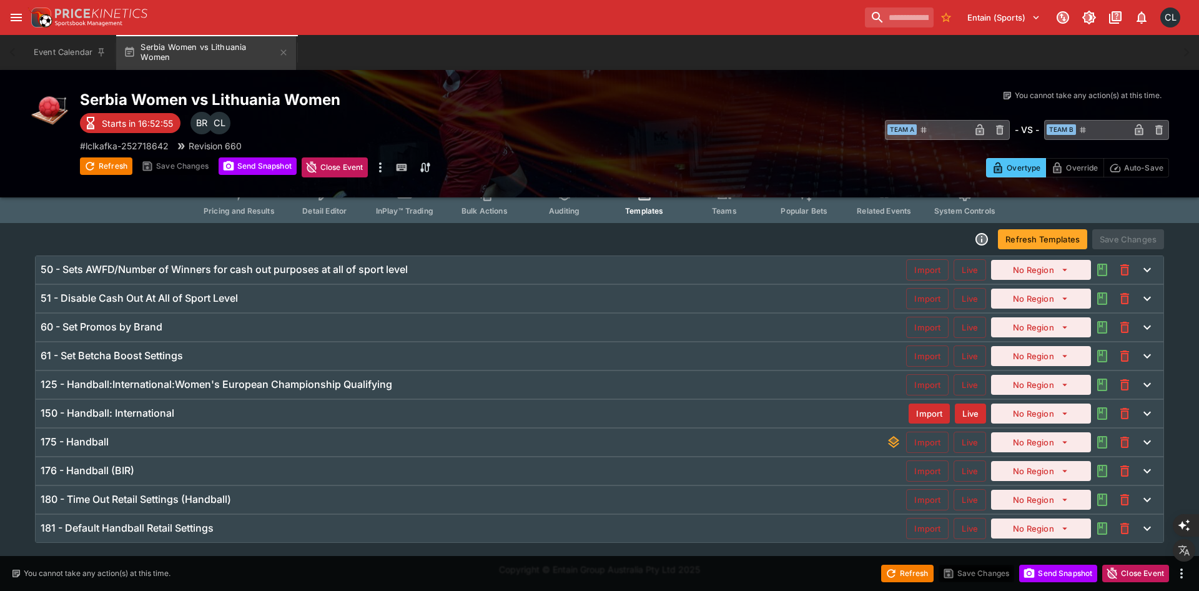
click at [701, 310] on div "**********" at bounding box center [600, 399] width 1130 height 287
click at [605, 486] on div "180 - Time Out Retail Settings (Handball) Import Live No Region" at bounding box center [600, 499] width 1128 height 27
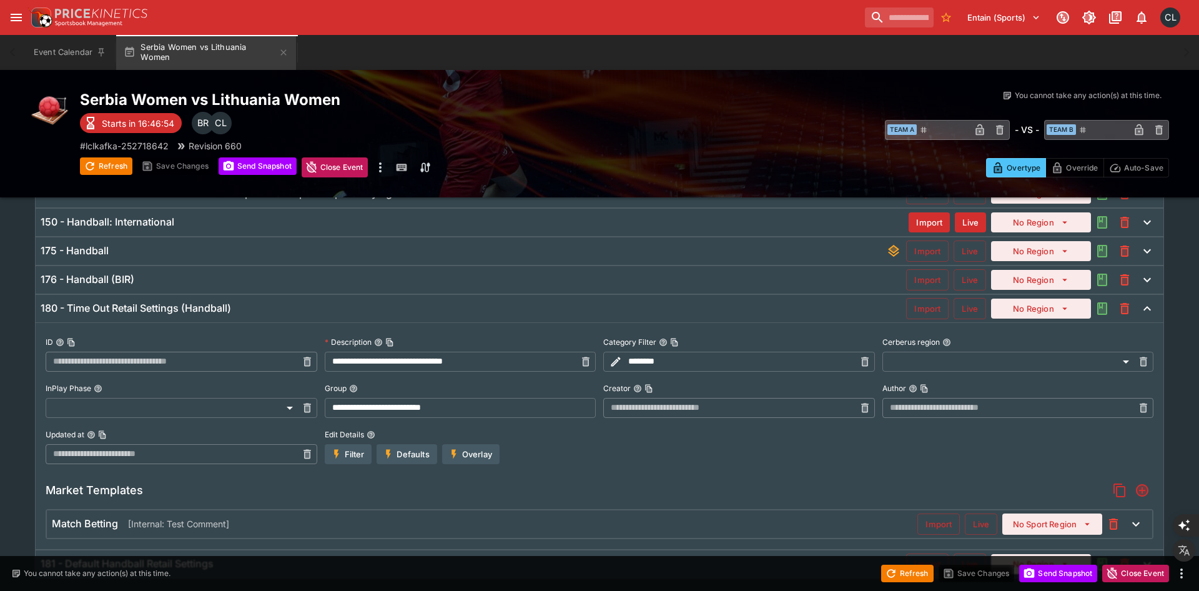
scroll to position [246, 0]
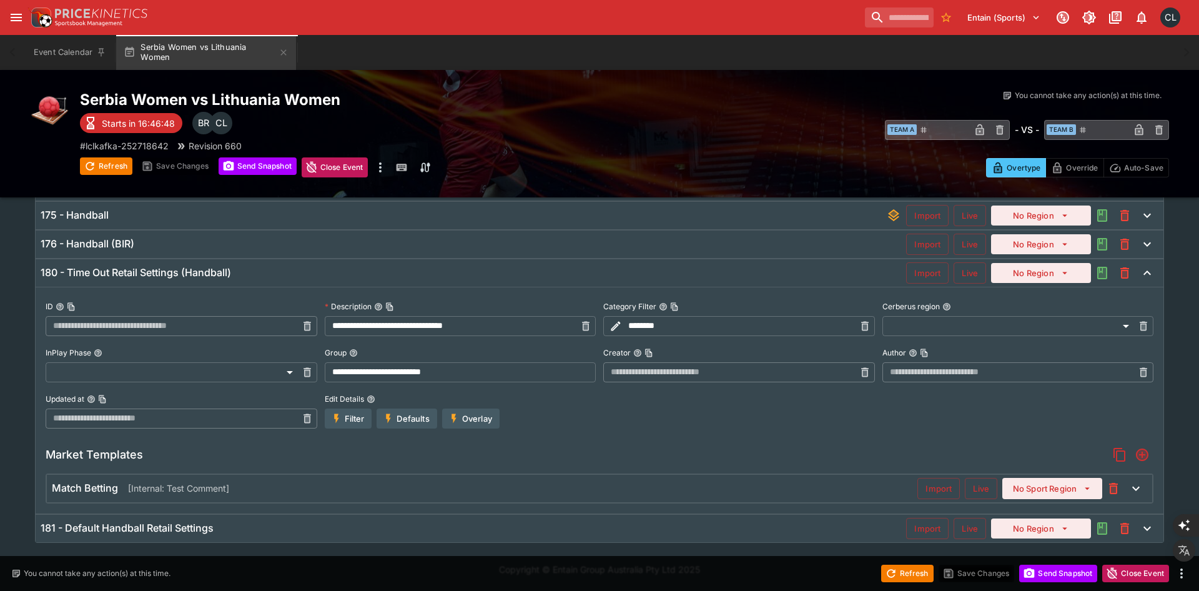
click at [546, 485] on div "Match Betting [Internal: Test Comment]" at bounding box center [485, 488] width 866 height 13
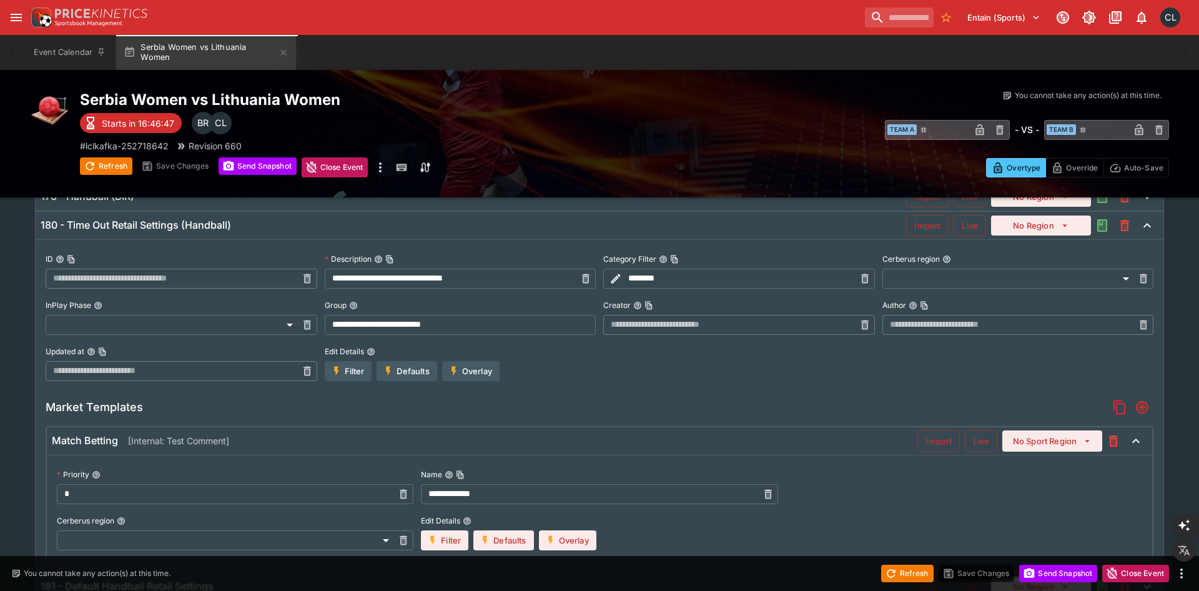
scroll to position [359, 0]
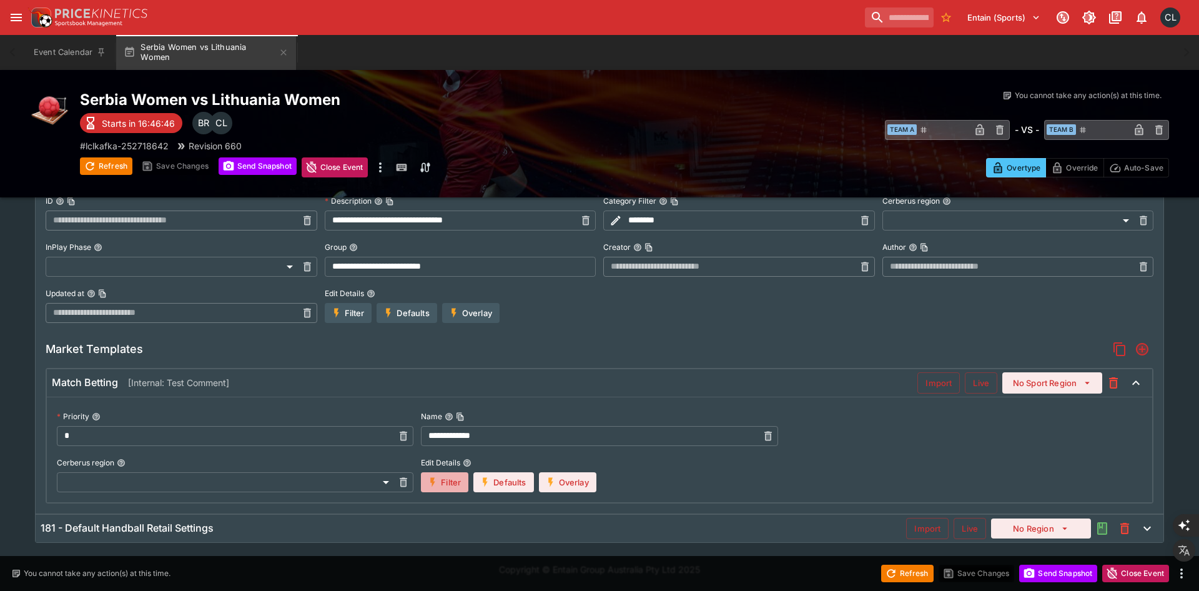
click at [443, 485] on button "Filter" at bounding box center [444, 482] width 47 height 20
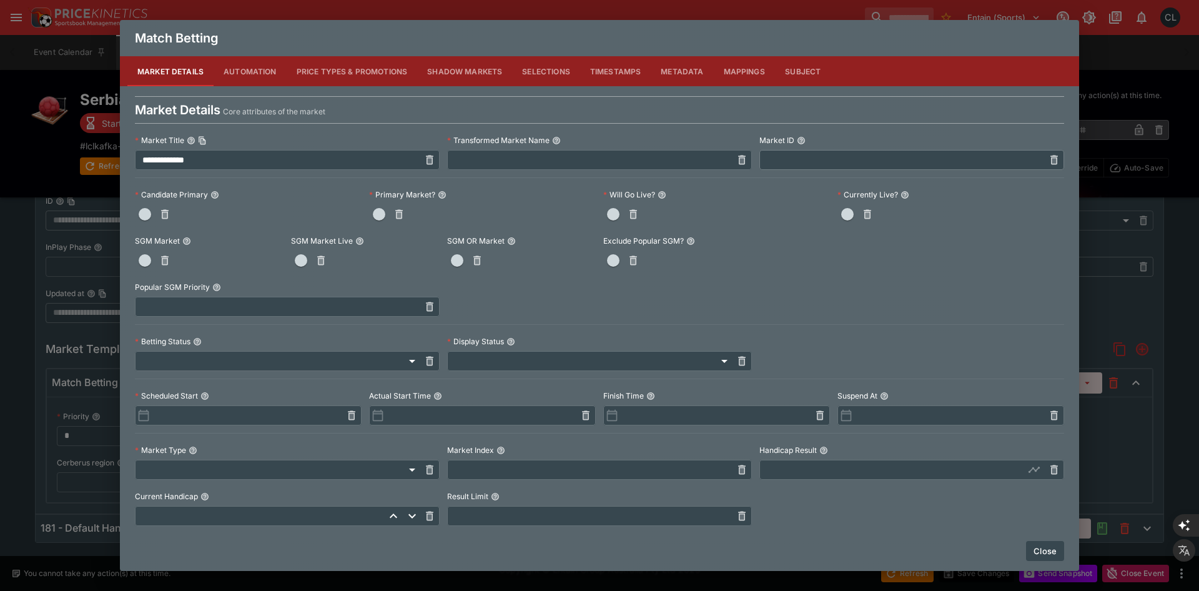
click at [673, 78] on button "Metadata" at bounding box center [682, 71] width 62 height 30
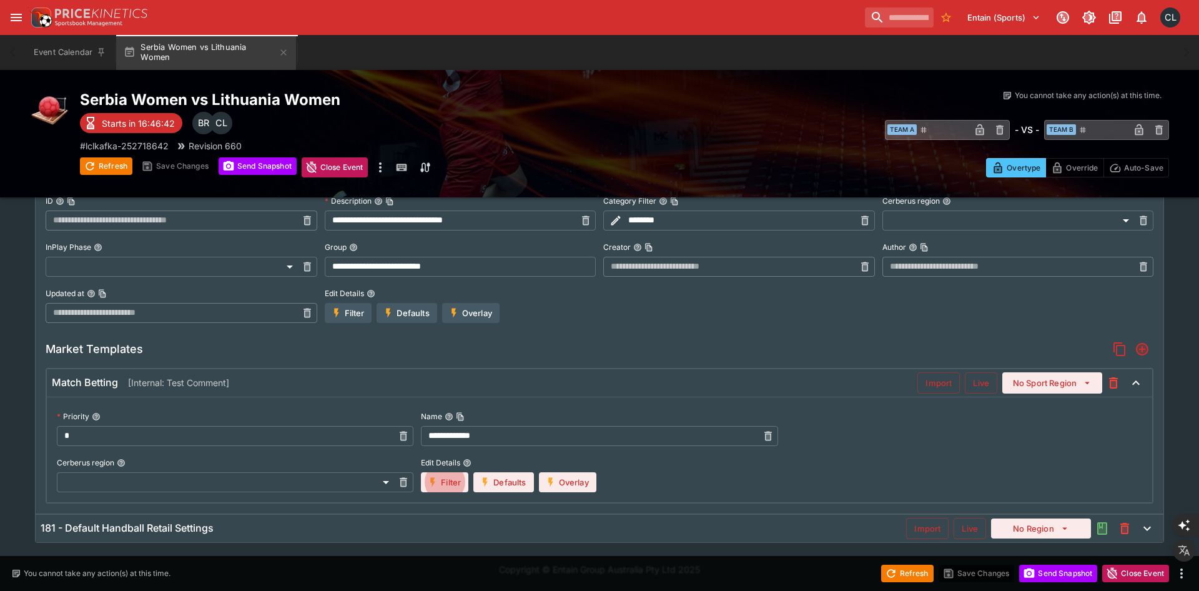
scroll to position [353, 0]
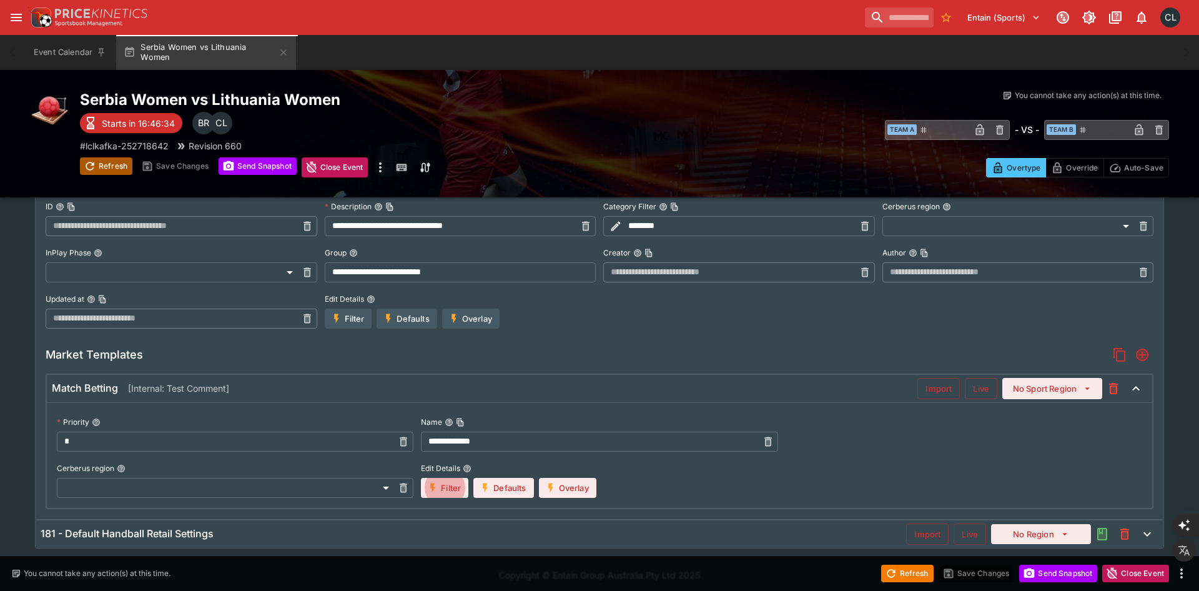
click at [107, 167] on button "Refresh" at bounding box center [106, 165] width 52 height 17
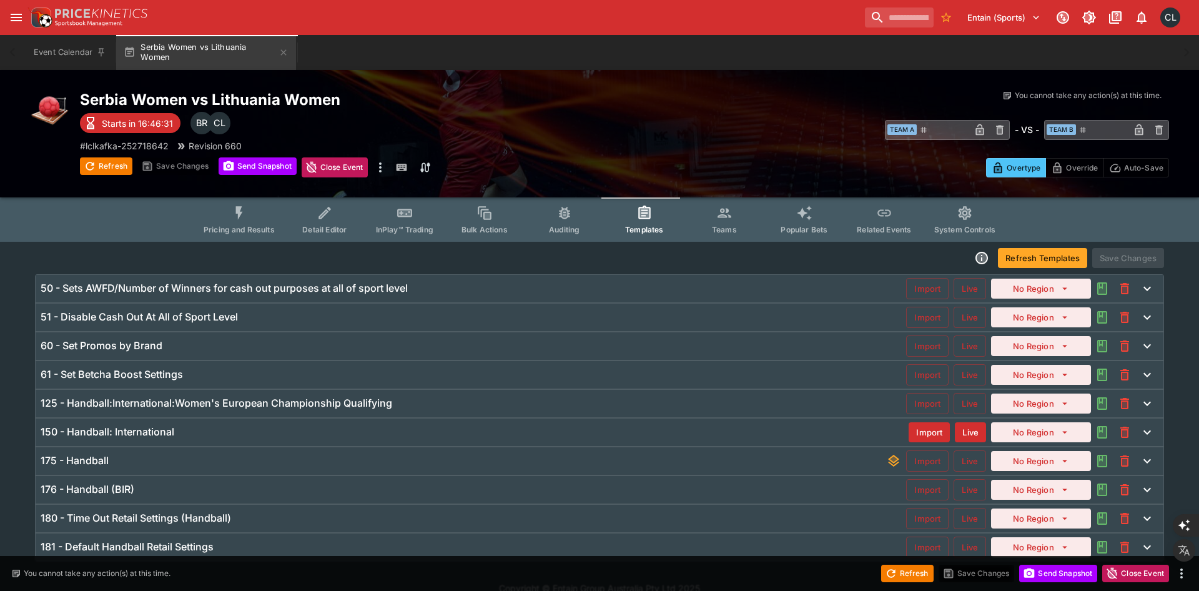
scroll to position [19, 0]
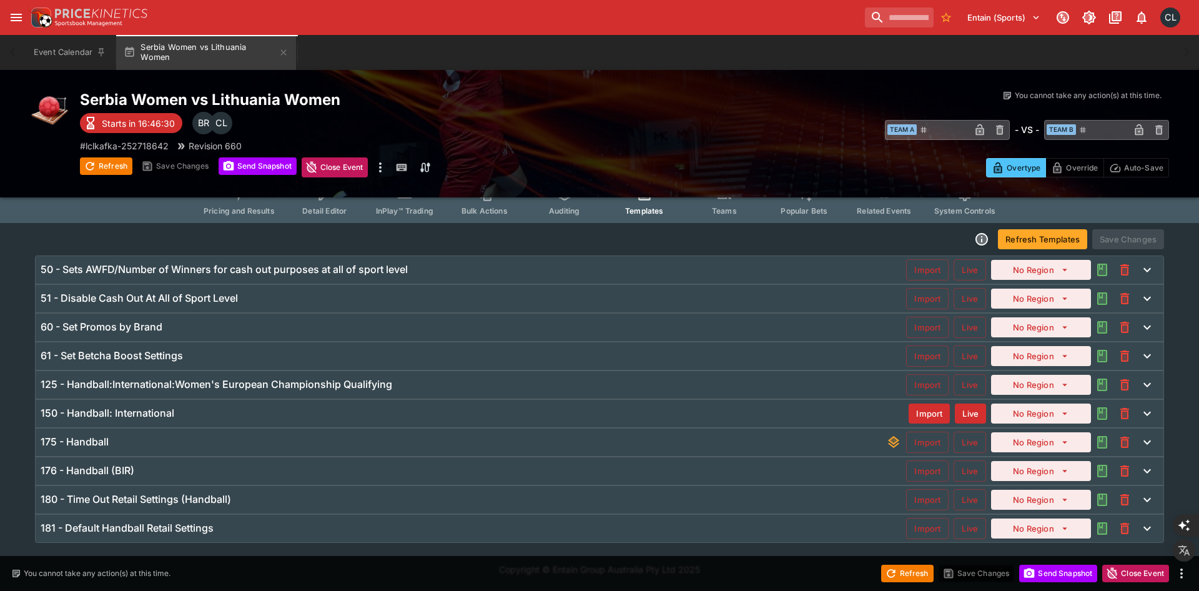
click at [622, 496] on div "180 - Time Out Retail Settings (Handball)" at bounding box center [474, 499] width 866 height 13
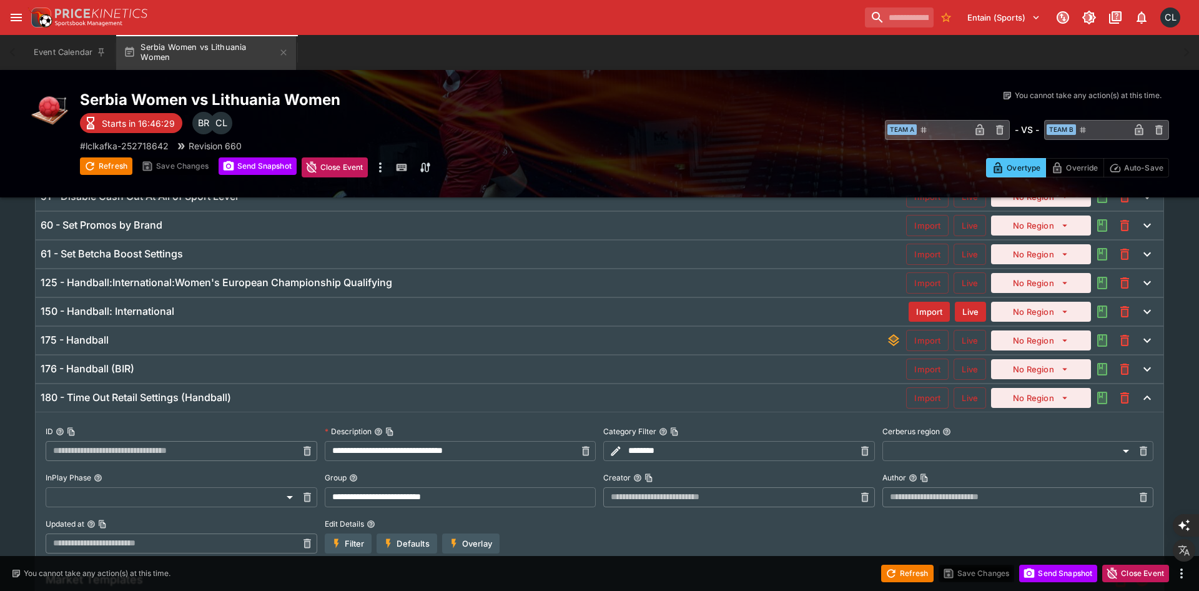
scroll to position [246, 0]
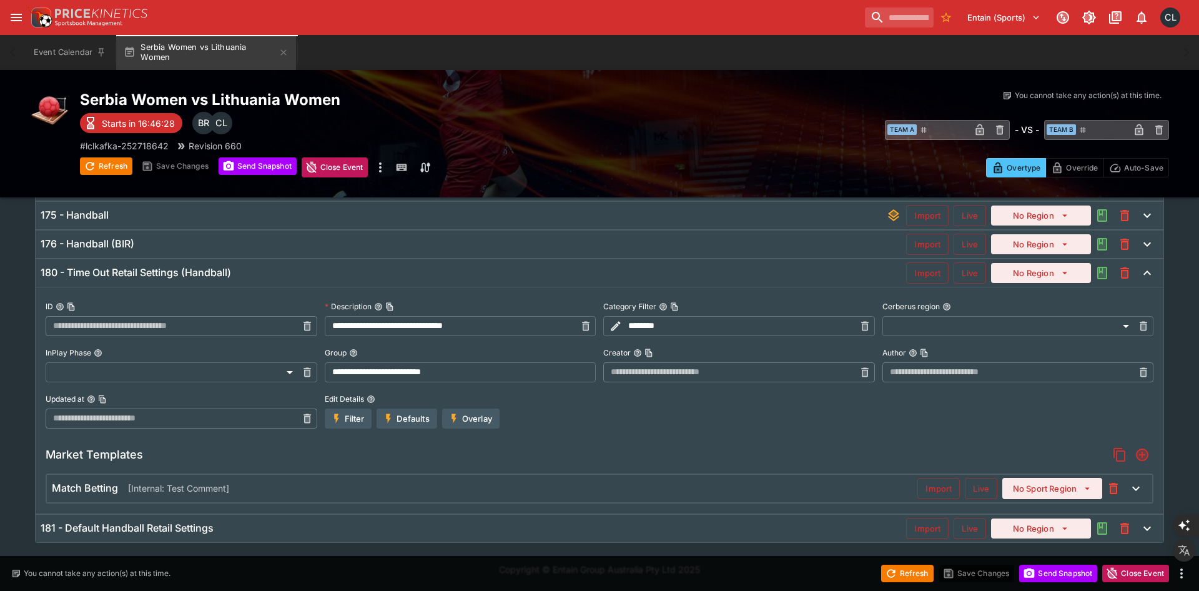
click at [351, 418] on button "Filter" at bounding box center [348, 419] width 47 height 20
click at [867, 494] on div "Match Betting [Internal: Test Comment]" at bounding box center [485, 488] width 866 height 13
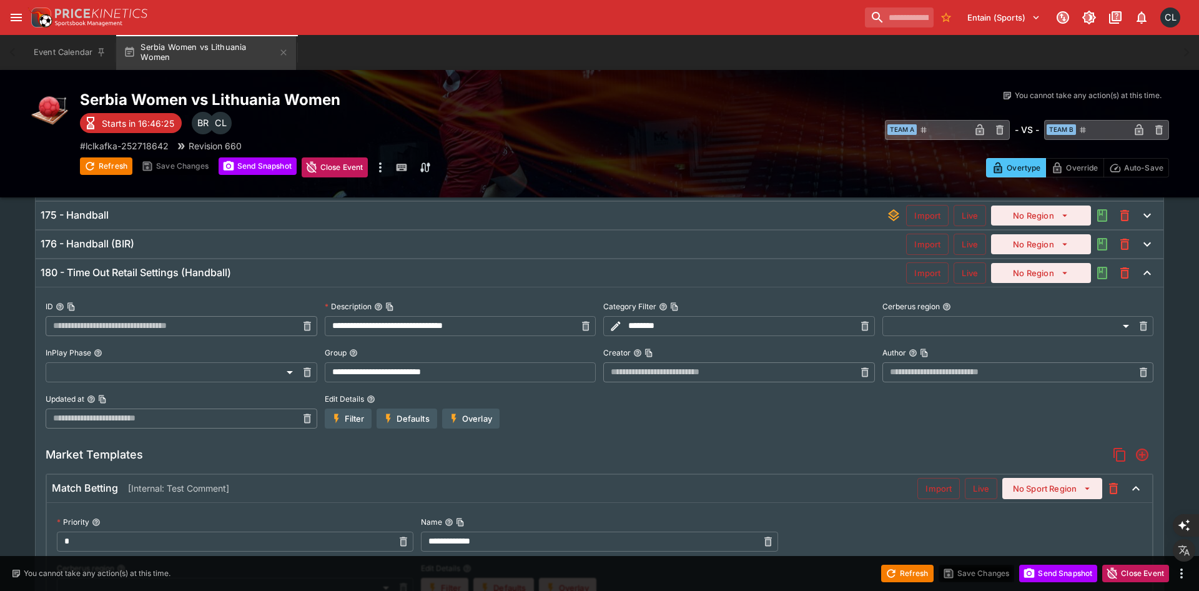
scroll to position [359, 0]
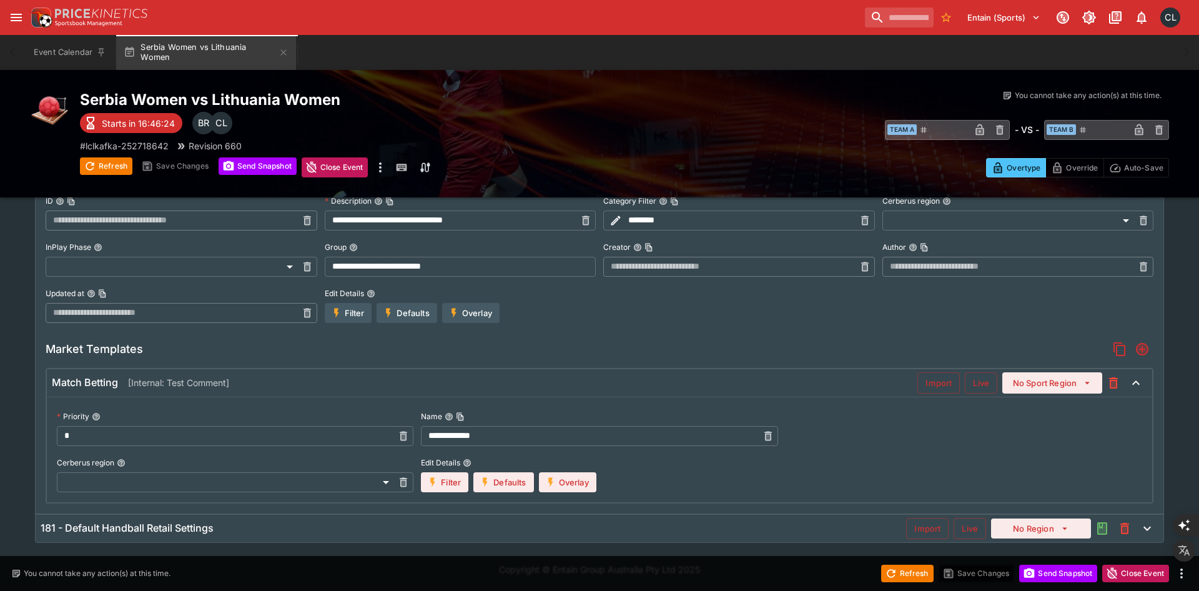
click at [443, 489] on button "Filter" at bounding box center [444, 482] width 47 height 20
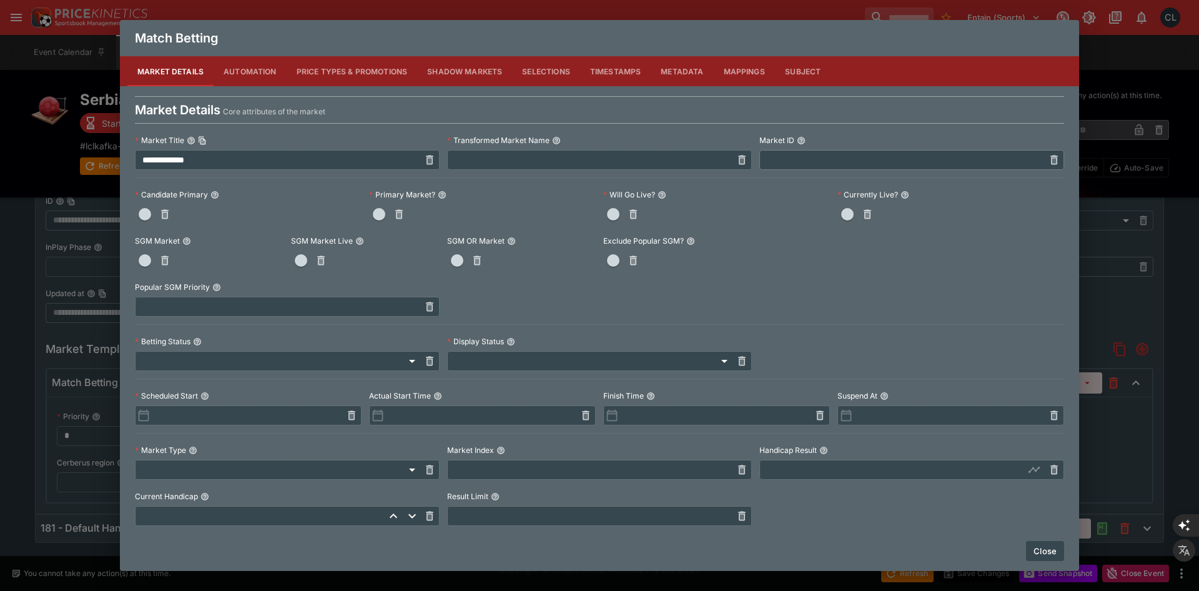
click at [687, 74] on button "Metadata" at bounding box center [682, 71] width 62 height 30
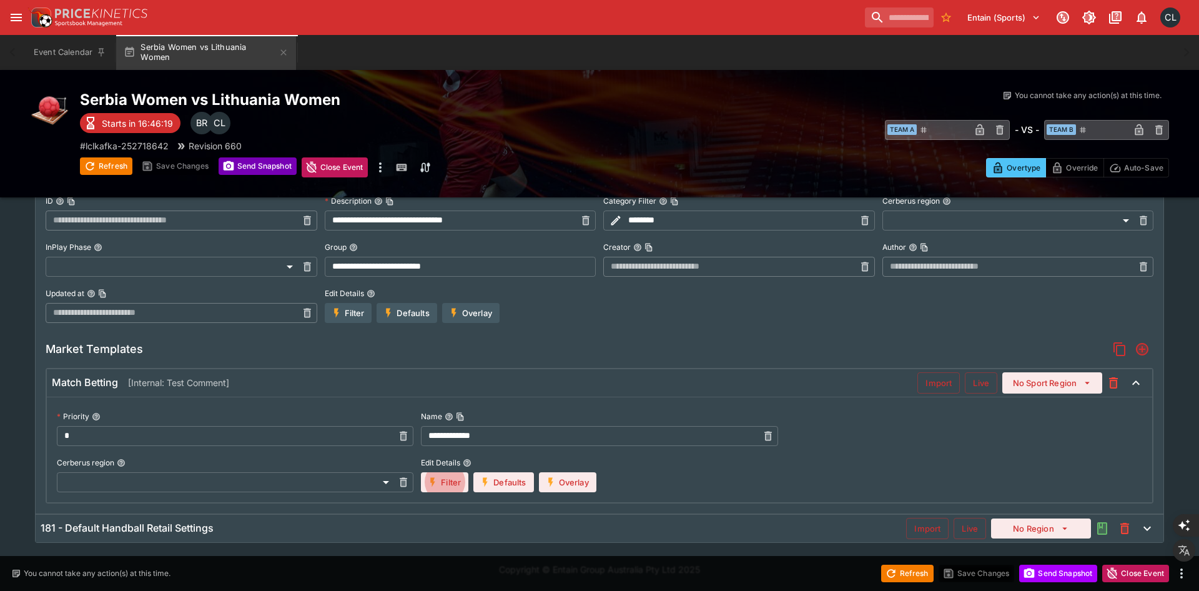
click at [242, 173] on button "Send Snapshot" at bounding box center [258, 165] width 78 height 17
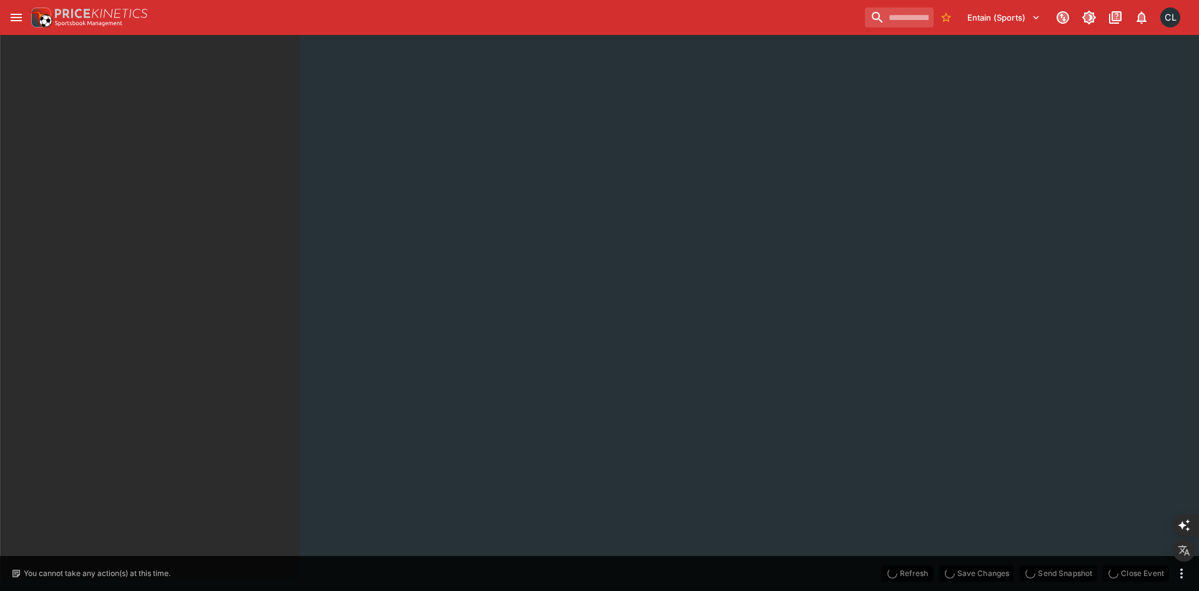
scroll to position [0, 0]
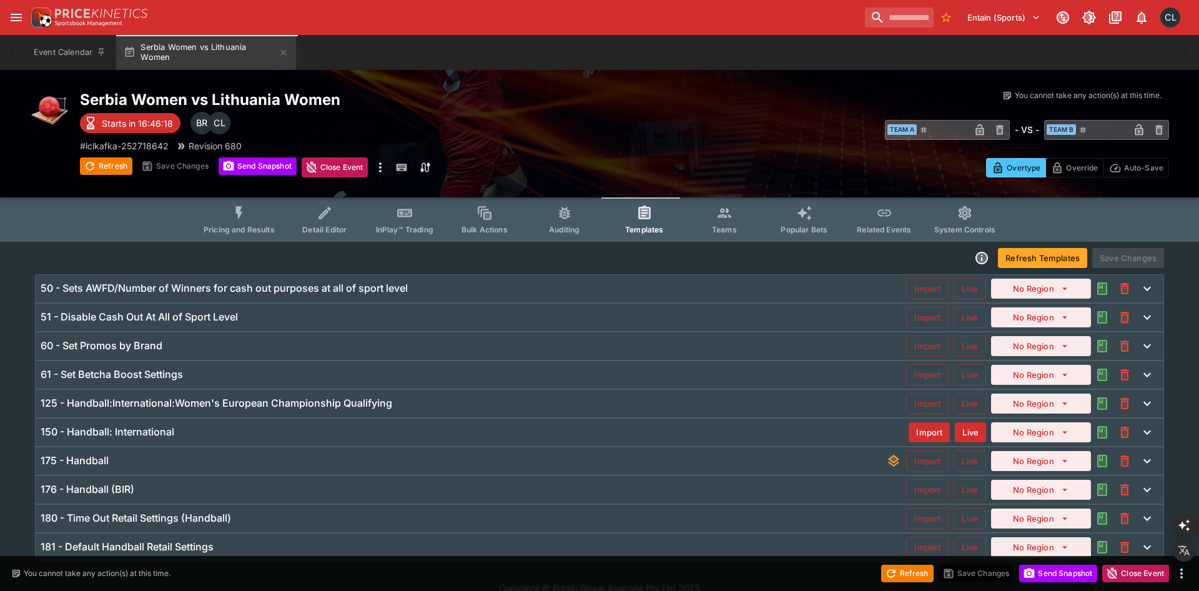
click at [249, 233] on span "Pricing and Results" at bounding box center [239, 229] width 71 height 9
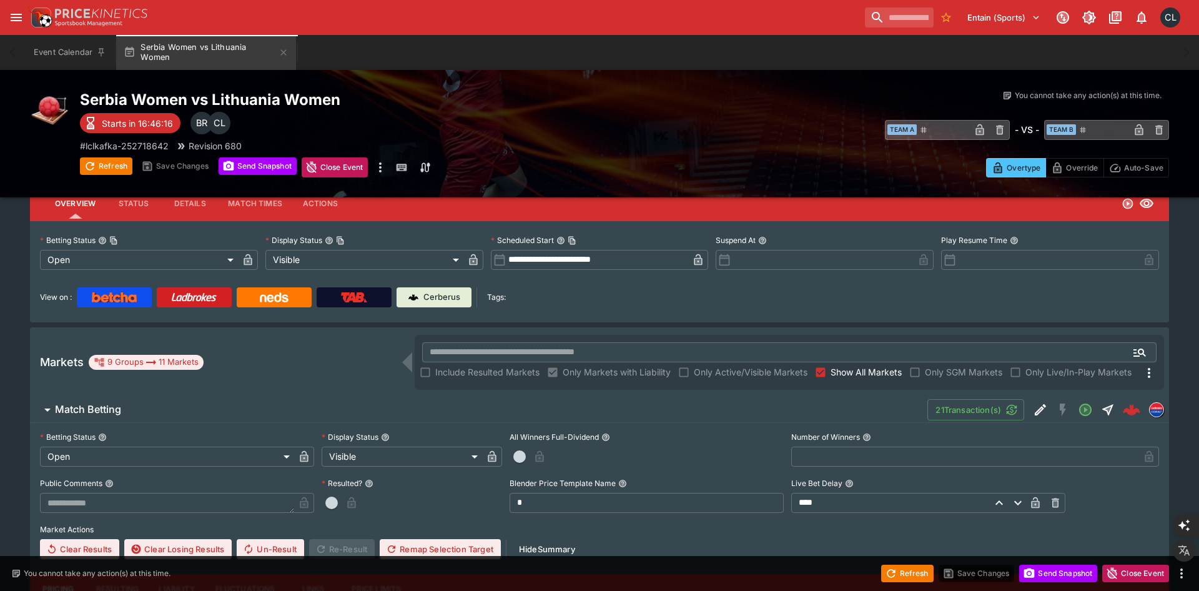
scroll to position [60, 0]
click at [656, 412] on span "Match Betting" at bounding box center [486, 410] width 863 height 13
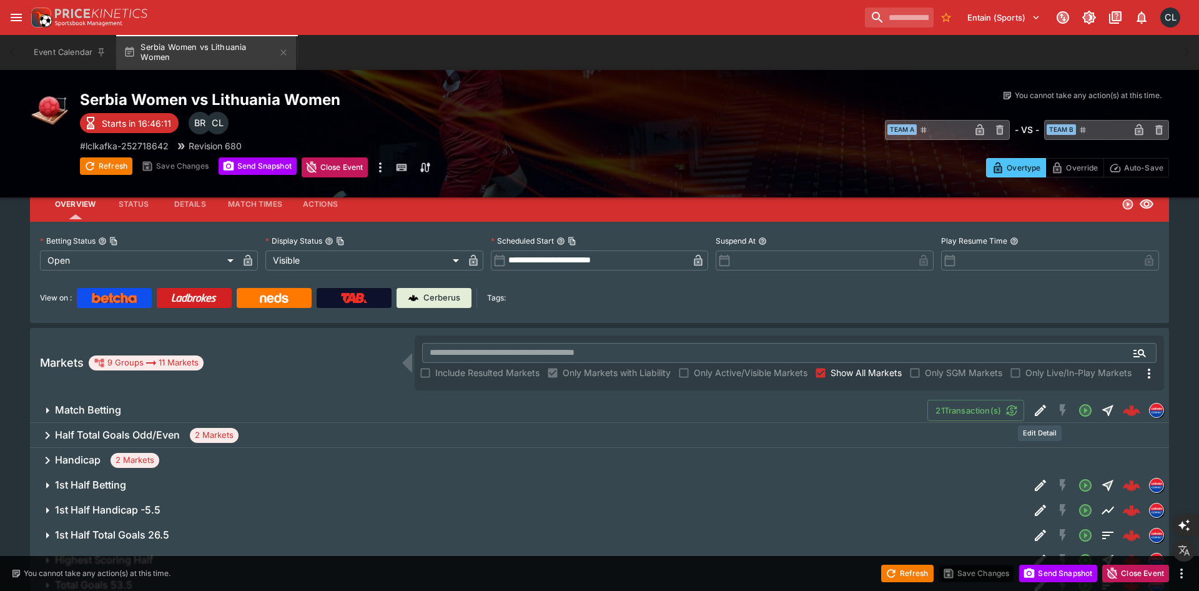
click at [1041, 411] on icon "Edit Detail" at bounding box center [1040, 410] width 15 height 15
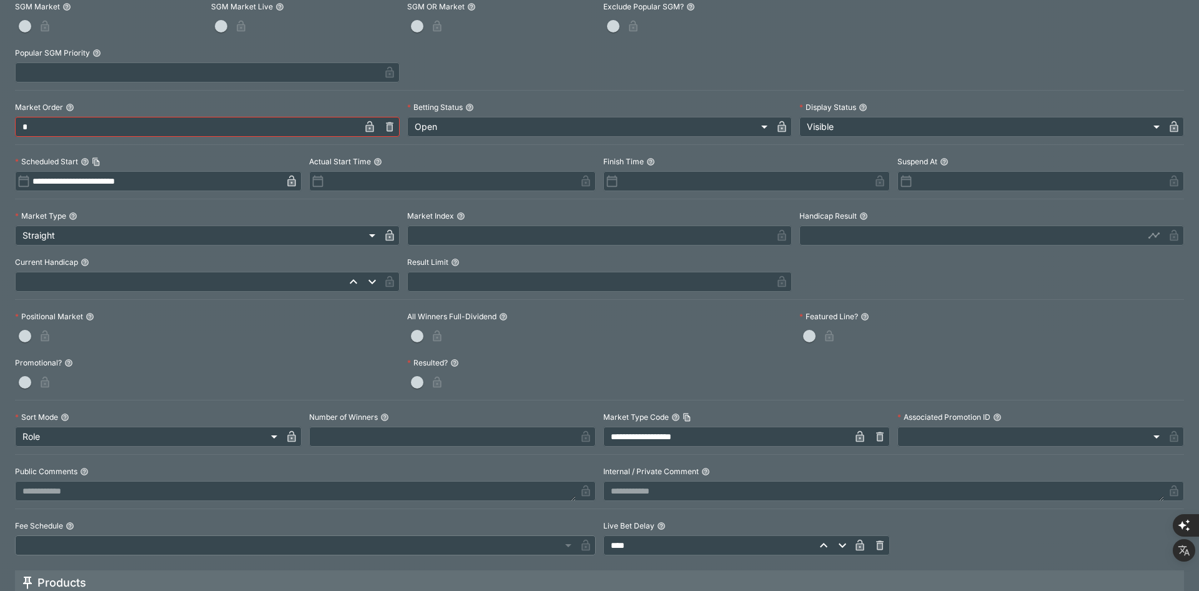
scroll to position [284, 0]
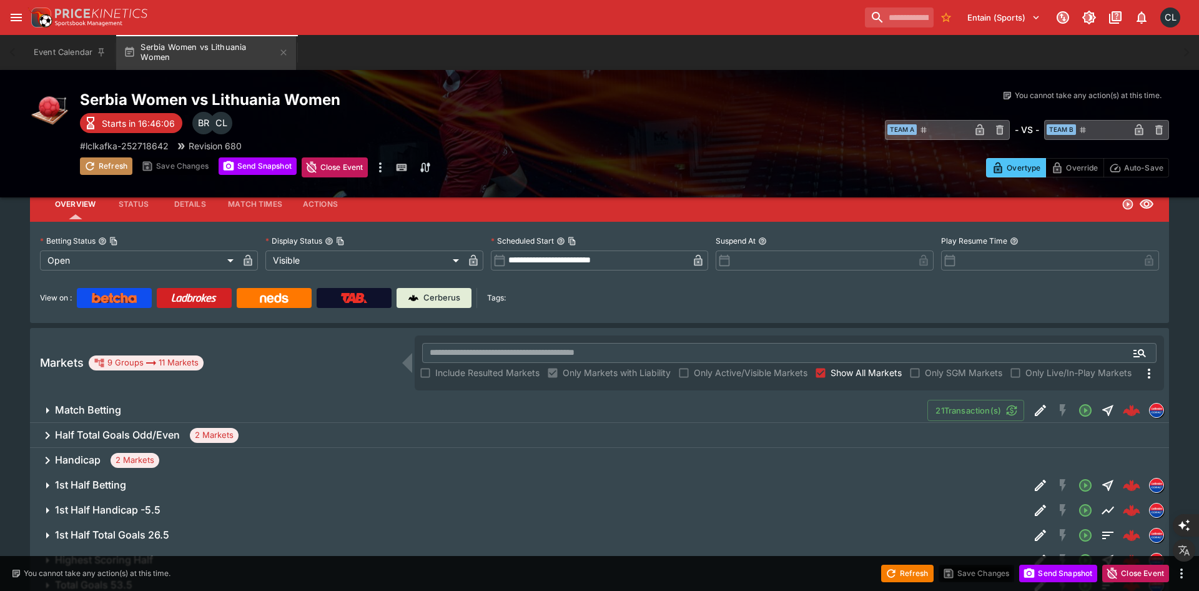
click at [114, 172] on button "Refresh" at bounding box center [106, 165] width 52 height 17
click at [1046, 413] on icon "Edit Detail" at bounding box center [1040, 410] width 15 height 15
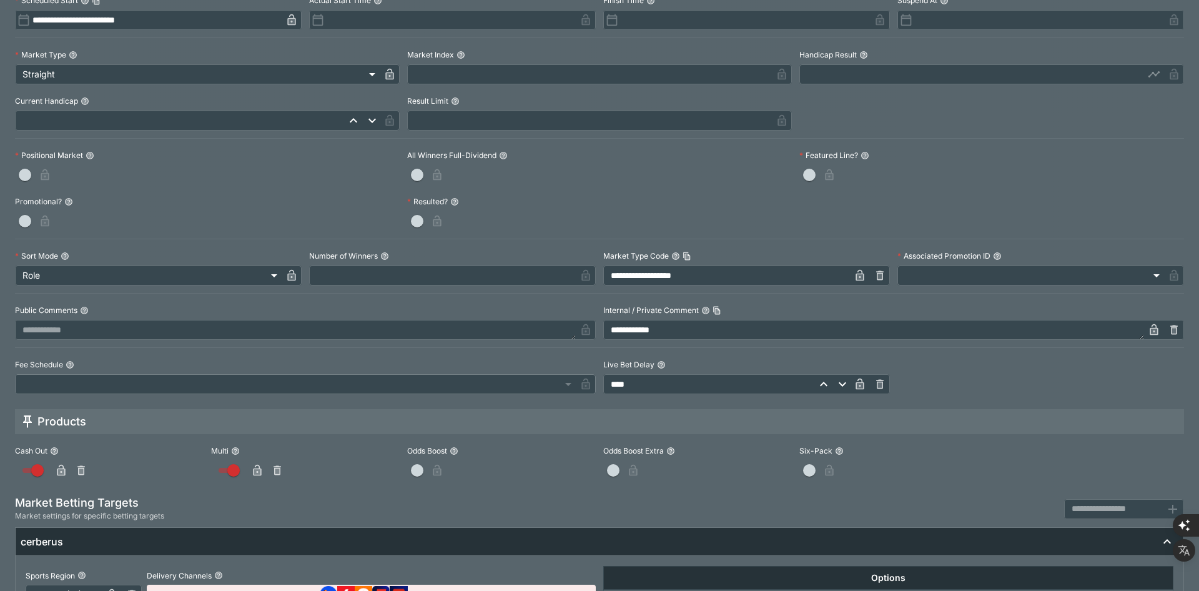
scroll to position [504, 0]
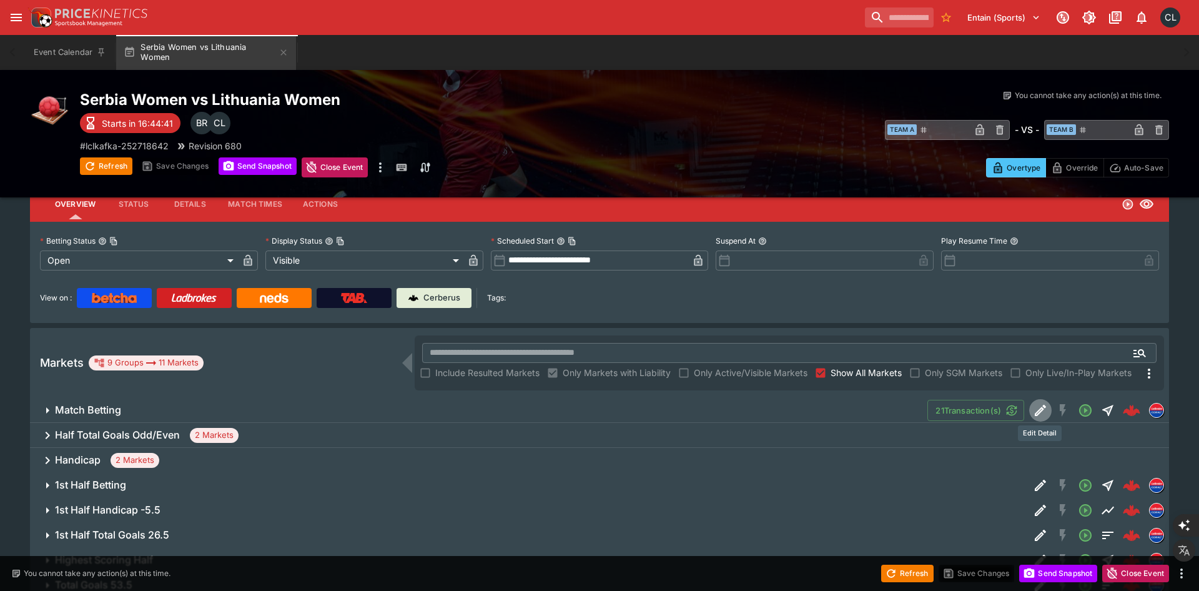
click at [717, 136] on div "​ Team A ​ - VS - ​ Team B ​" at bounding box center [897, 129] width 545 height 29
click at [760, 125] on div "​ Team A ​ - VS - ​ Team B ​" at bounding box center [897, 129] width 545 height 29
click at [677, 124] on div "​ Team A ​ - VS - ​ Team B ​" at bounding box center [897, 129] width 545 height 29
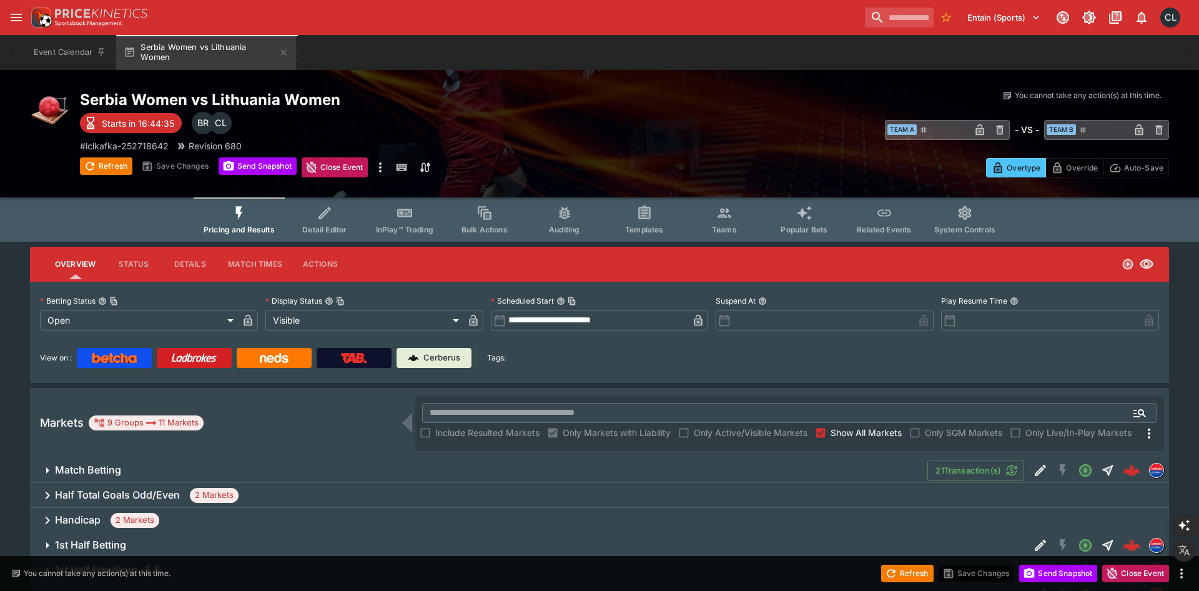
scroll to position [135, 0]
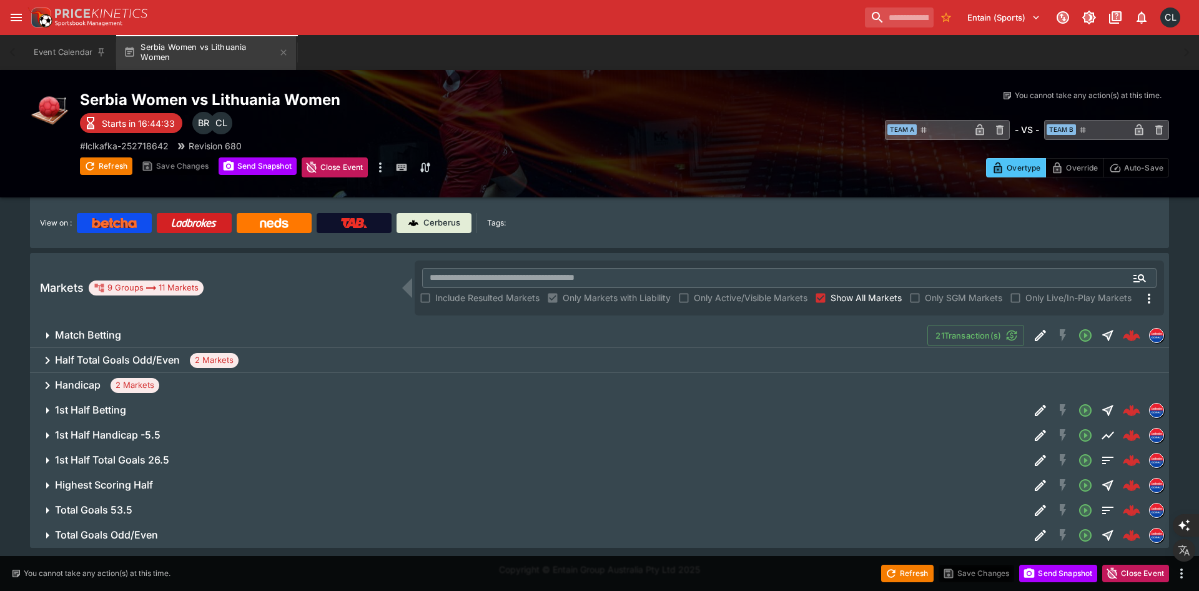
click at [677, 124] on div "​ Team A ​ - VS - ​ Team B ​" at bounding box center [897, 129] width 545 height 29
click at [531, 332] on span "Match Betting" at bounding box center [486, 335] width 863 height 13
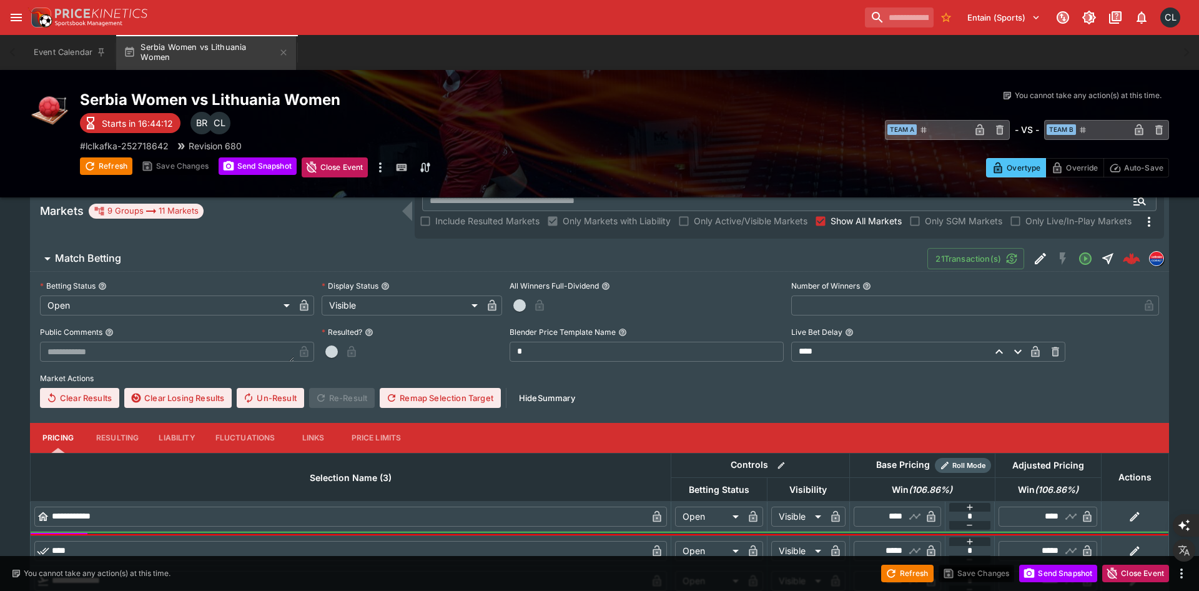
scroll to position [92, 0]
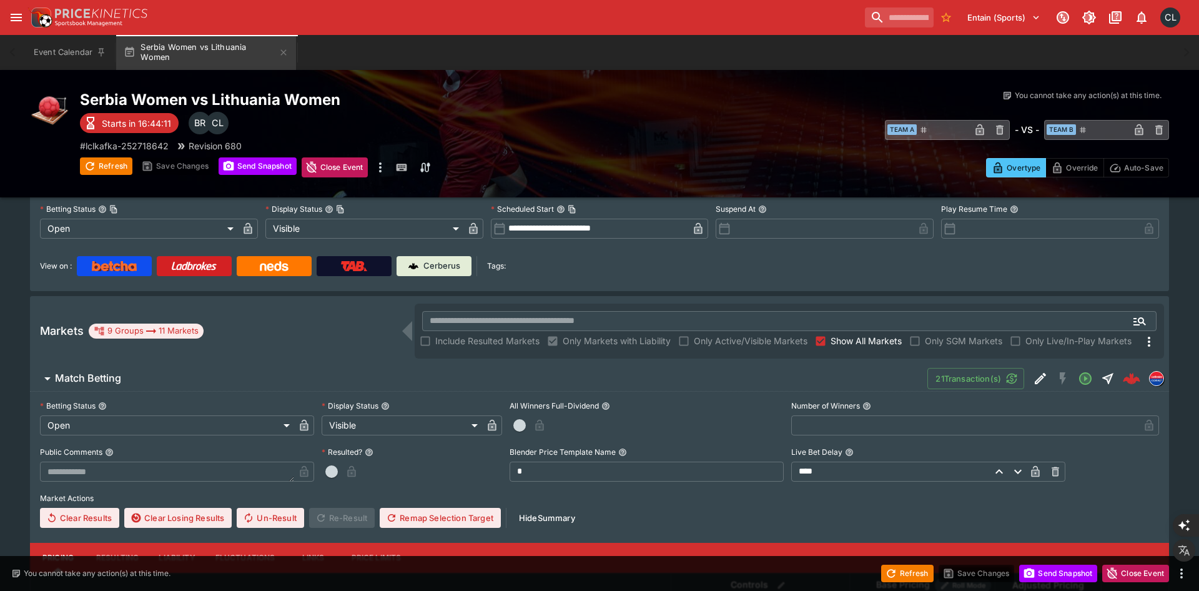
click at [1041, 378] on icon "Edit Detail" at bounding box center [1040, 378] width 15 height 15
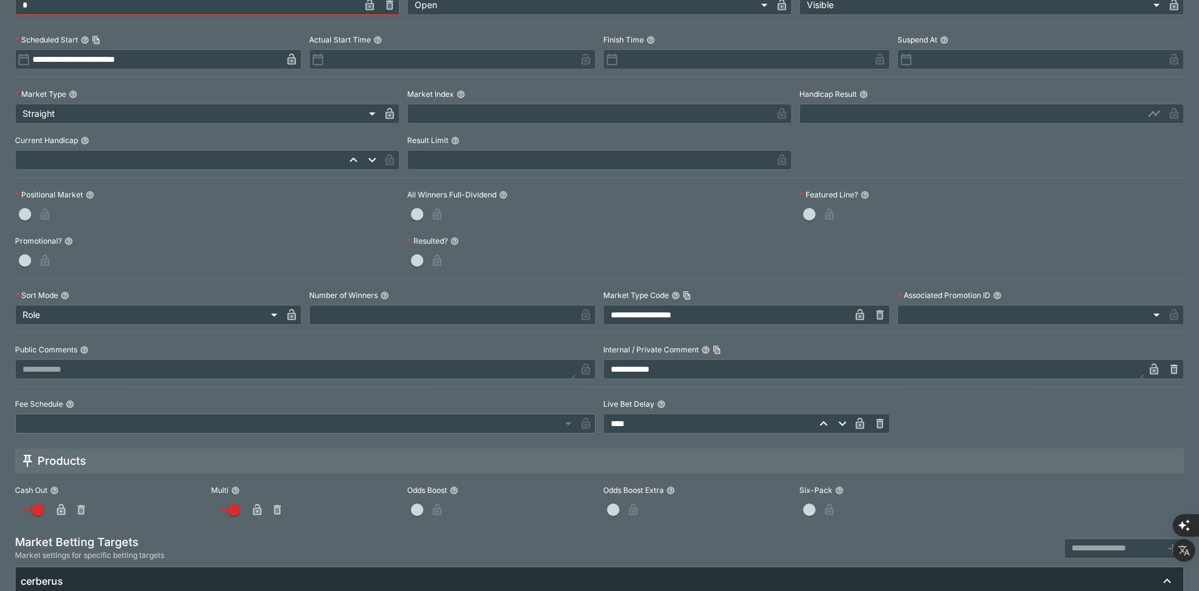
scroll to position [504, 0]
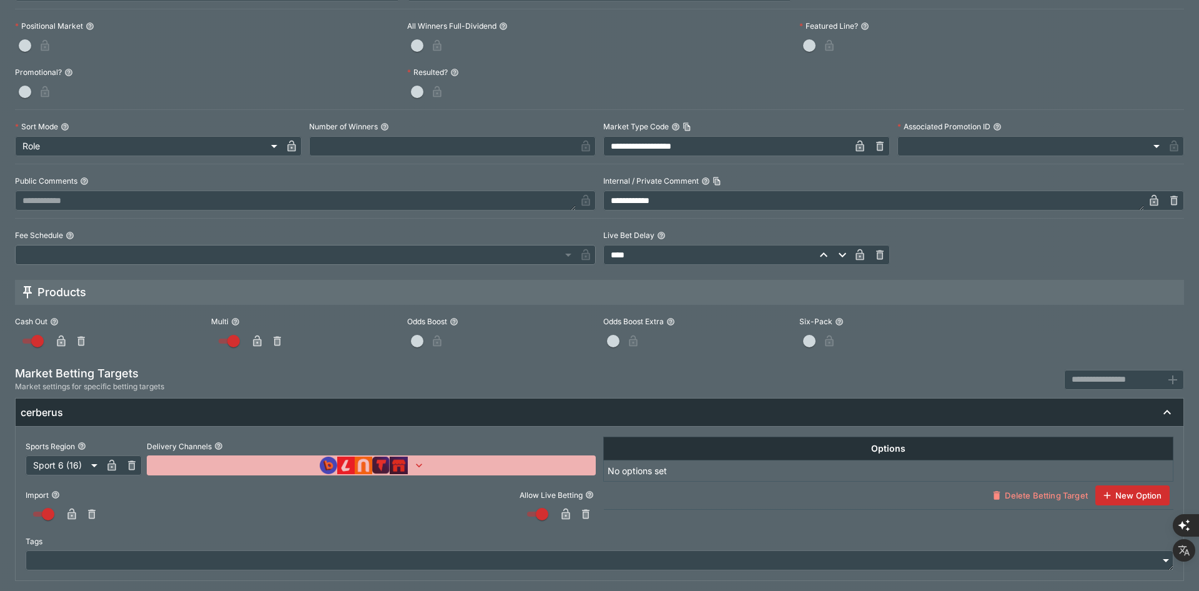
click at [552, 467] on button "button" at bounding box center [371, 465] width 449 height 20
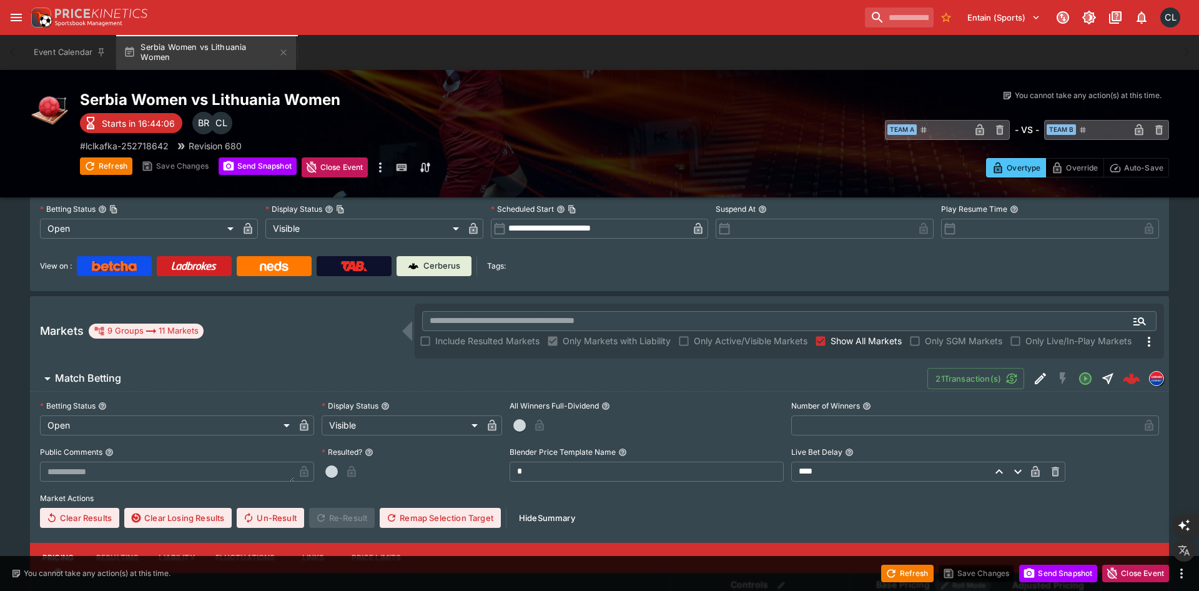
click at [575, 122] on div "Serbia Women vs Lithuania Women Starts in 16:44:06 CL BR # lclkafka-252718642 R…" at bounding box center [352, 133] width 545 height 87
click at [68, 59] on button "Event Calendar" at bounding box center [69, 52] width 87 height 35
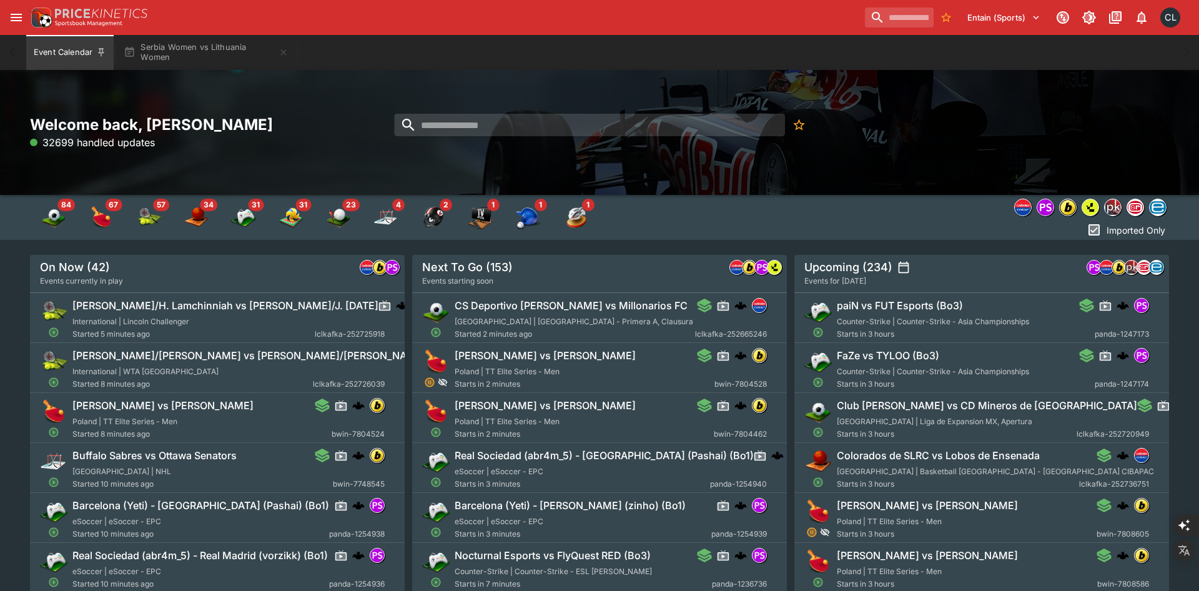
click at [1001, 109] on div "Welcome back, Chad Liu 32699 handled updates" at bounding box center [599, 132] width 1199 height 125
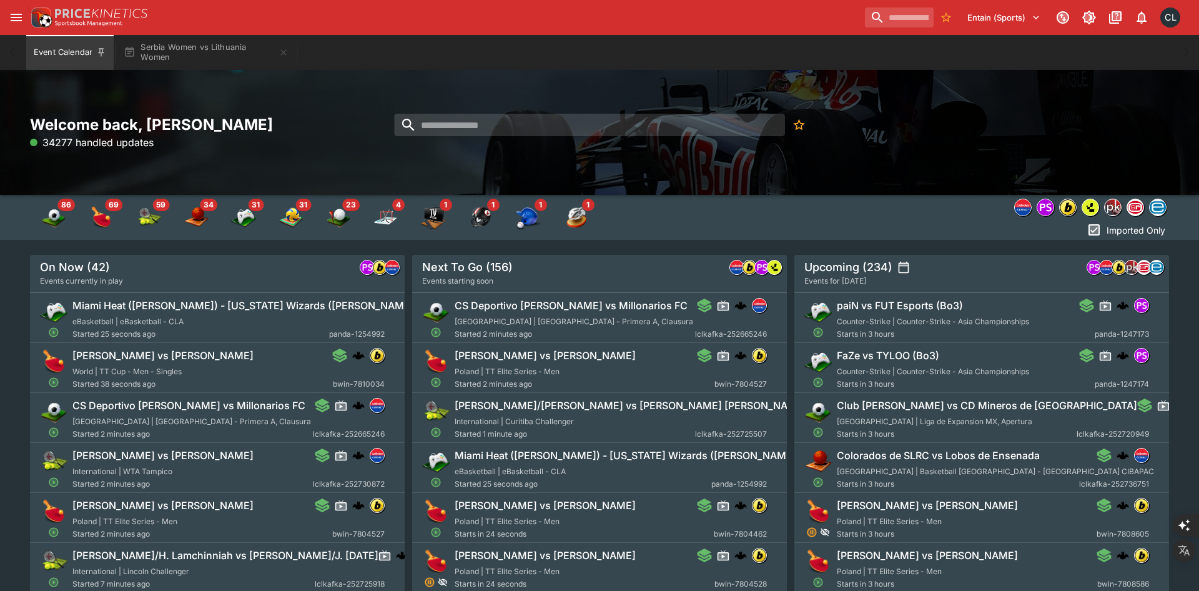
click at [491, 171] on div "Welcome back, Chad Liu 34277 handled updates" at bounding box center [599, 132] width 1199 height 125
click at [1091, 207] on img "lsports" at bounding box center [1091, 207] width 16 height 16
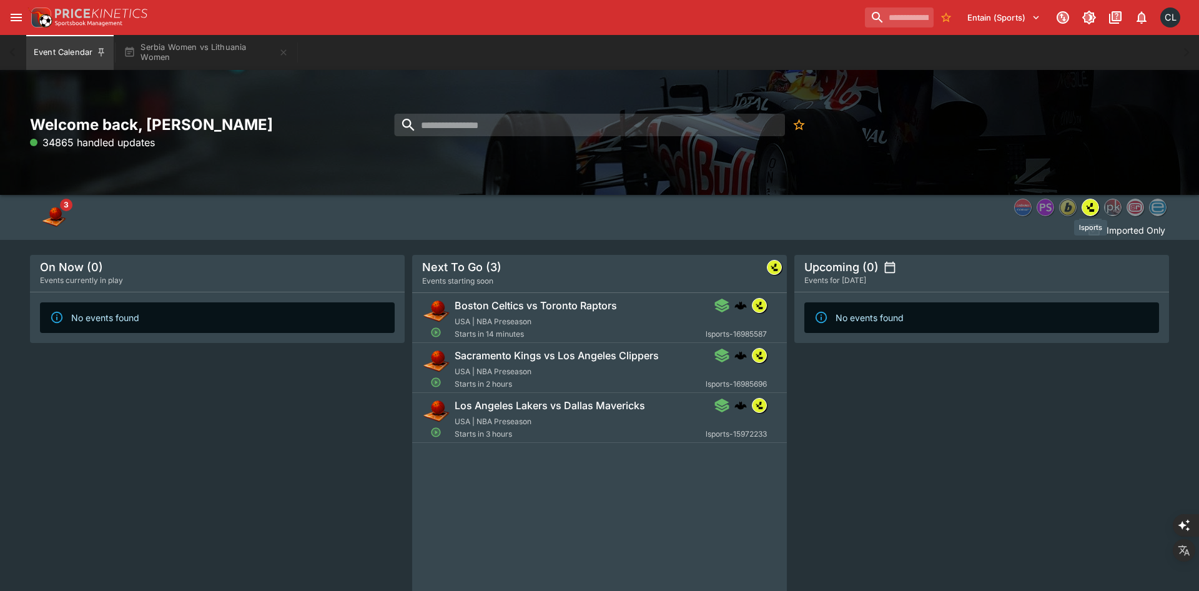
click at [1091, 207] on img "lsports" at bounding box center [1091, 207] width 16 height 16
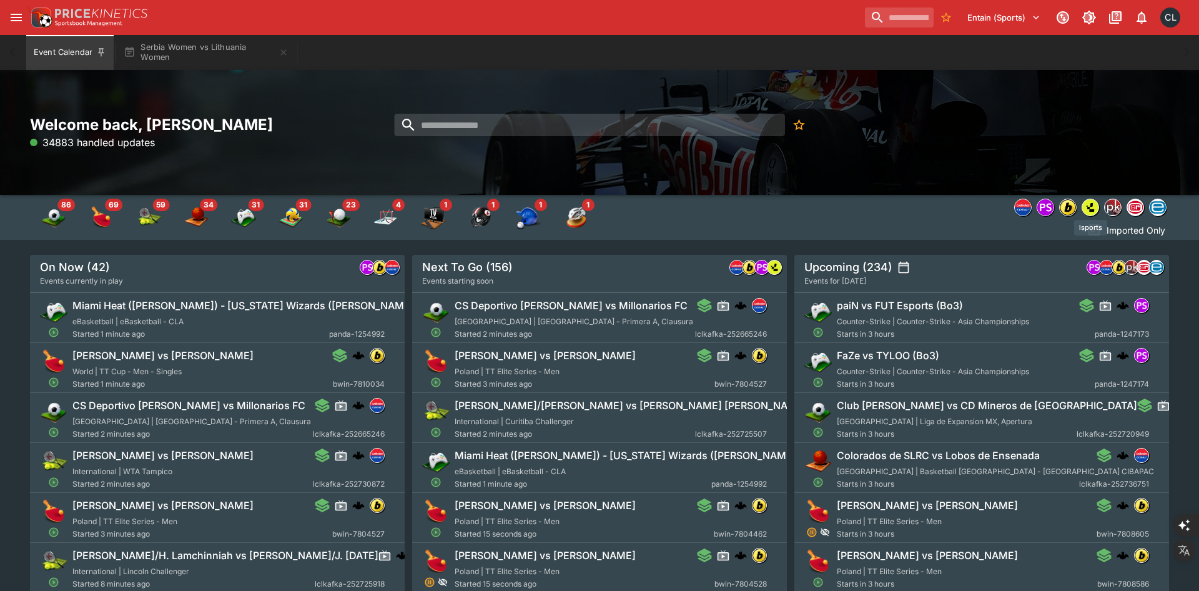
click at [1091, 207] on img "lsports" at bounding box center [1091, 207] width 16 height 16
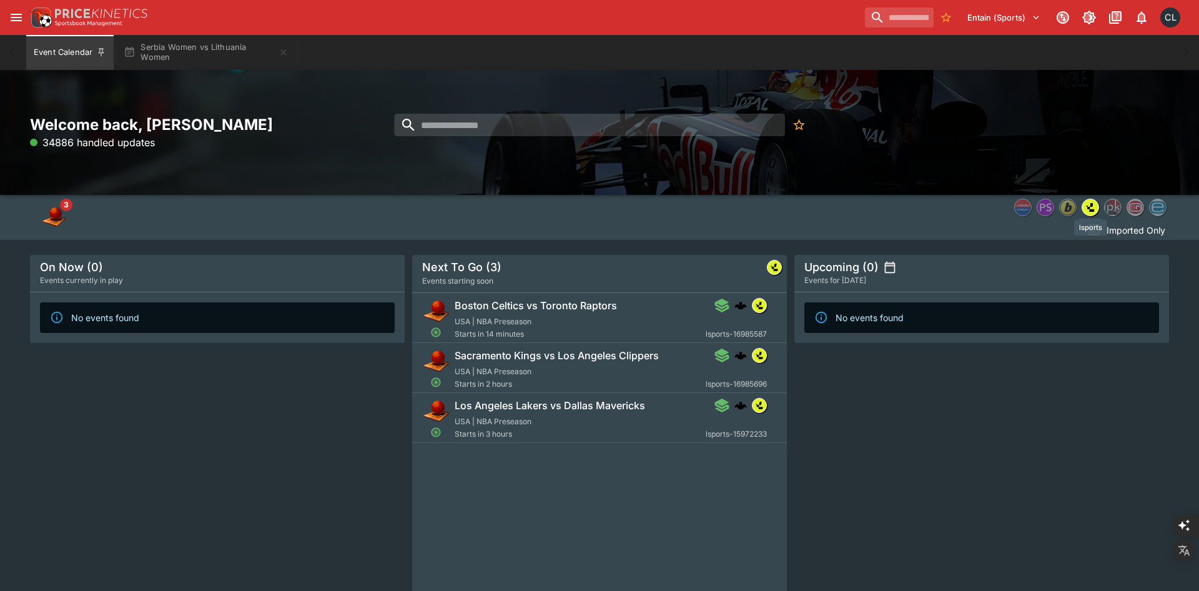
click at [1091, 207] on img "lsports" at bounding box center [1091, 207] width 16 height 16
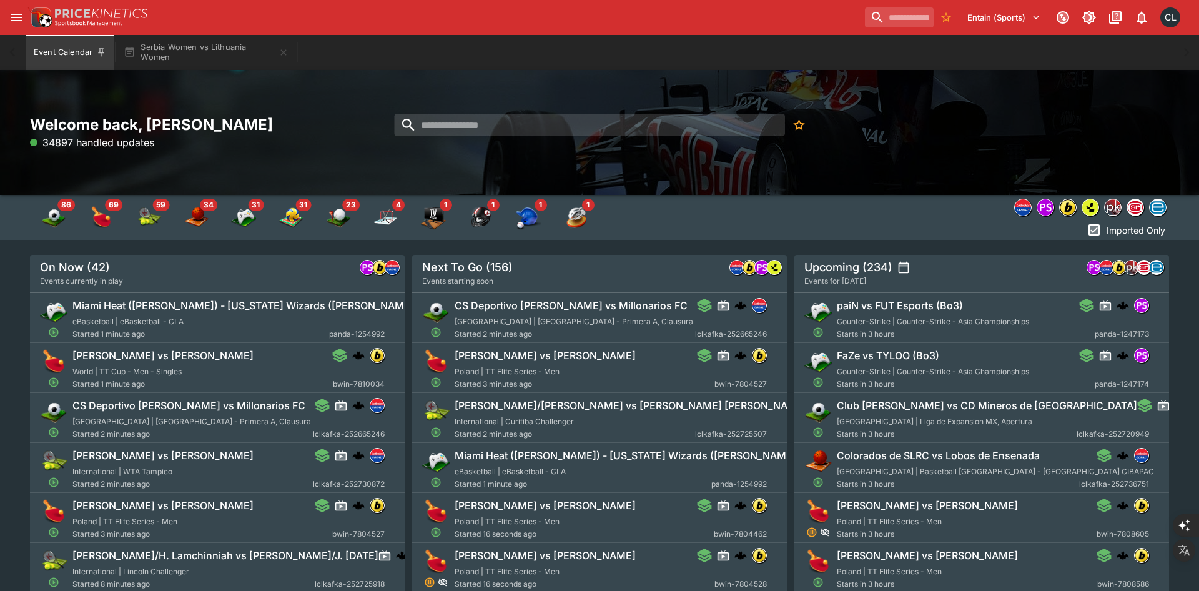
click at [935, 116] on div "Welcome back, Chad Liu 34897 handled updates" at bounding box center [600, 133] width 1140 height 36
click at [1087, 200] on img "lsports" at bounding box center [1091, 207] width 16 height 16
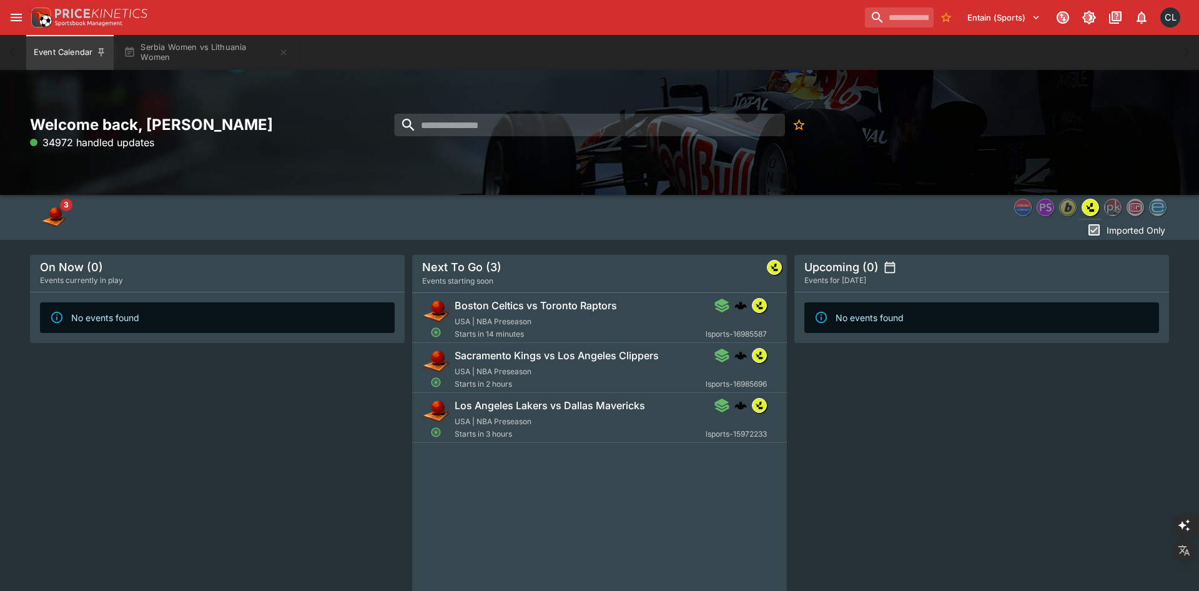
click at [640, 177] on div "Welcome back, Chad Liu 34972 handled updates" at bounding box center [599, 132] width 1199 height 125
click at [13, 21] on icon "open drawer" at bounding box center [16, 17] width 15 height 15
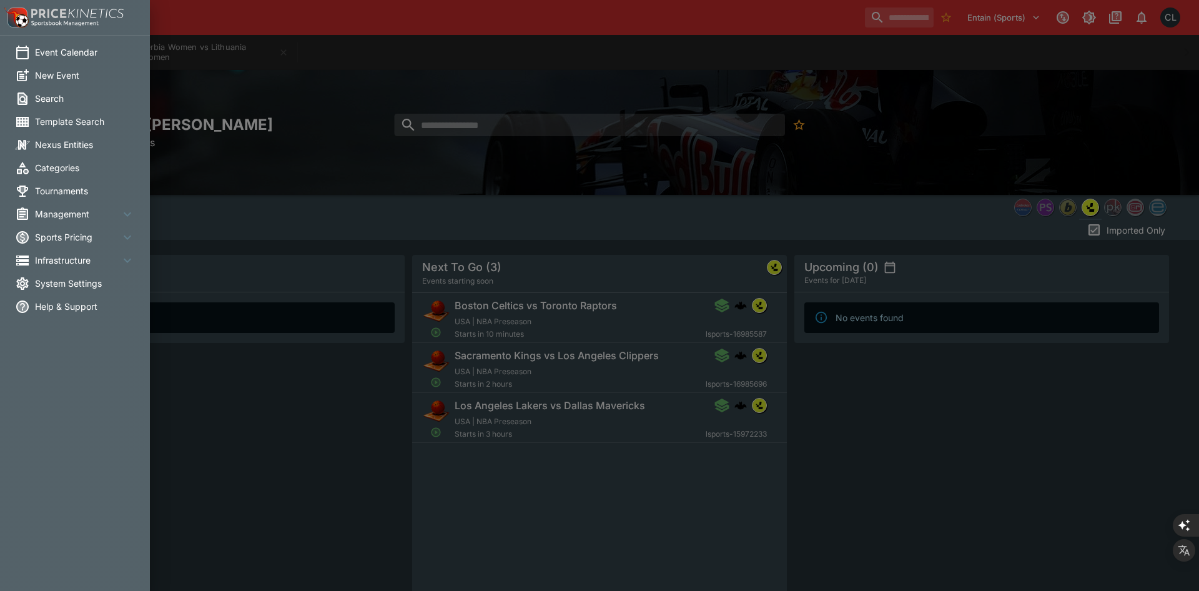
click at [64, 217] on span "Management" at bounding box center [77, 213] width 85 height 13
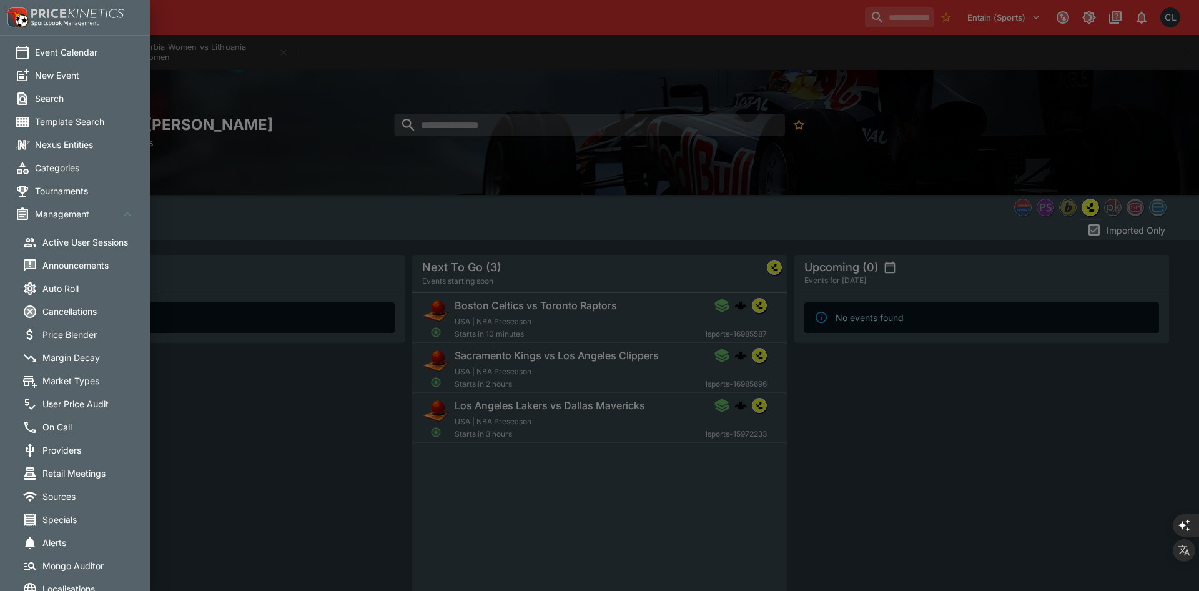
click at [64, 217] on span "Management" at bounding box center [77, 213] width 85 height 13
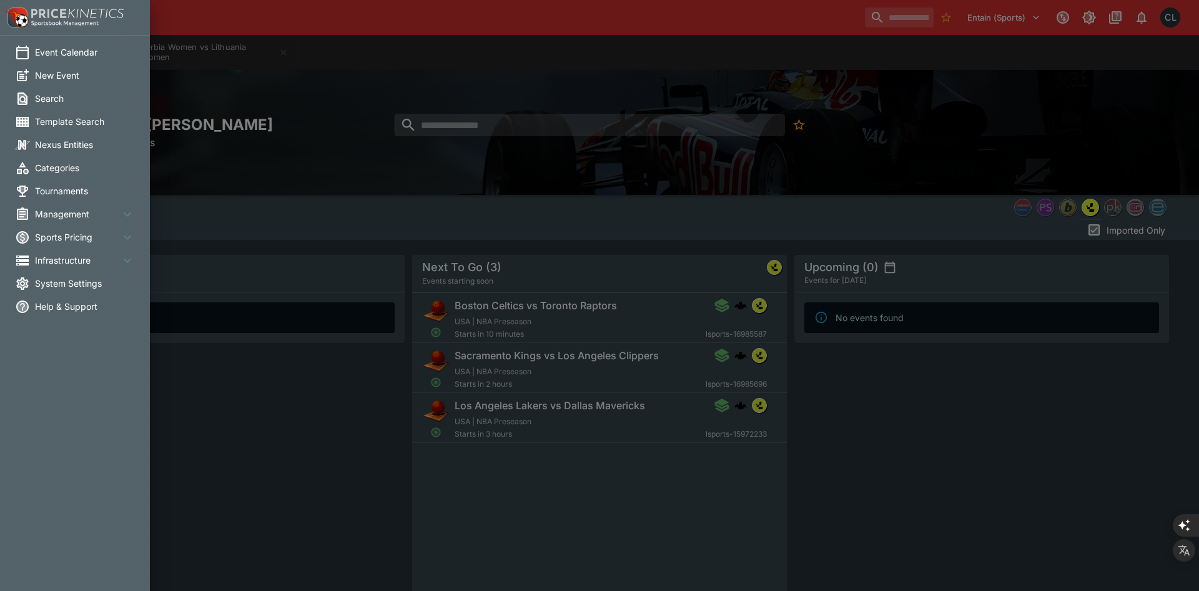
click at [66, 262] on span "Infrastructure" at bounding box center [77, 260] width 85 height 13
click at [69, 283] on span "Director" at bounding box center [92, 288] width 100 height 13
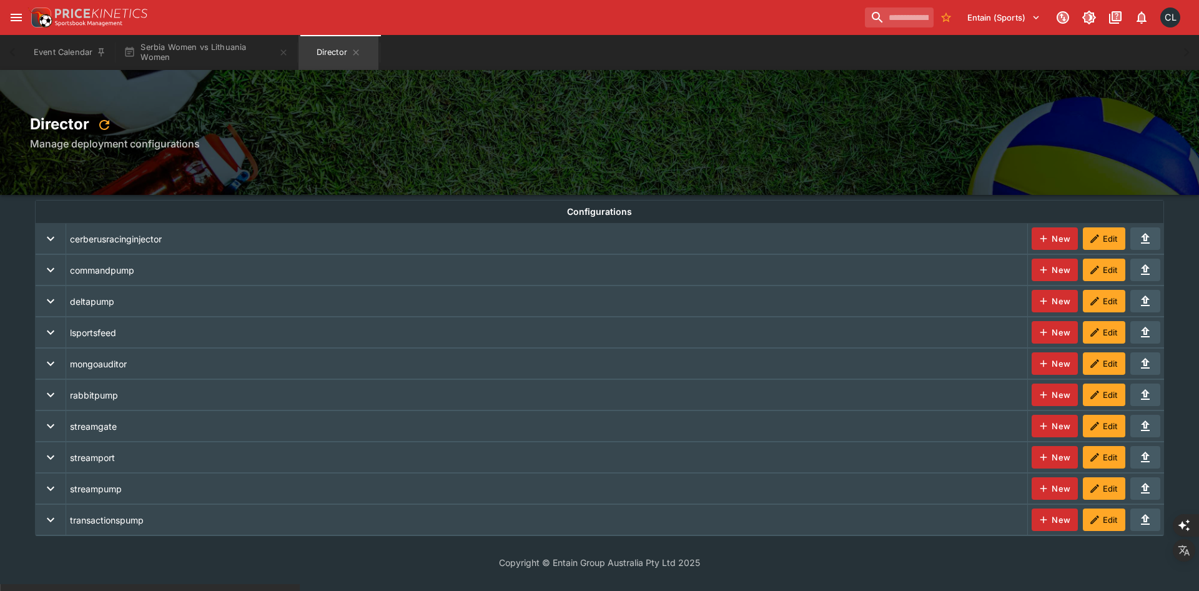
click at [45, 330] on icon "expand row" at bounding box center [50, 332] width 15 height 15
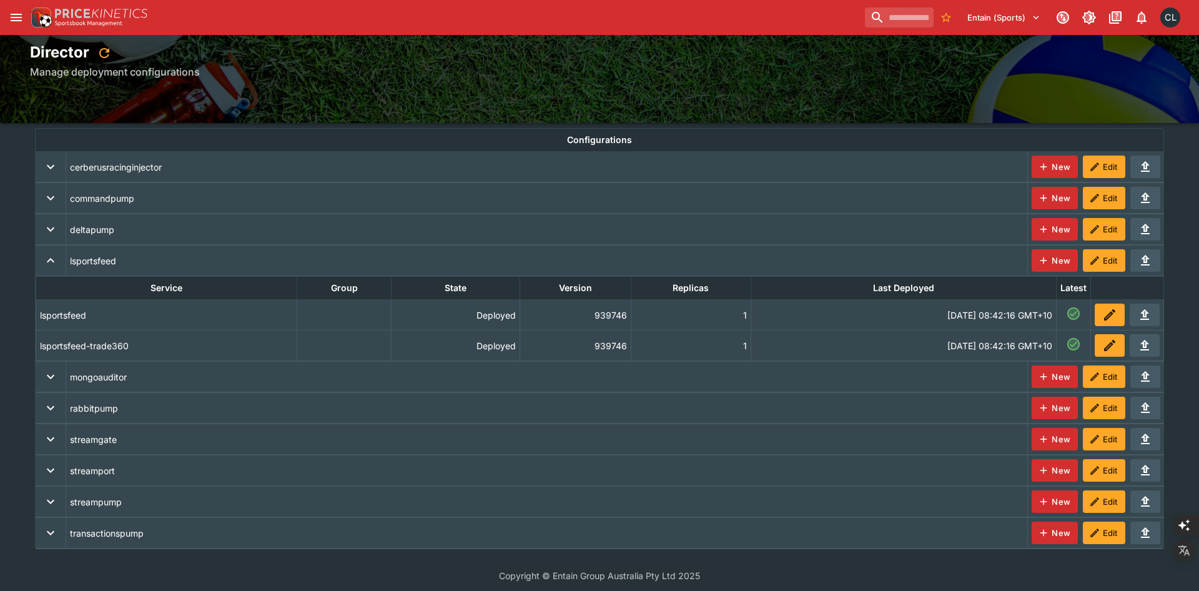
scroll to position [78, 0]
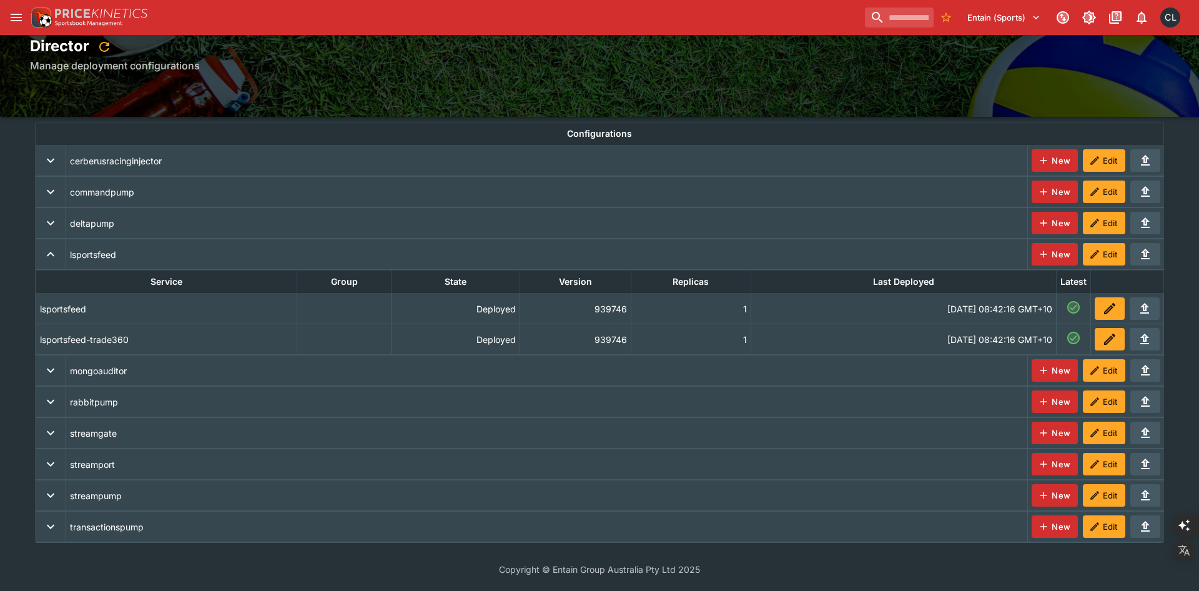
click at [1115, 308] on icon "deployments" at bounding box center [1110, 308] width 15 height 15
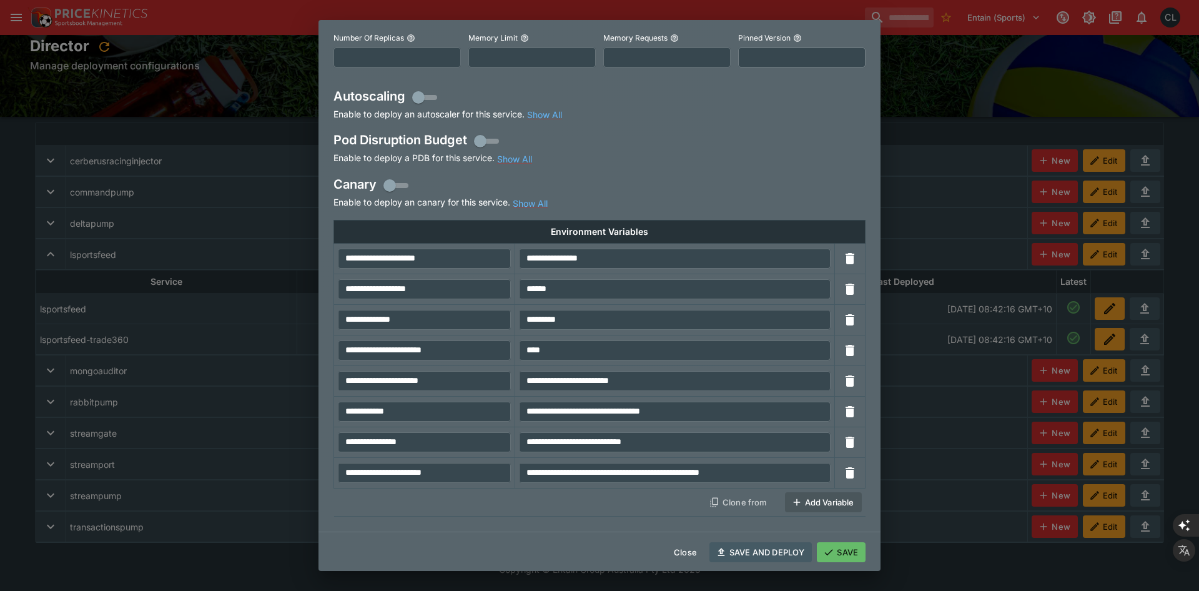
scroll to position [254, 0]
click at [763, 474] on input "**********" at bounding box center [675, 472] width 312 height 20
click at [798, 473] on input "**********" at bounding box center [675, 472] width 312 height 20
click at [448, 474] on input "**********" at bounding box center [424, 472] width 173 height 20
click at [852, 474] on icon "button" at bounding box center [850, 471] width 9 height 11
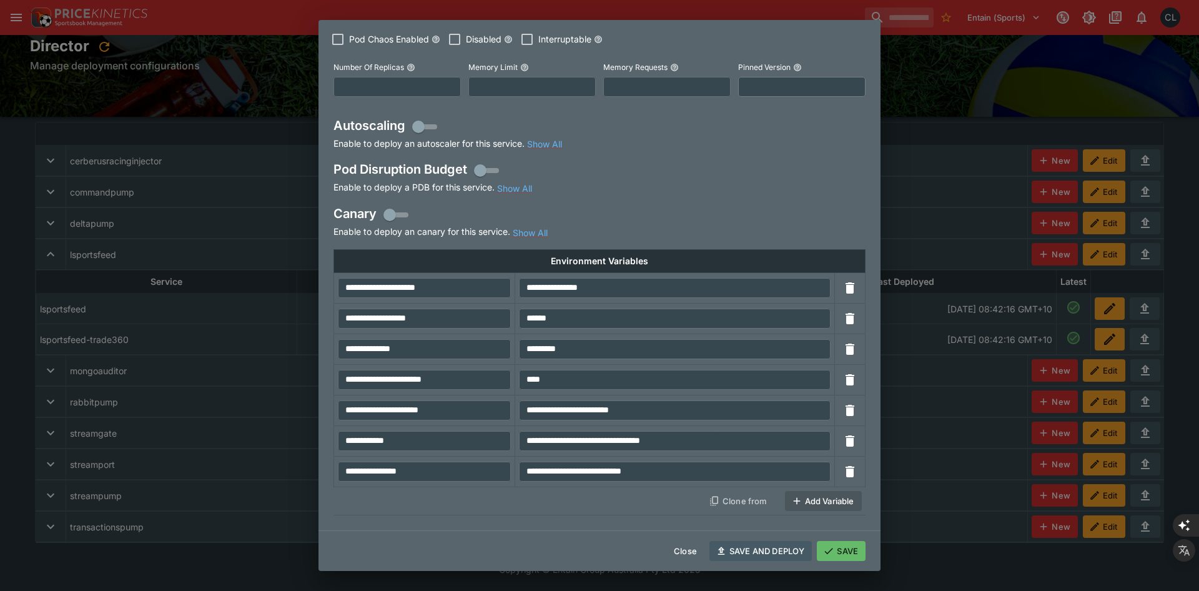
scroll to position [224, 0]
click at [775, 548] on button "SAVE AND DEPLOY" at bounding box center [761, 551] width 102 height 20
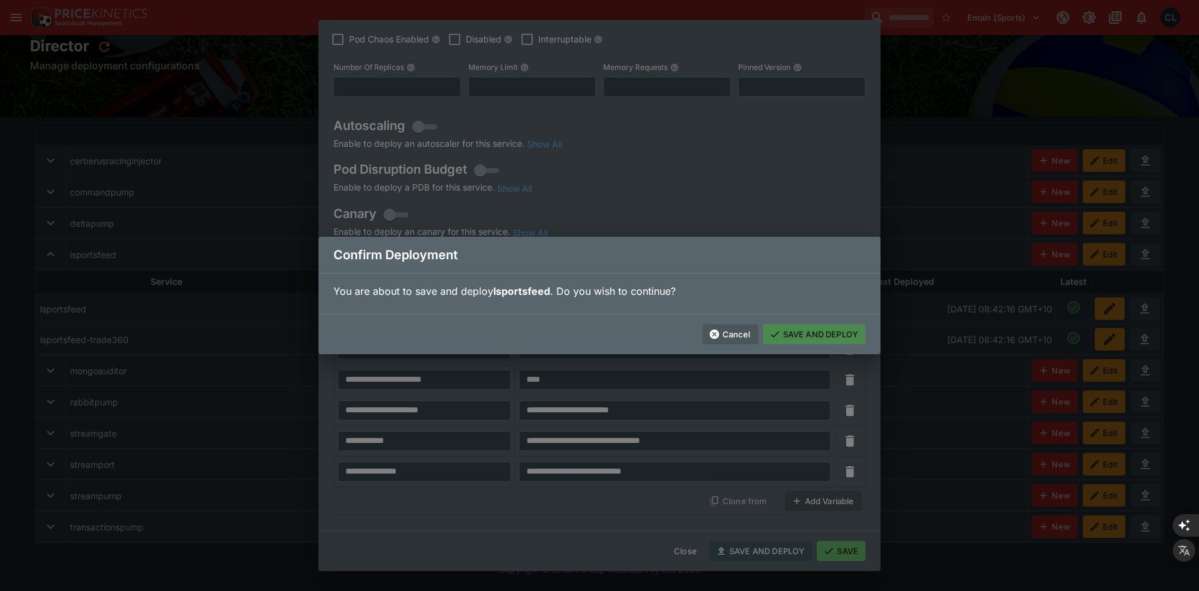
click at [821, 332] on button "SAVE AND DEPLOY" at bounding box center [814, 334] width 102 height 20
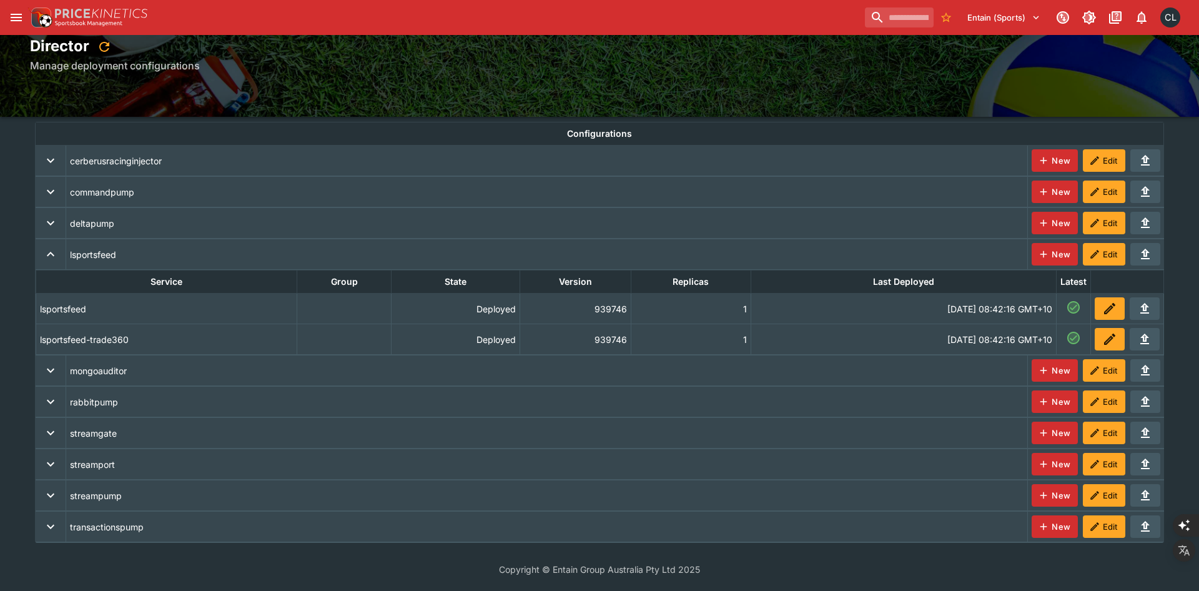
scroll to position [0, 0]
click at [1106, 339] on icon "deployments" at bounding box center [1110, 339] width 15 height 15
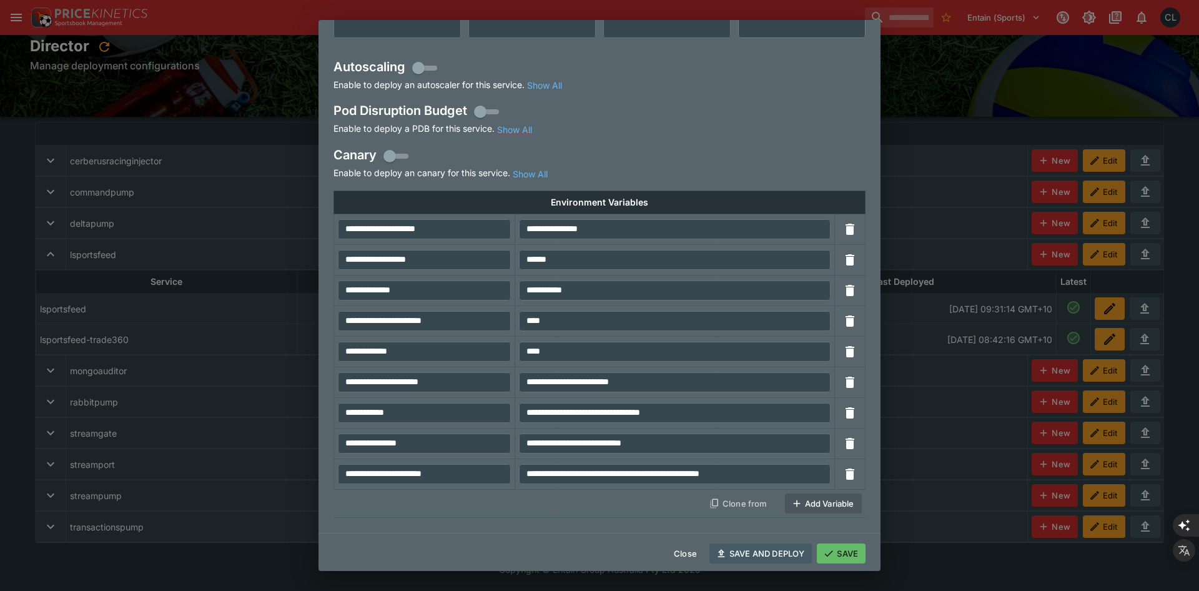
scroll to position [285, 0]
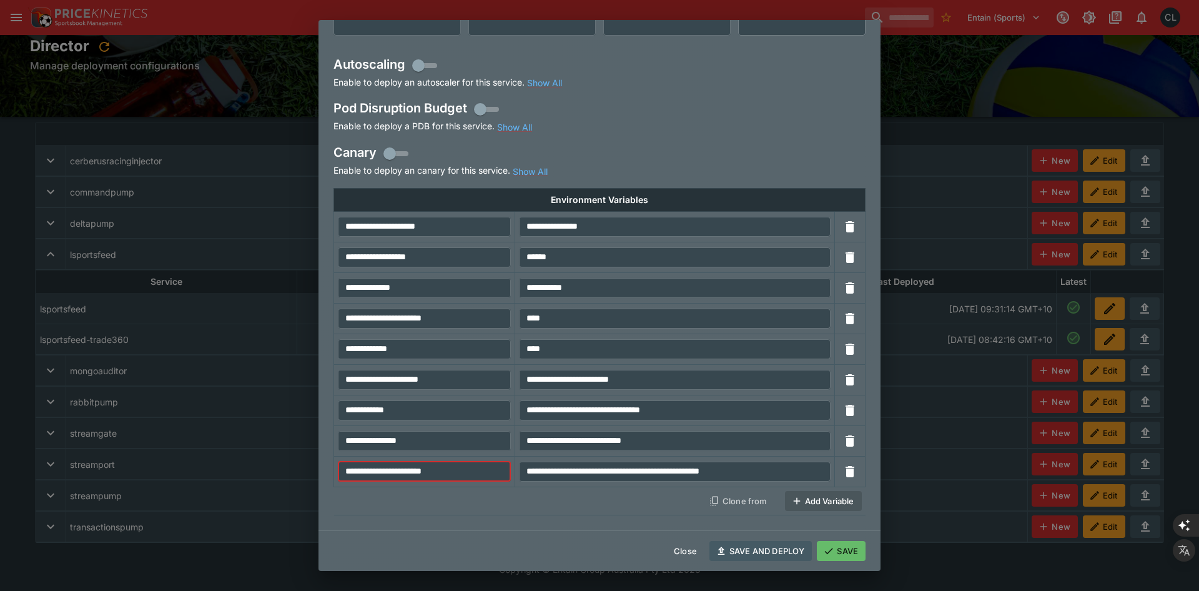
click at [419, 476] on input "**********" at bounding box center [424, 472] width 173 height 20
type input "**********"
click at [685, 471] on input "**********" at bounding box center [675, 472] width 312 height 20
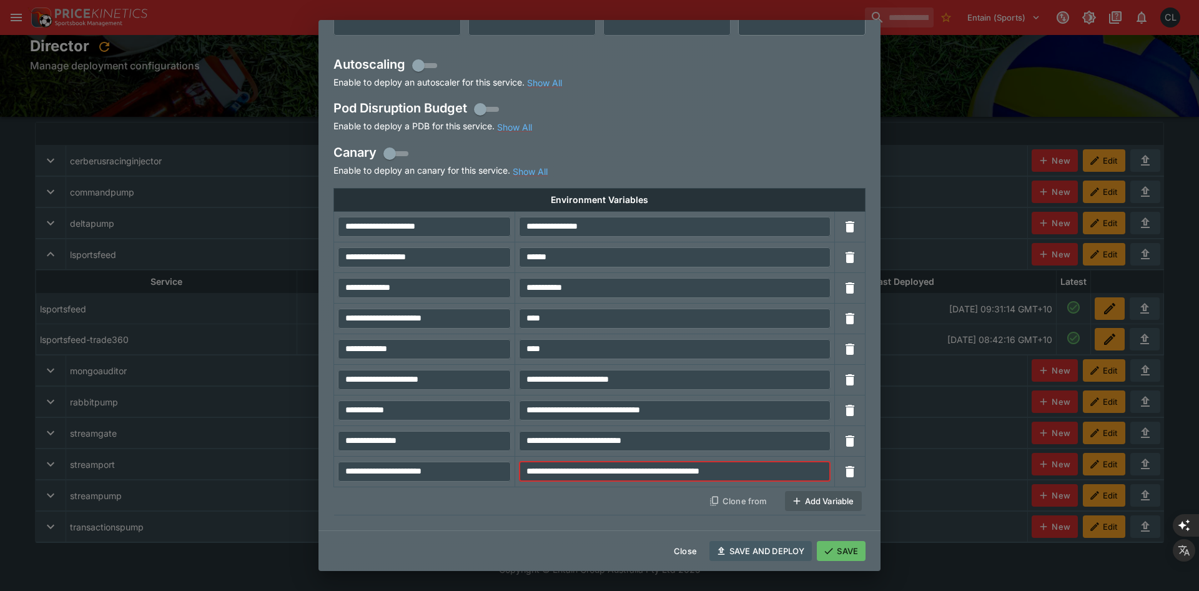
click at [761, 471] on input "**********" at bounding box center [675, 472] width 312 height 20
click at [855, 477] on icon "button" at bounding box center [850, 471] width 15 height 15
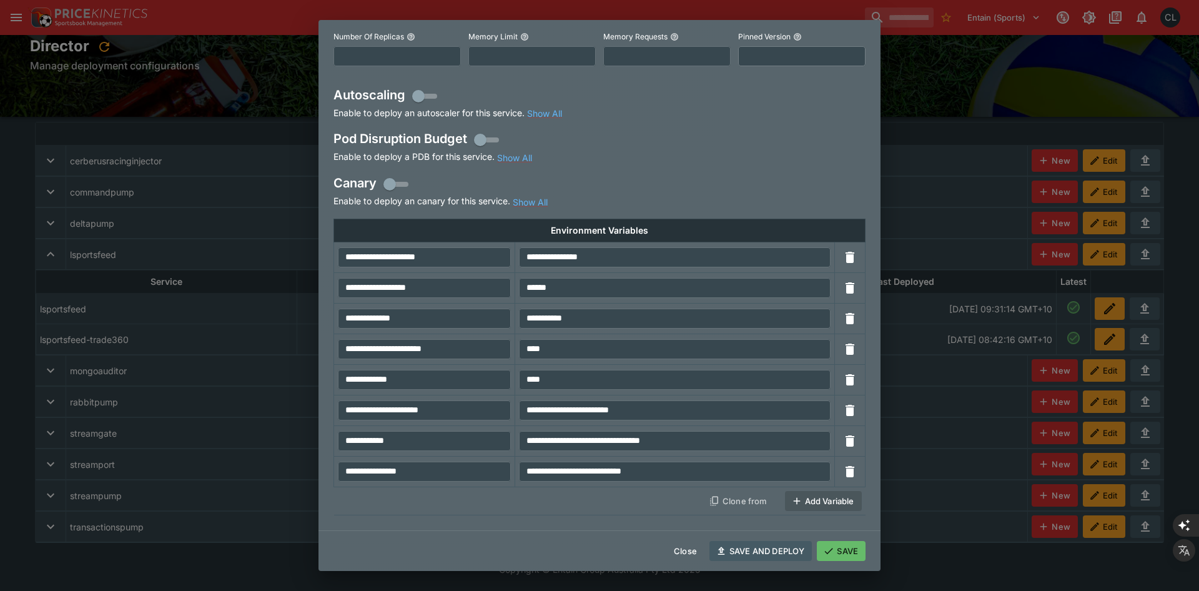
scroll to position [254, 0]
click at [762, 546] on button "SAVE AND DEPLOY" at bounding box center [761, 551] width 102 height 20
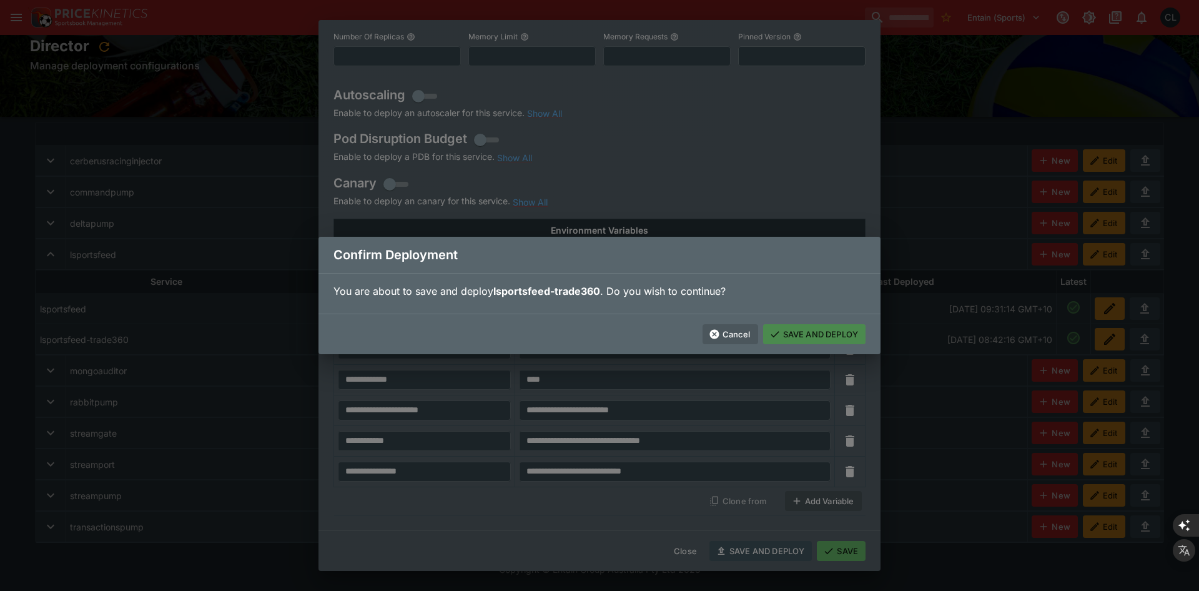
click at [798, 340] on button "SAVE AND DEPLOY" at bounding box center [814, 334] width 102 height 20
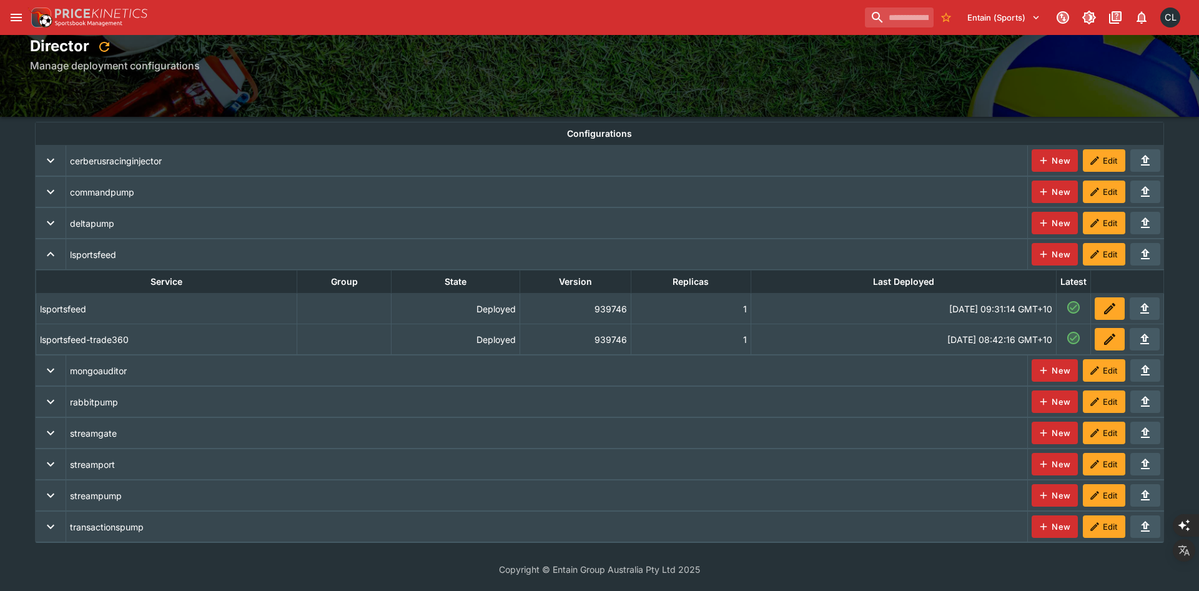
scroll to position [0, 0]
click at [748, 335] on td "Thu, 16 Oct 2025, 09:33:37 GMT+10" at bounding box center [902, 339] width 308 height 31
click at [1110, 313] on icon "deployments" at bounding box center [1110, 308] width 15 height 15
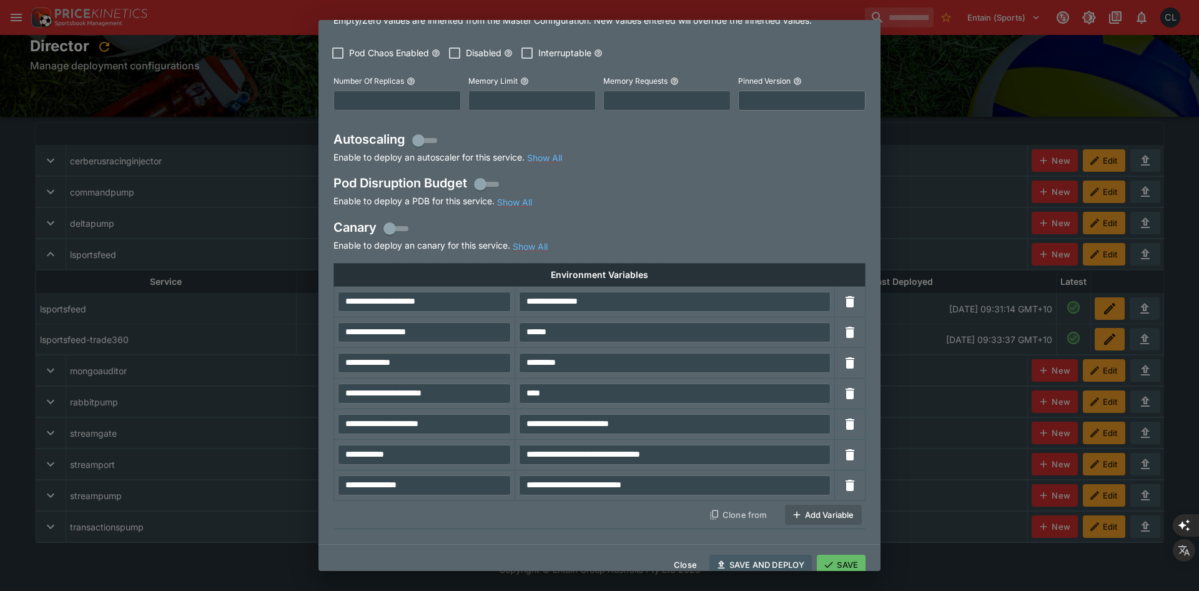
scroll to position [224, 0]
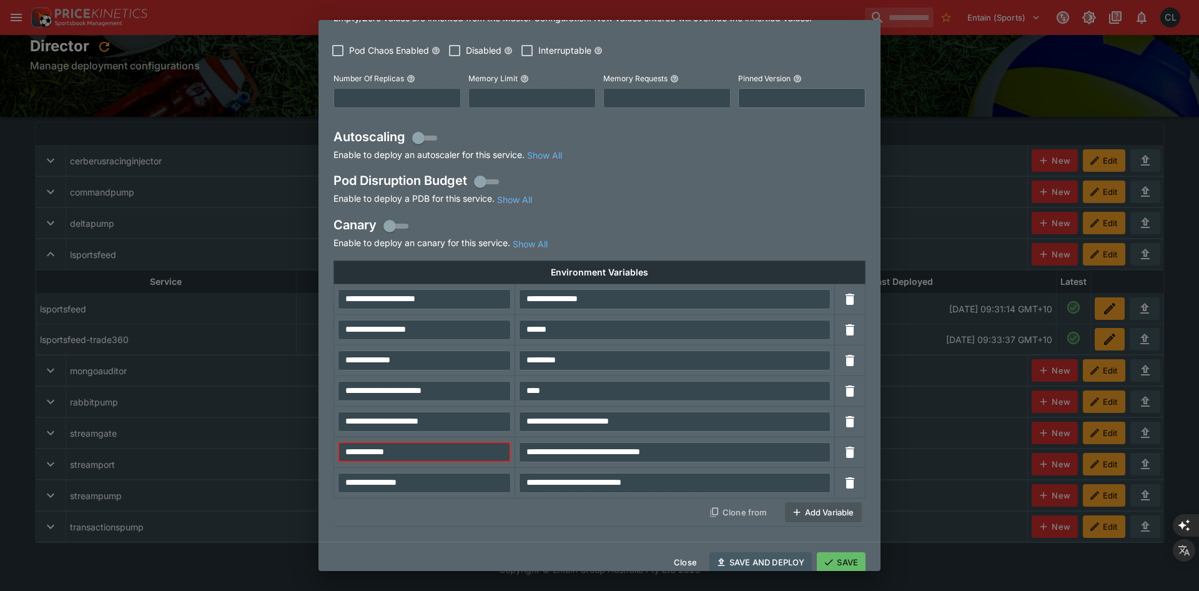
click at [420, 442] on input "**********" at bounding box center [424, 452] width 173 height 20
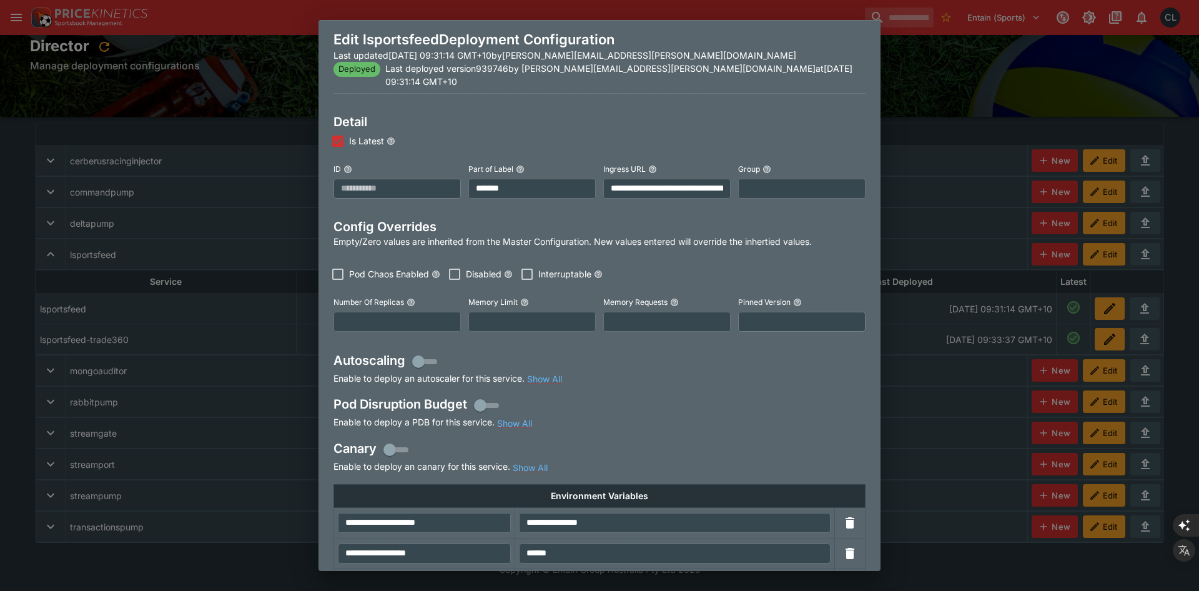
click at [708, 248] on div "Pod Chaos Enabled Disabled Interruptable" at bounding box center [600, 266] width 532 height 37
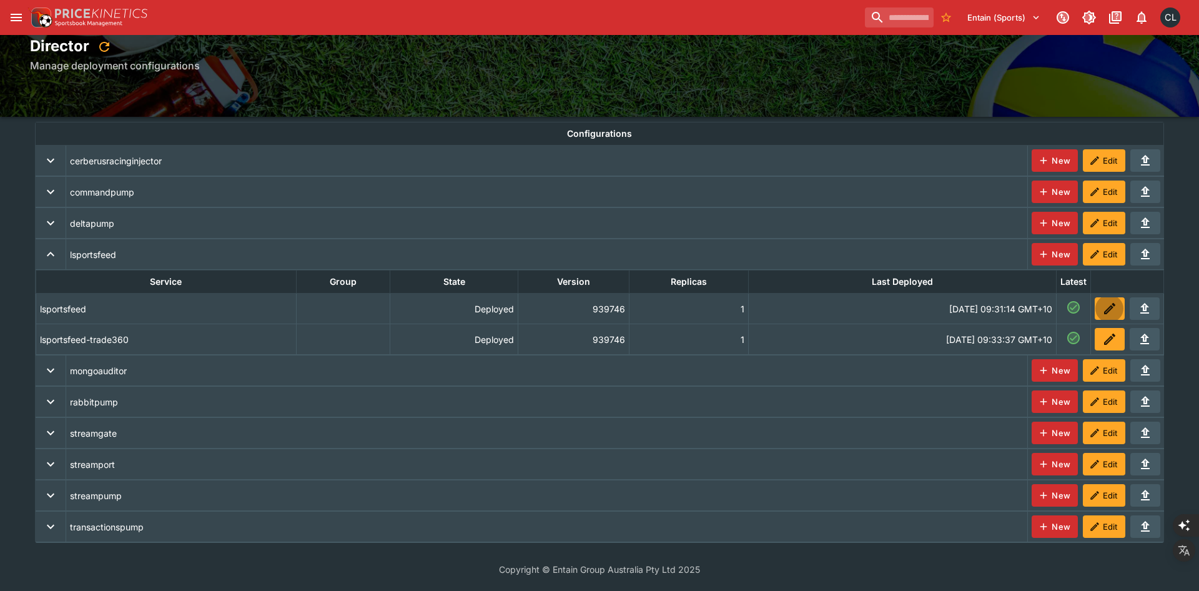
click at [1103, 341] on icon "deployments" at bounding box center [1110, 339] width 15 height 15
drag, startPoint x: 73, startPoint y: 339, endPoint x: 137, endPoint y: 340, distance: 63.8
click at [137, 340] on th "lsportsfeed-trade360" at bounding box center [166, 339] width 261 height 31
drag, startPoint x: 137, startPoint y: 340, endPoint x: 38, endPoint y: 340, distance: 98.7
click at [38, 340] on th "lsportsfeed-trade360" at bounding box center [166, 339] width 261 height 31
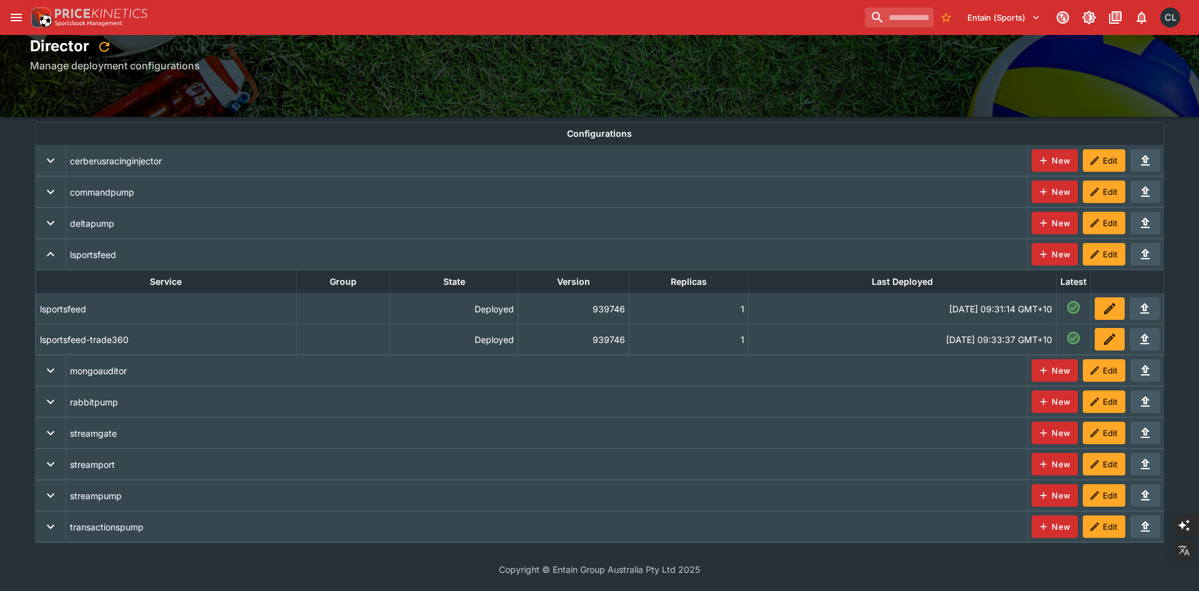
click at [168, 344] on th "lsportsfeed-trade360" at bounding box center [166, 339] width 261 height 31
click at [212, 343] on th "lsportsfeed-trade360" at bounding box center [166, 339] width 261 height 31
click at [1108, 342] on icon "deployments" at bounding box center [1110, 339] width 11 height 11
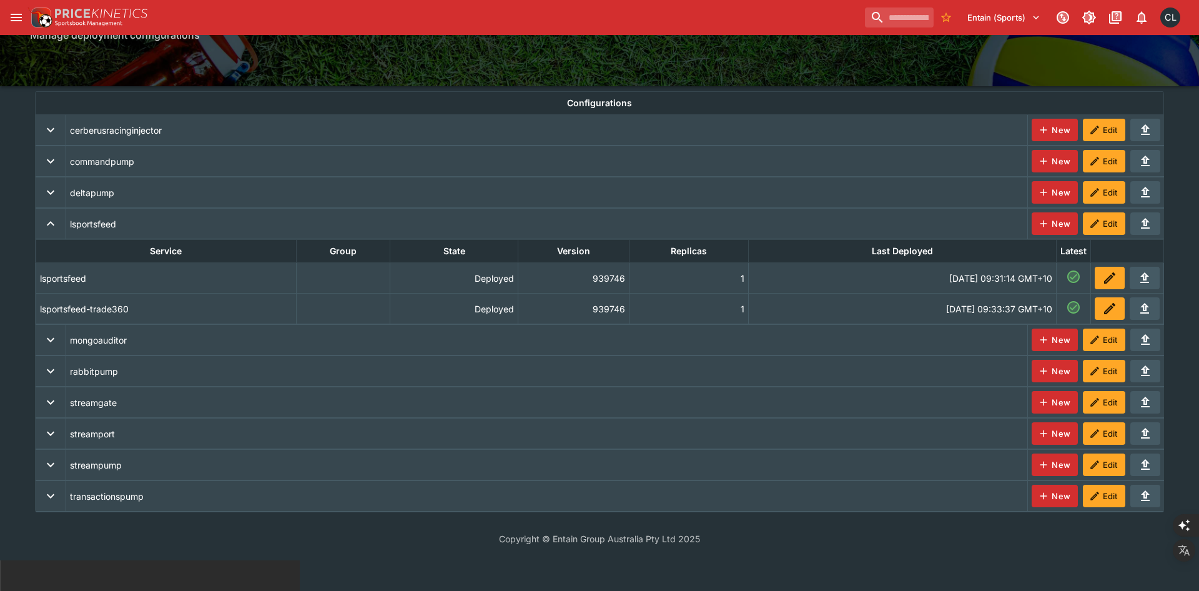
scroll to position [78, 0]
